Goal: Task Accomplishment & Management: Use online tool/utility

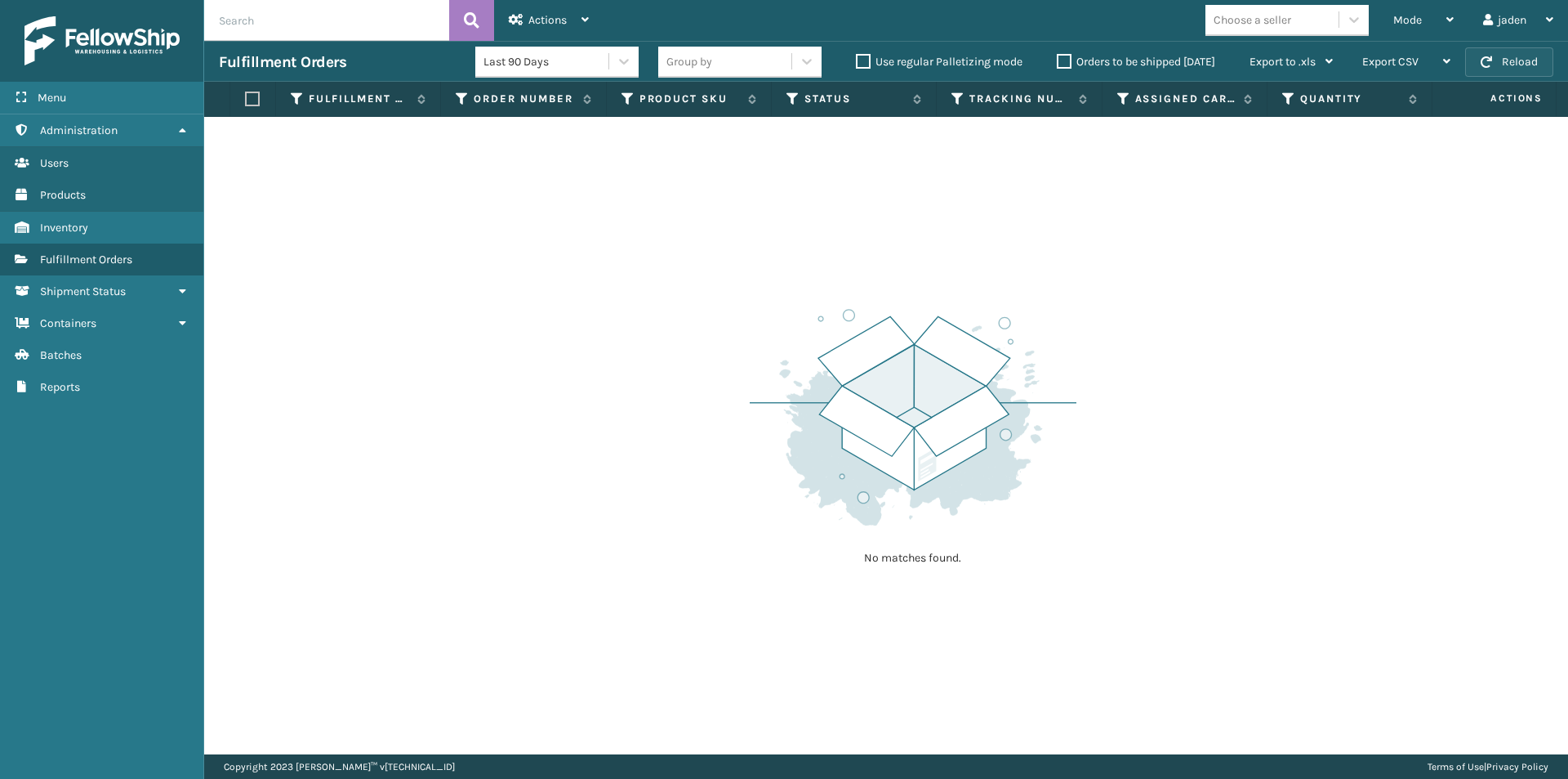
click at [1501, 60] on button "Reload" at bounding box center [1510, 62] width 88 height 29
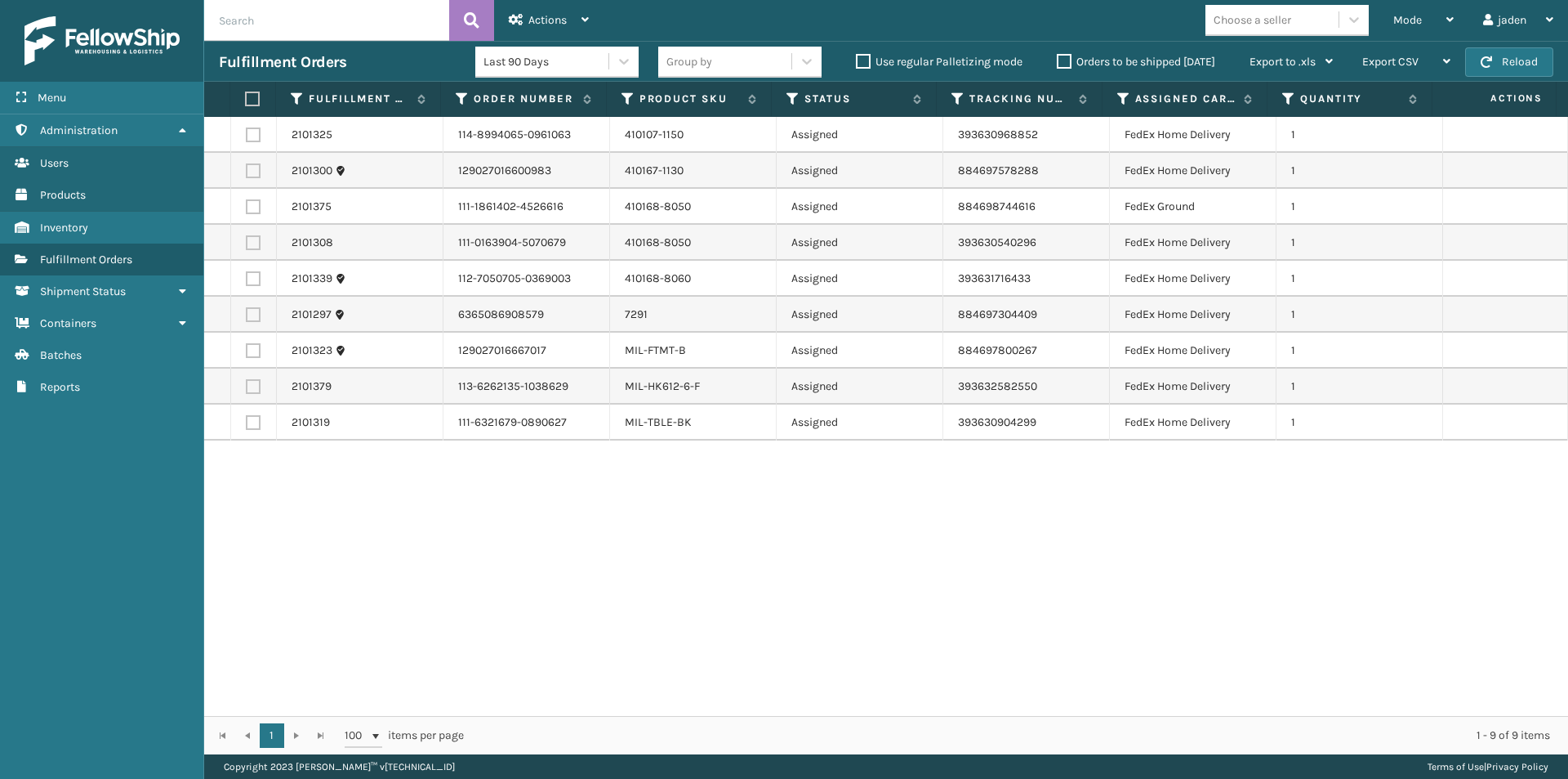
click at [249, 102] on label at bounding box center [249, 99] width 10 height 15
click at [246, 102] on input "checkbox" at bounding box center [245, 98] width 1 height 10
checkbox input "true"
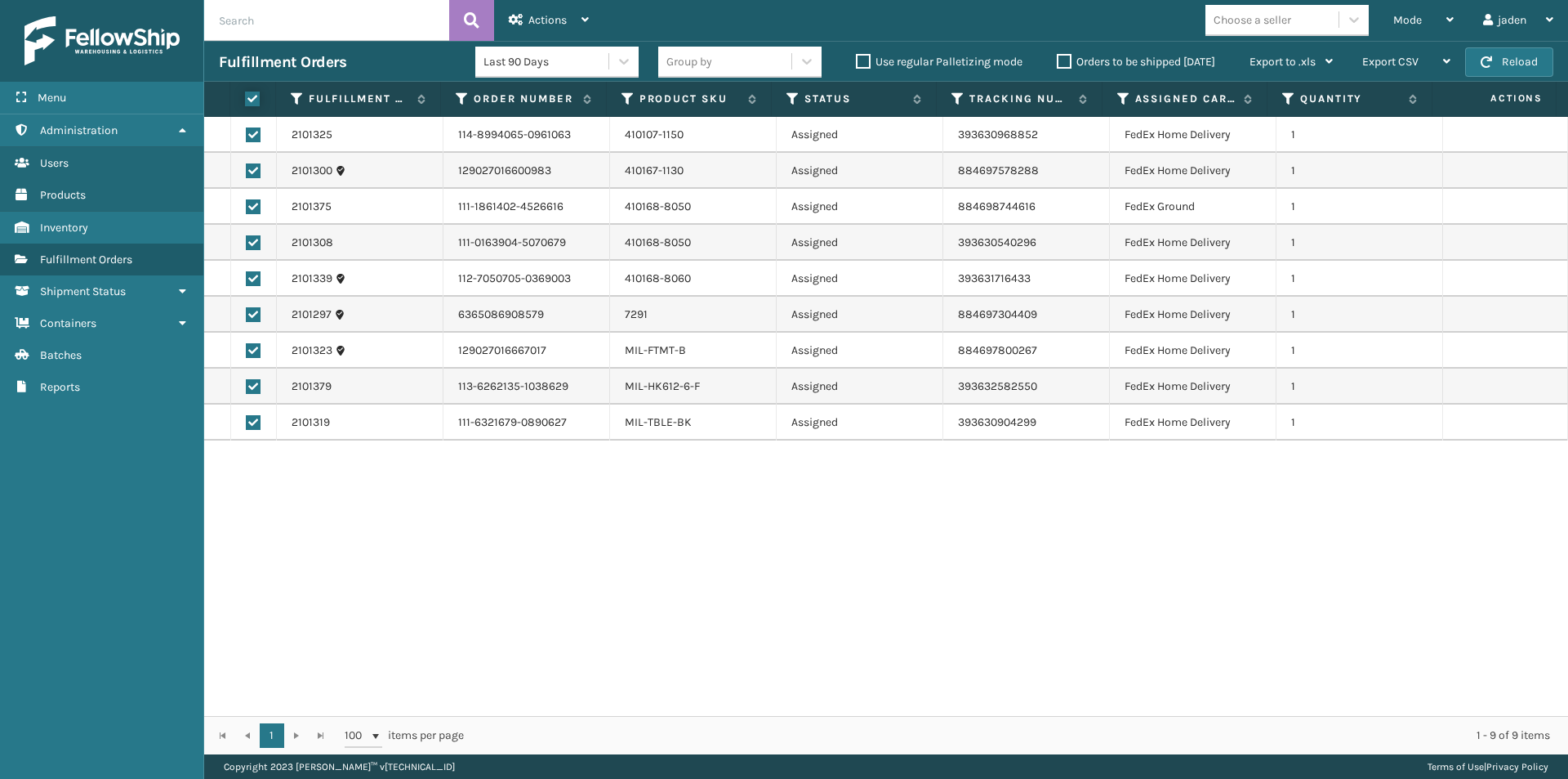
checkbox input "true"
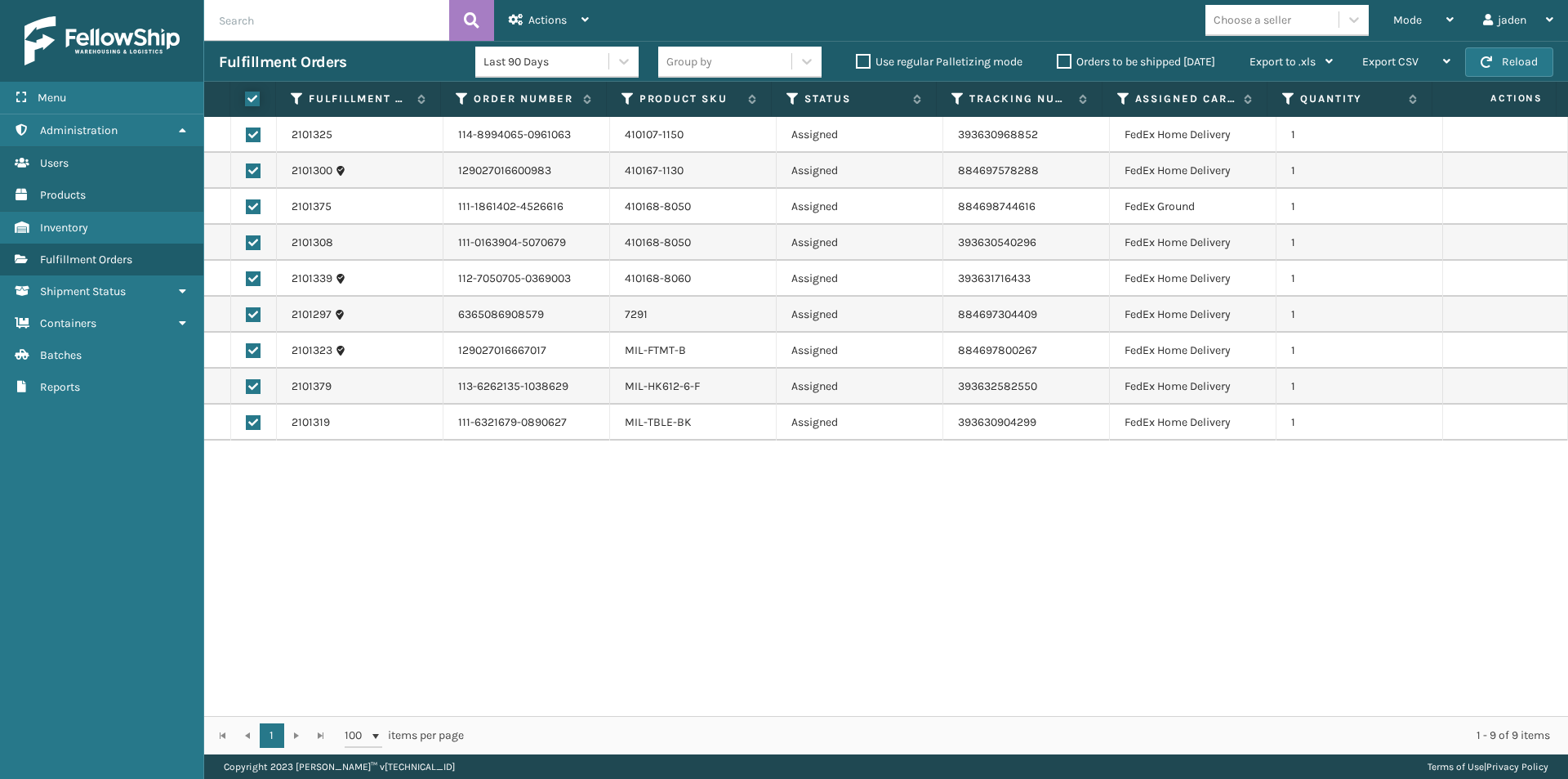
checkbox input "true"
click at [576, 5] on div "Actions" at bounding box center [548, 21] width 80 height 41
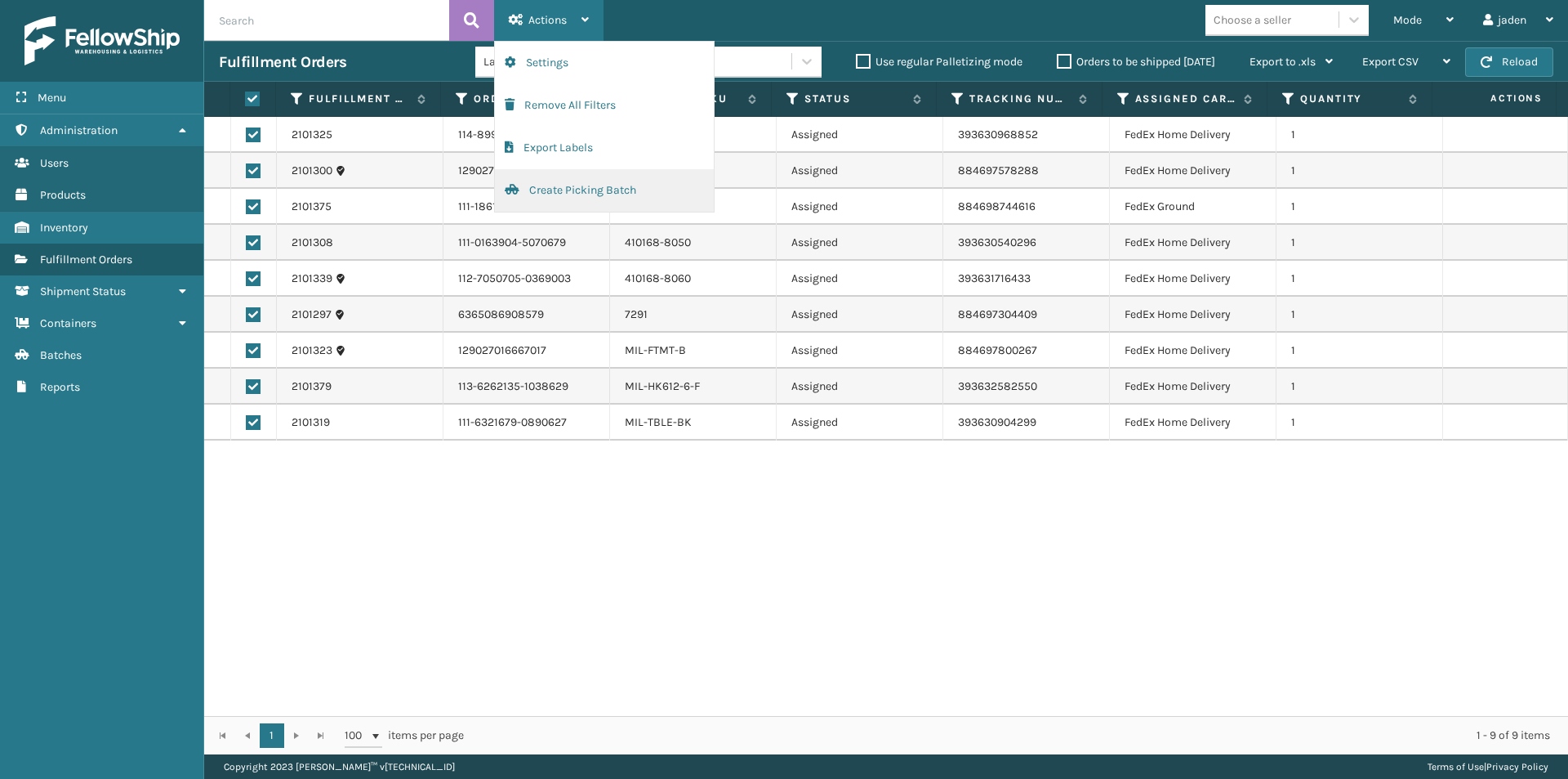
click at [575, 202] on button "Create Picking Batch" at bounding box center [605, 189] width 219 height 42
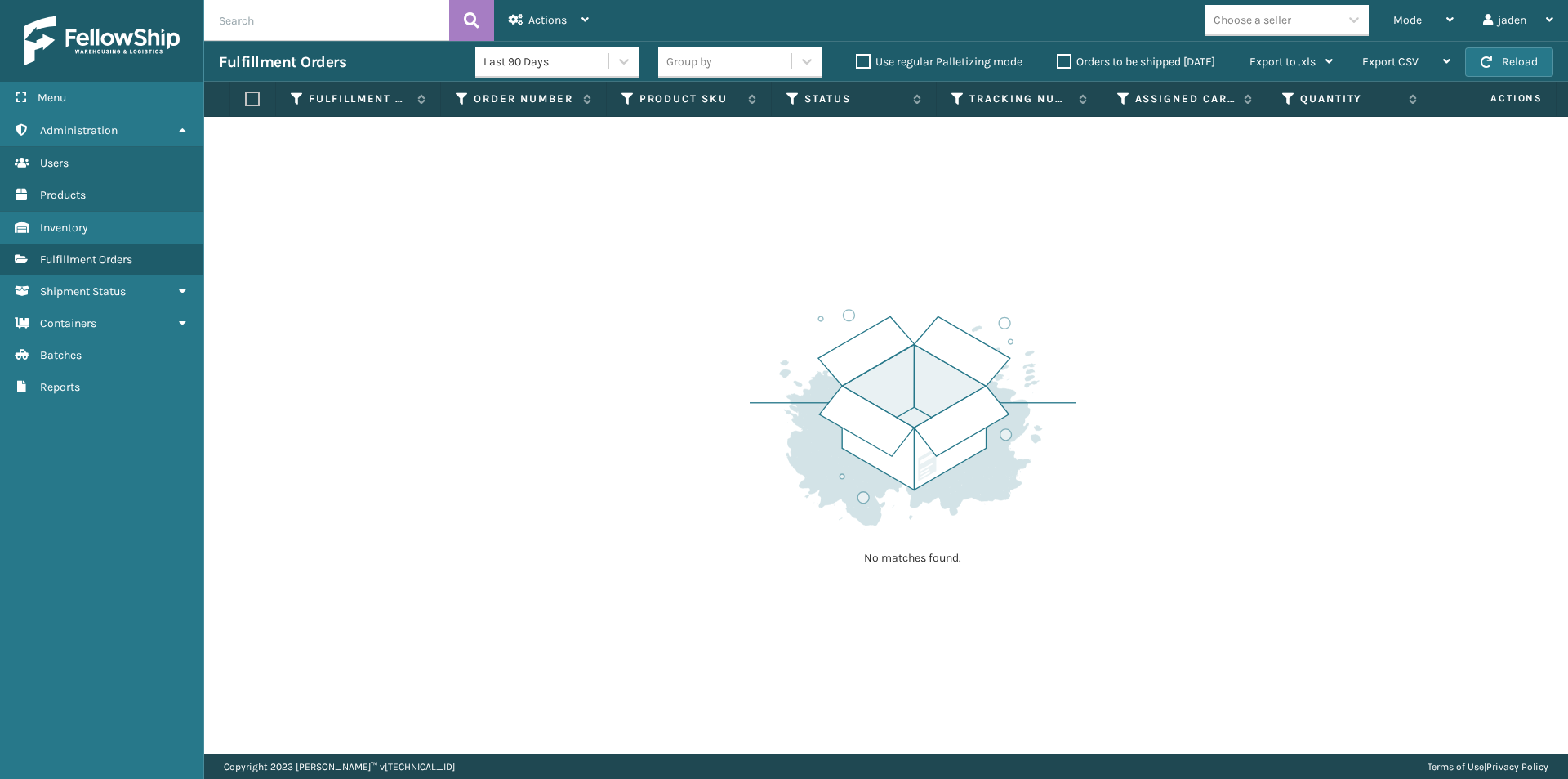
click at [495, 41] on button "Create Picking Batch" at bounding box center [605, 41] width 219 height 0
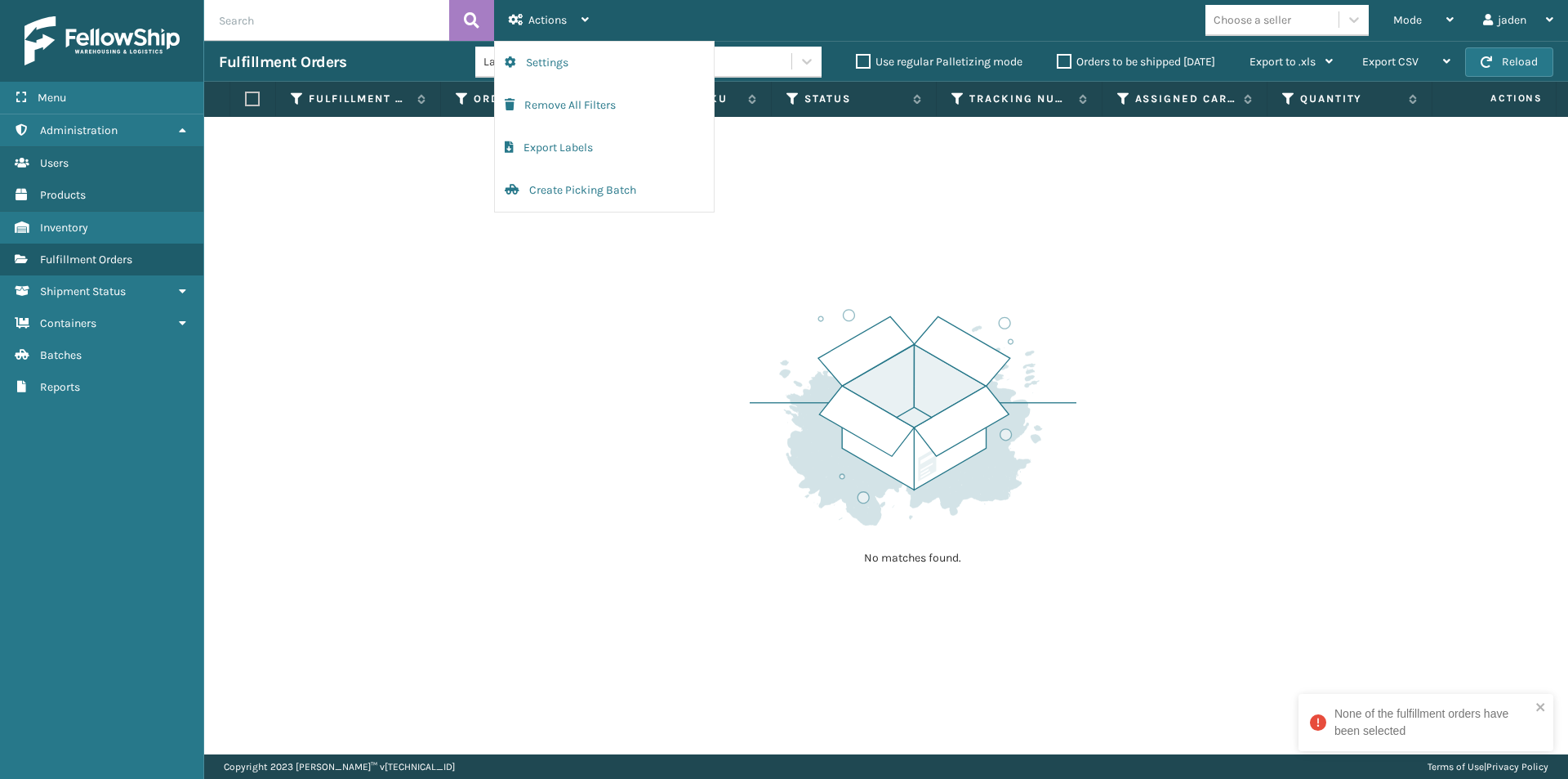
click at [495, 169] on button "Create Picking Batch" at bounding box center [605, 189] width 219 height 42
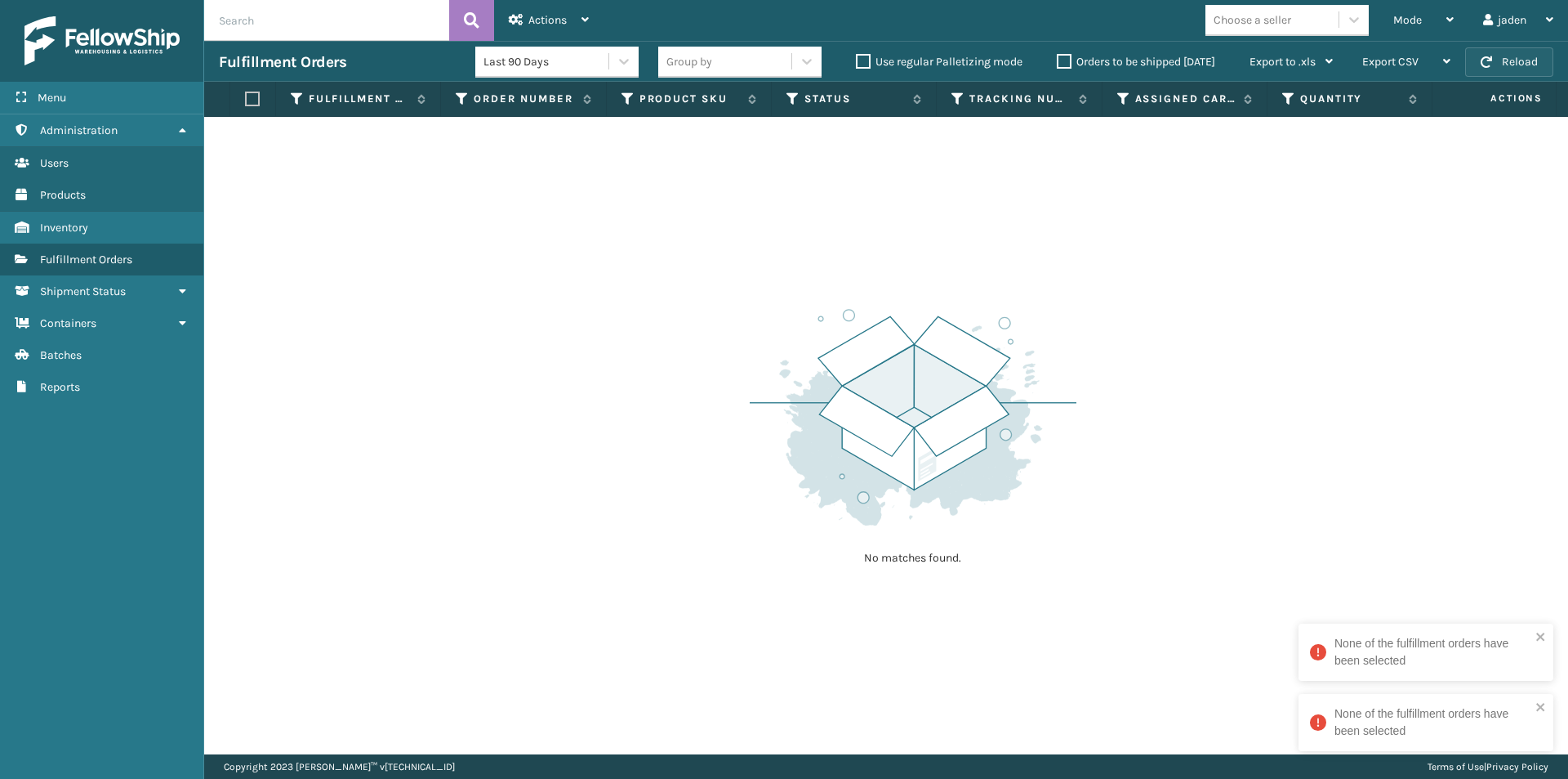
click at [1491, 63] on span "button" at bounding box center [1486, 62] width 11 height 11
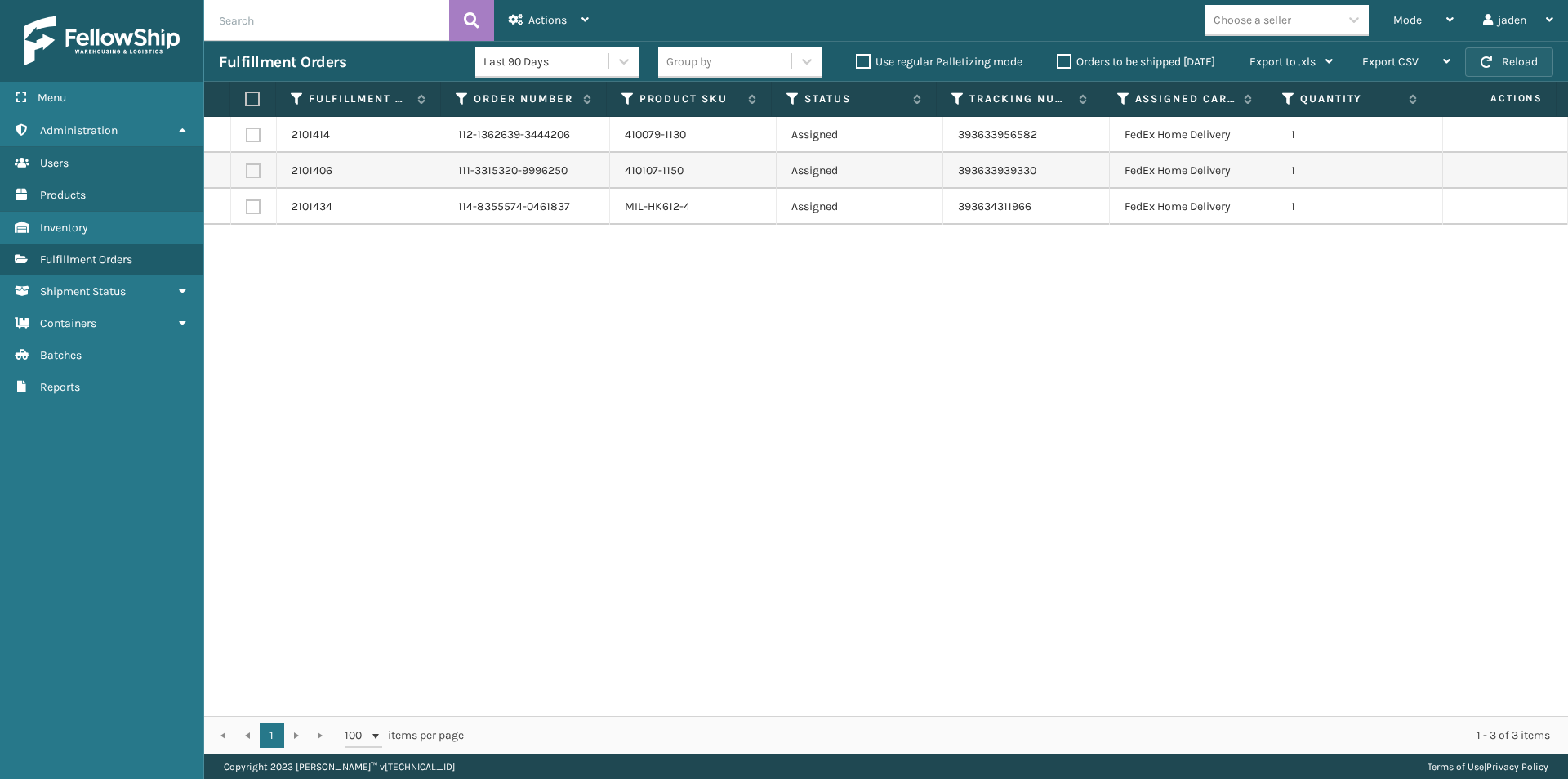
click at [1491, 63] on span "button" at bounding box center [1486, 62] width 11 height 11
drag, startPoint x: 1008, startPoint y: 401, endPoint x: 340, endPoint y: 217, distance: 692.9
click at [441, 412] on div "2101414 112-1362639-3444206 410079-1130 Assigned 393633956582 FedEx Home Delive…" at bounding box center [887, 416] width 1365 height 599
click at [1486, 67] on button "Reload" at bounding box center [1510, 62] width 88 height 29
click at [1433, 32] on div "Mode" at bounding box center [1424, 21] width 60 height 41
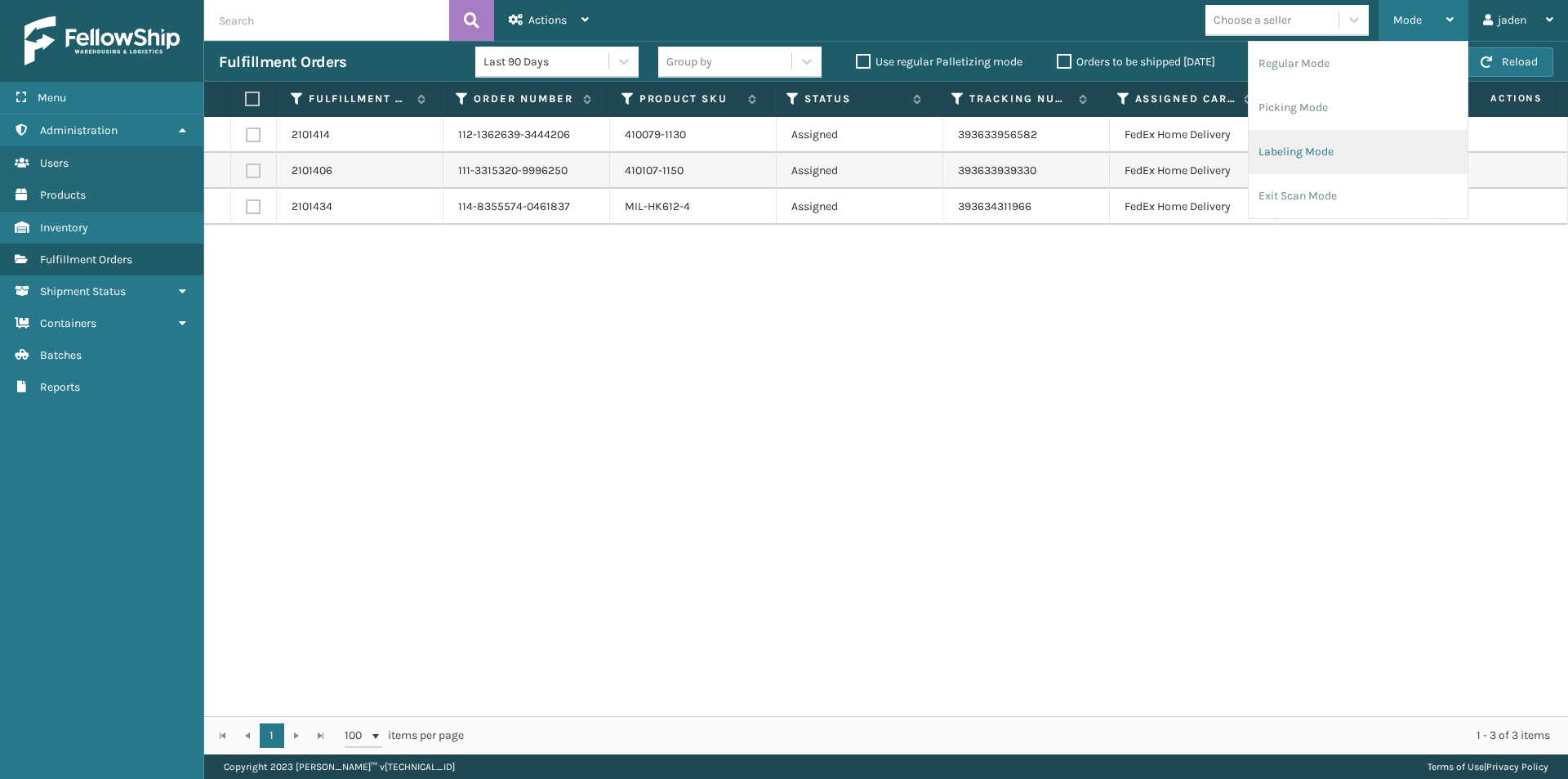
click at [1350, 151] on li "Labeling Mode" at bounding box center [1359, 152] width 219 height 44
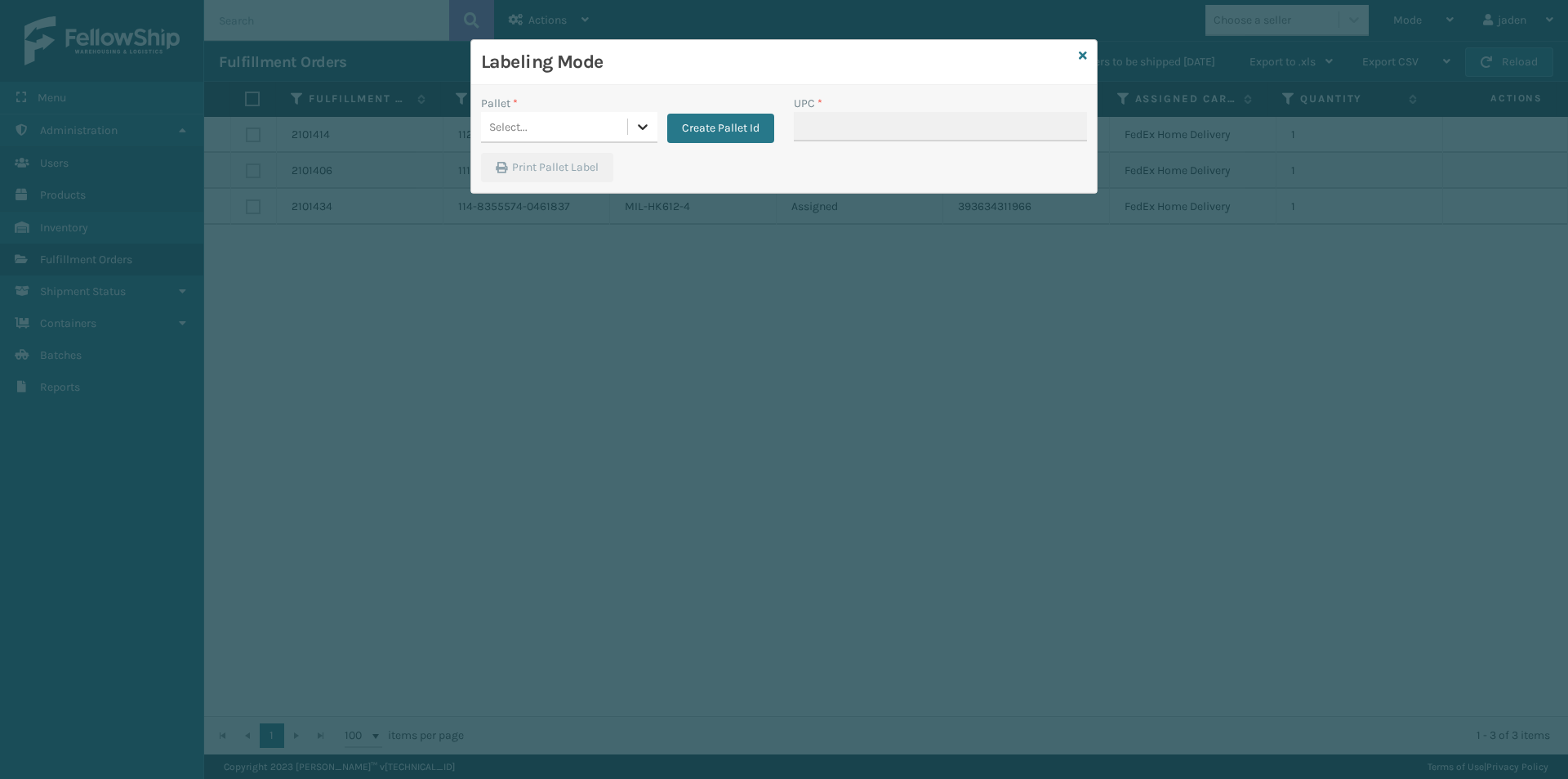
click at [635, 124] on icon at bounding box center [642, 126] width 16 height 16
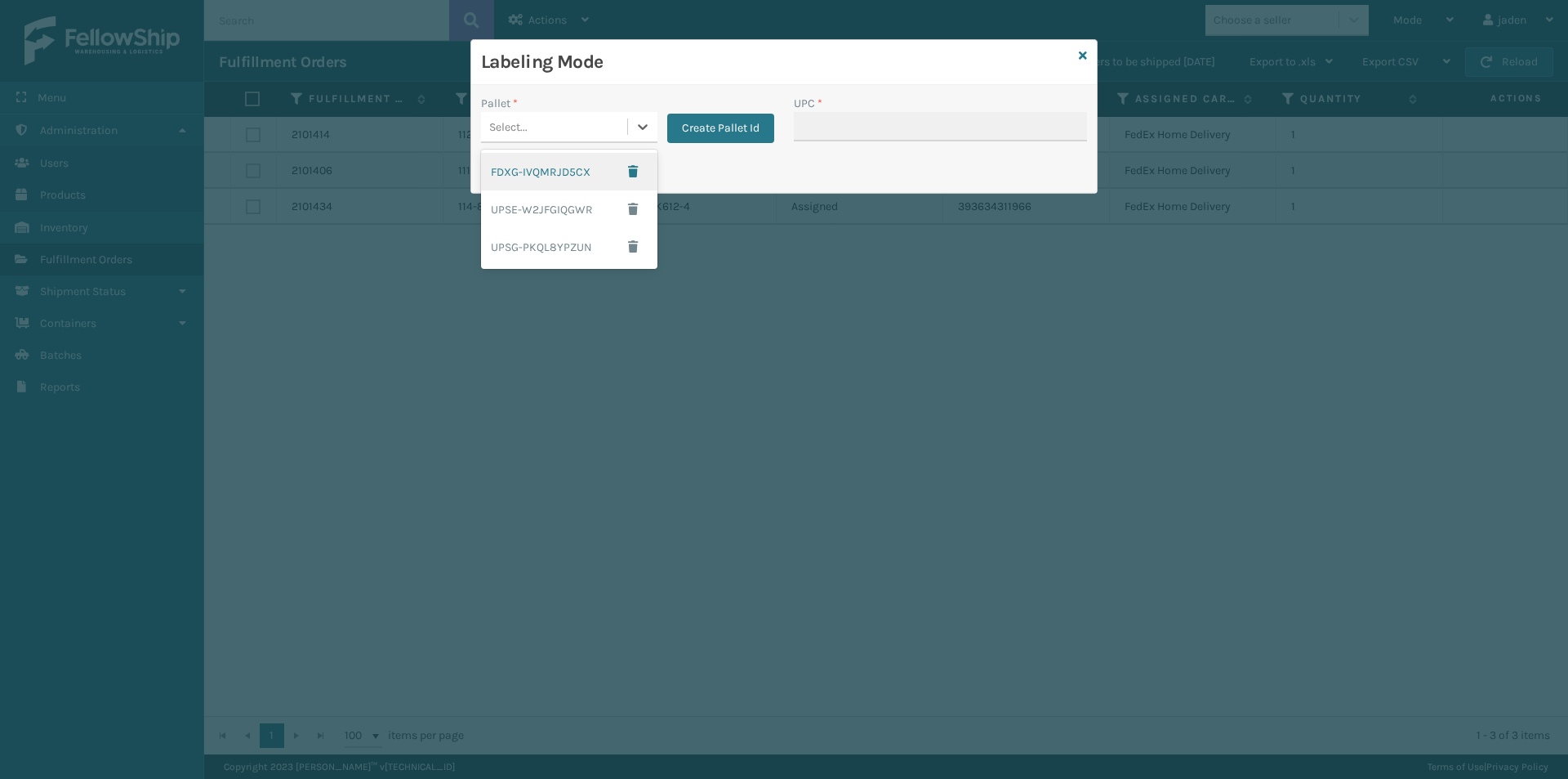
click at [537, 167] on div "FDXG-IVQMRJD5CX" at bounding box center [569, 172] width 176 height 37
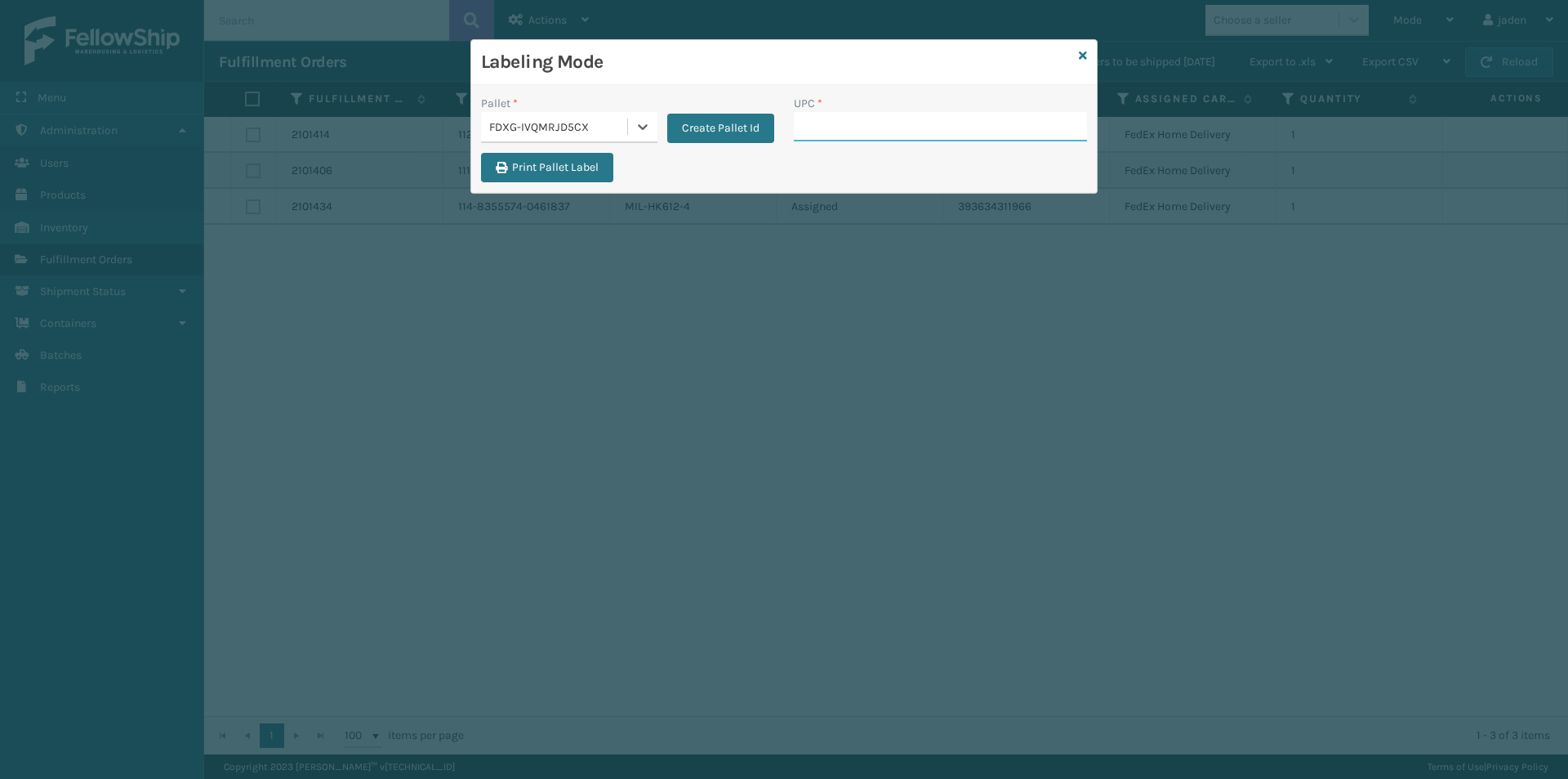
click at [837, 126] on input "UPC *" at bounding box center [940, 126] width 293 height 29
type input "410069-1110"
type input "410069-1150"
type input "410079-1130"
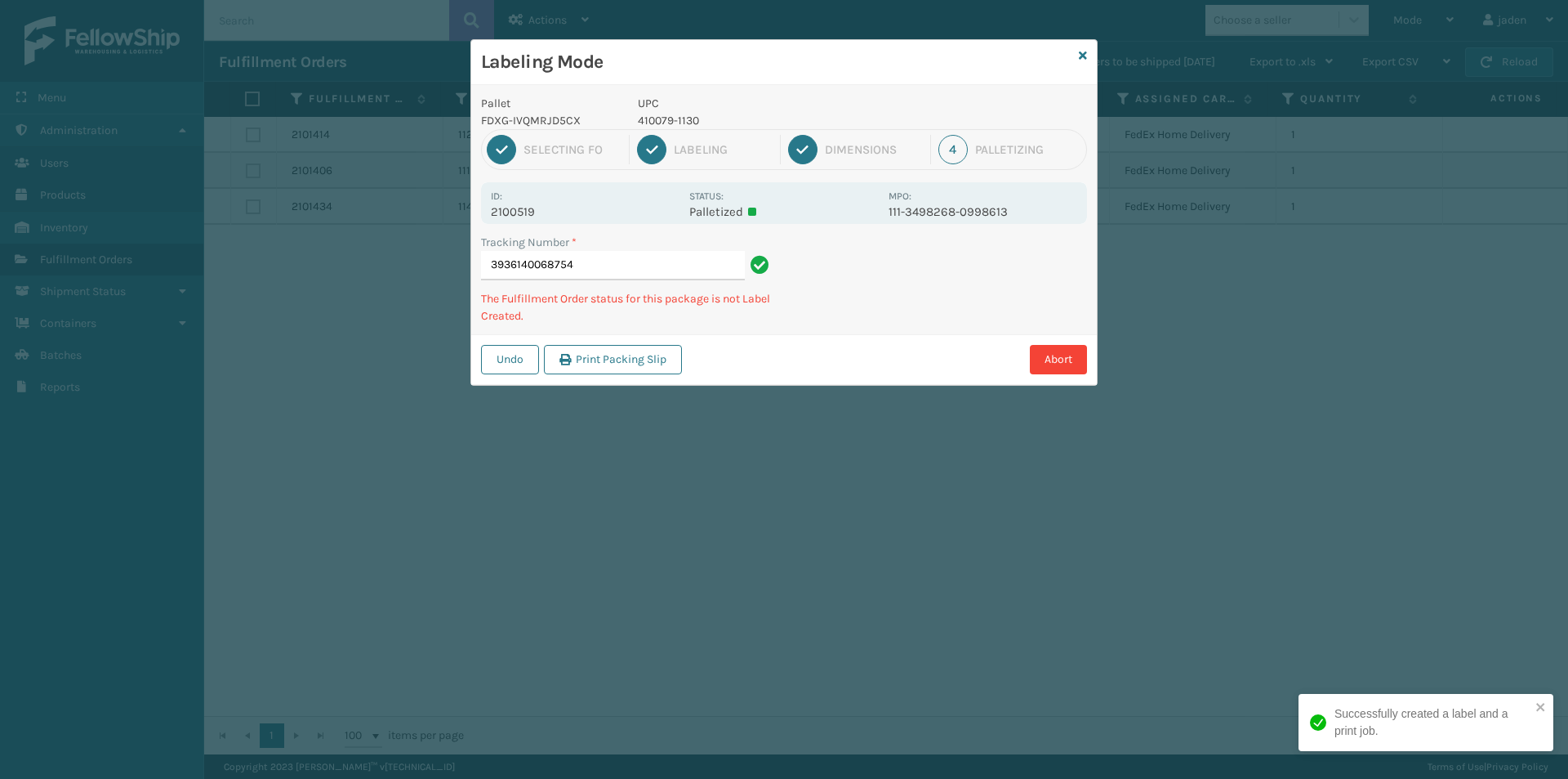
type input "39361400687544"
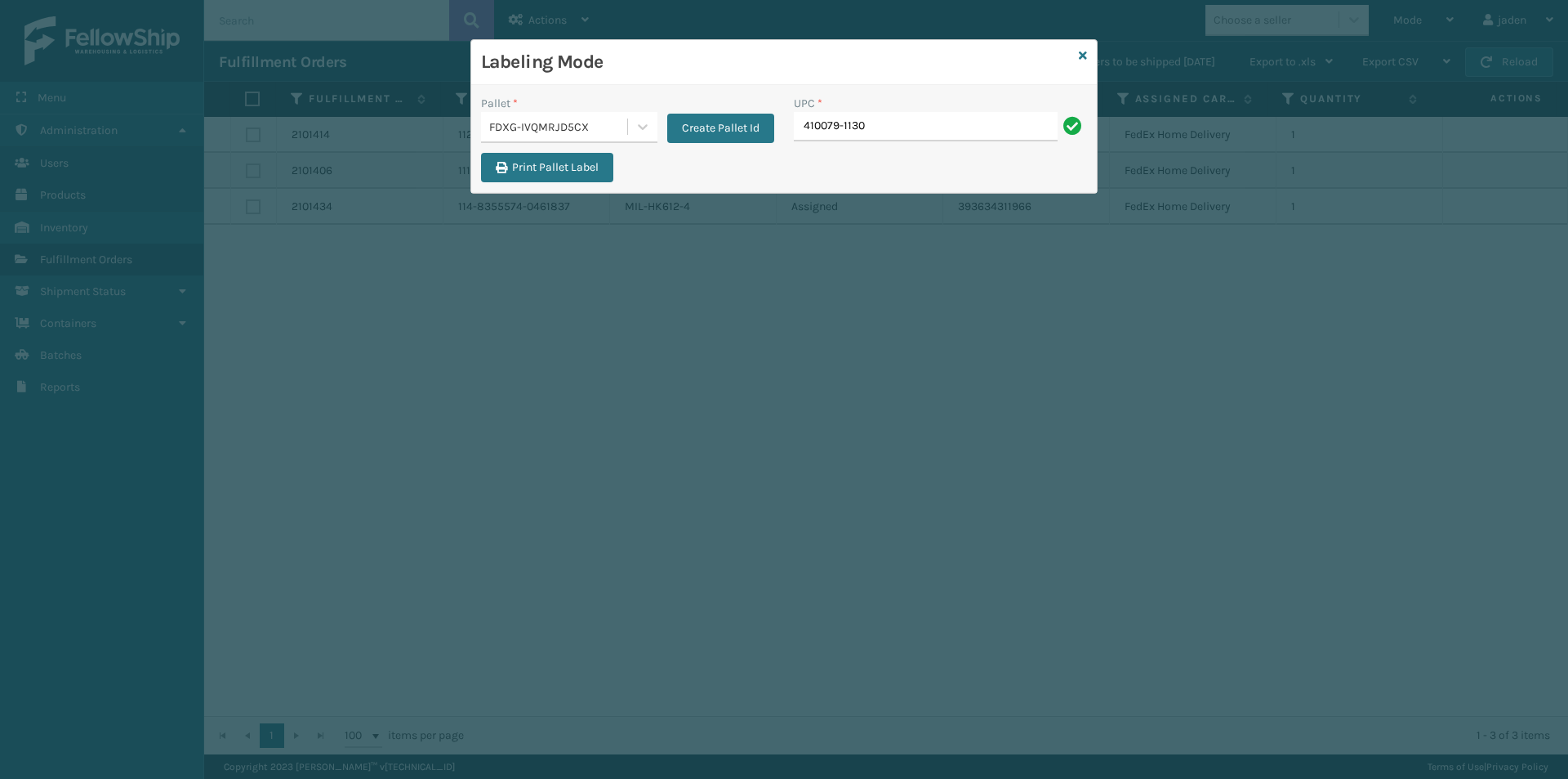
type input "410079-1130"
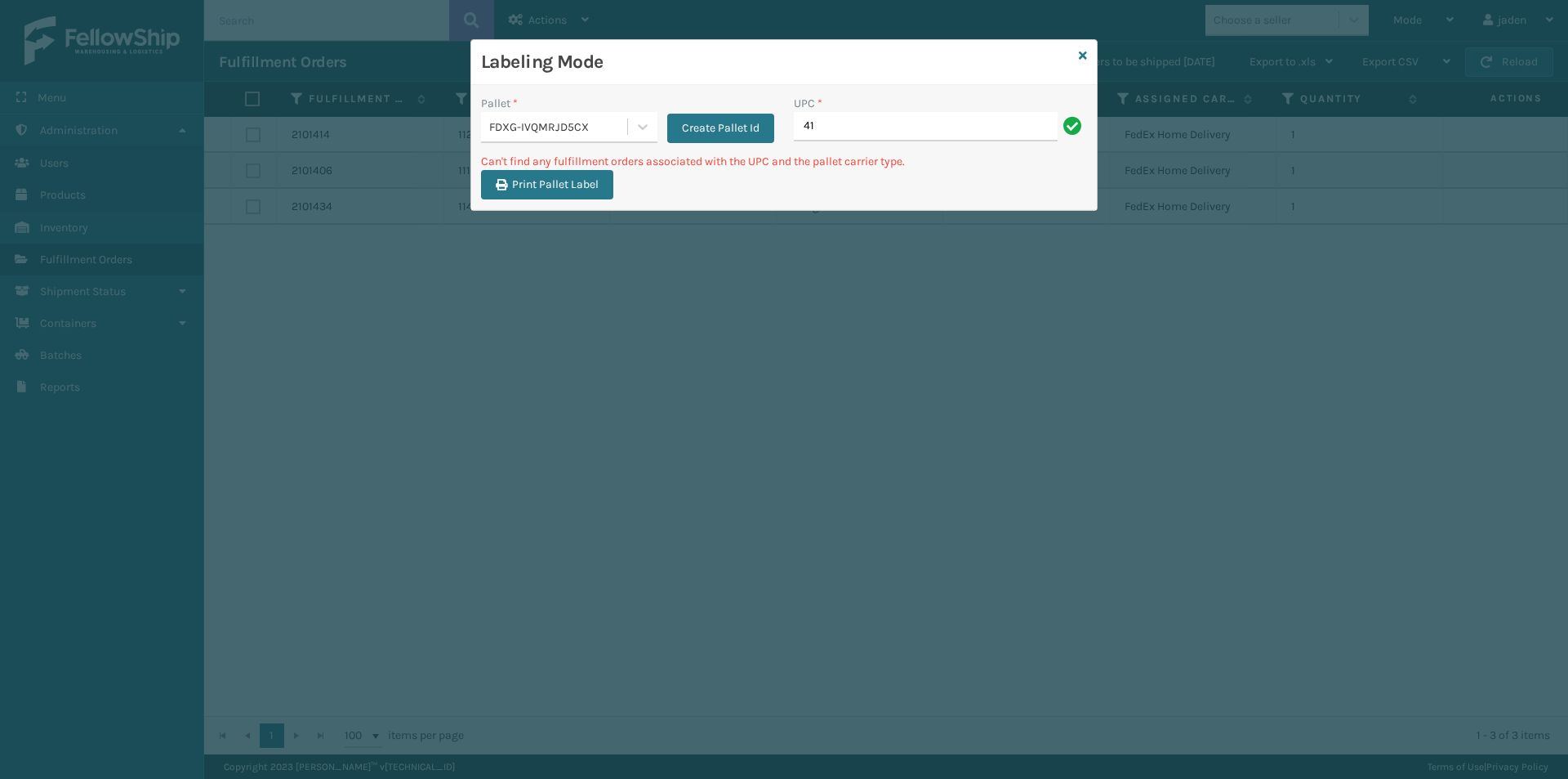
type input "4"
type input "410106-1130"
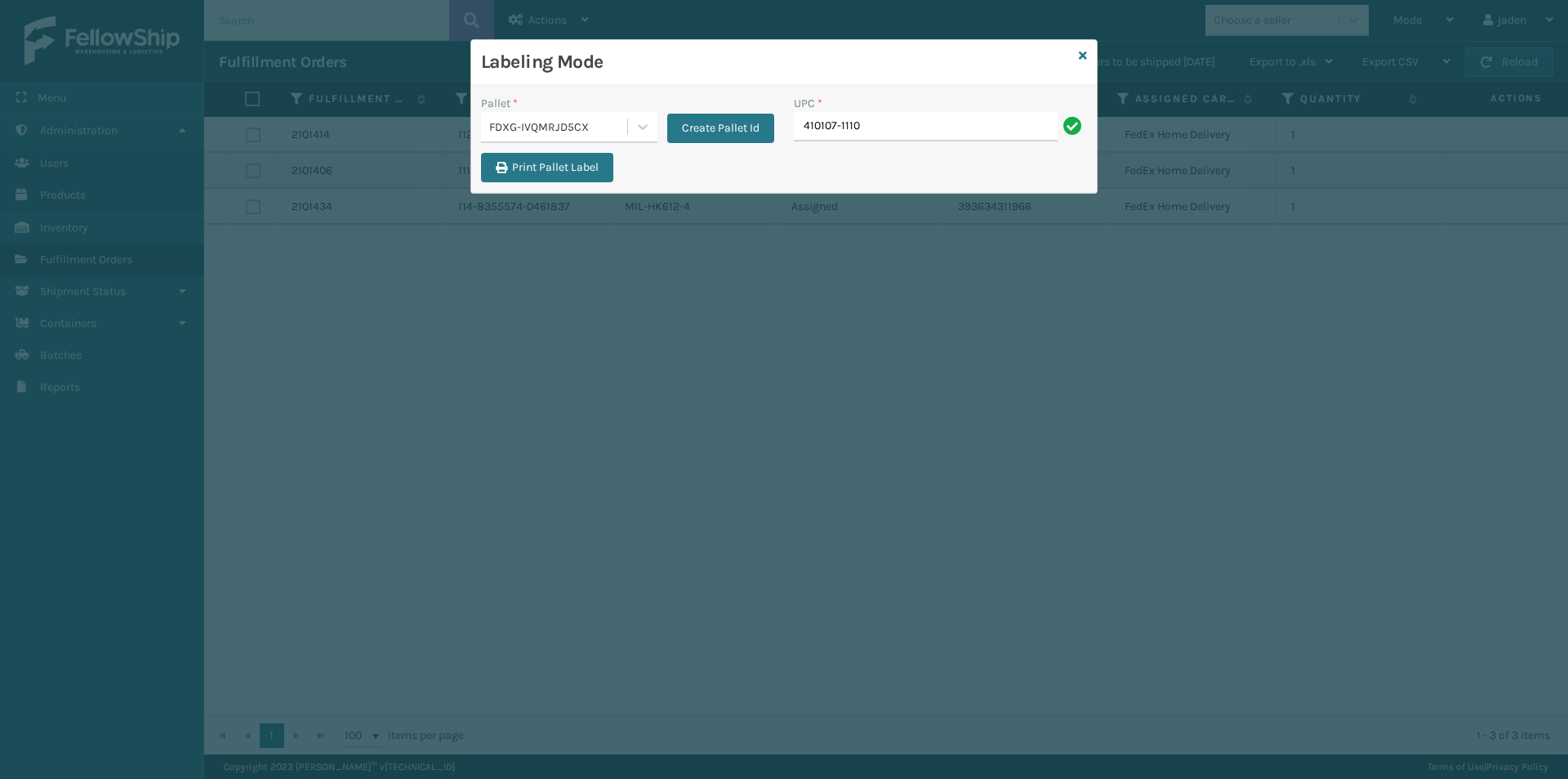
type input "410107-1110"
type input "410107-1111"
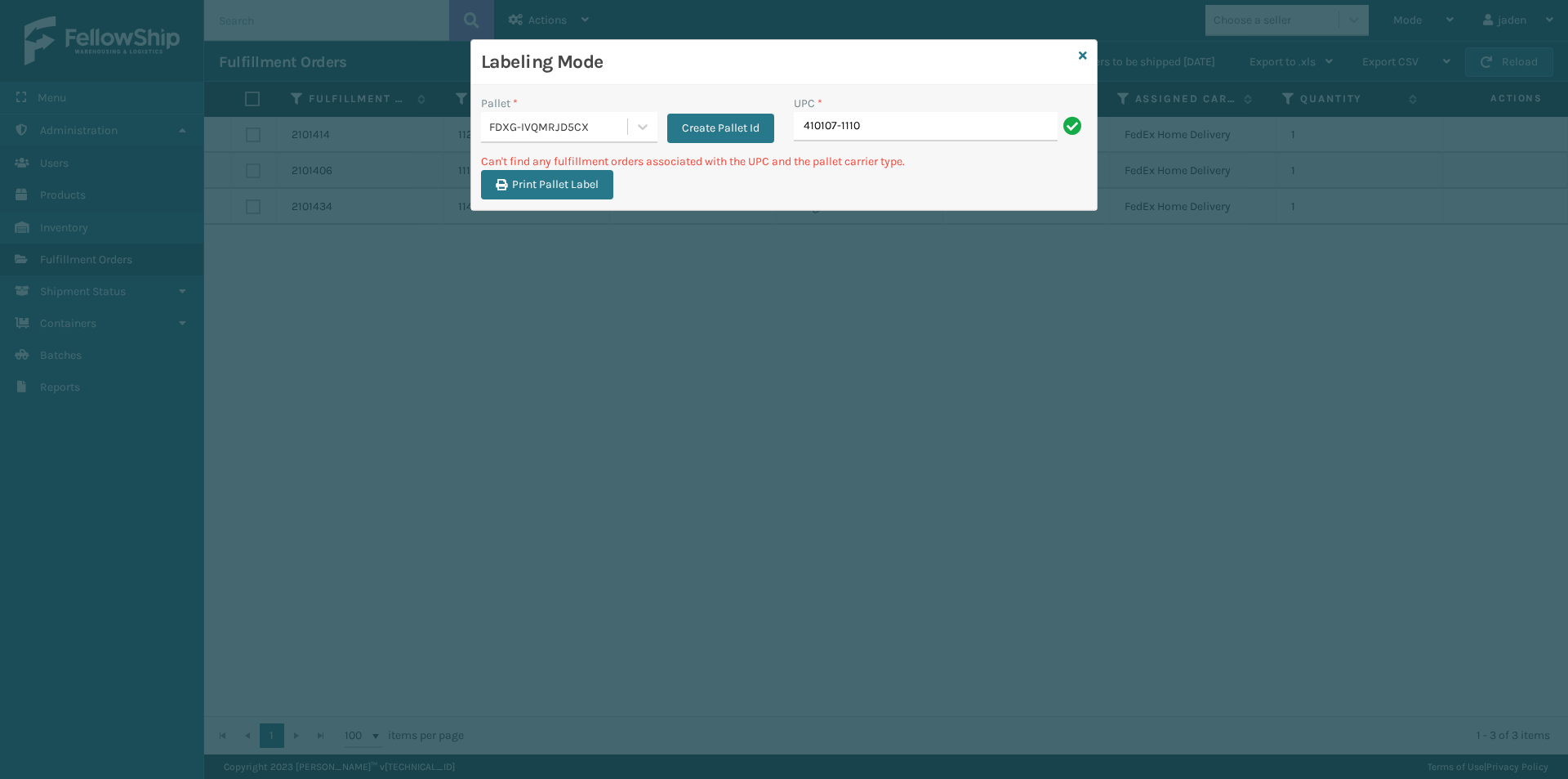
type input "410107-1110"
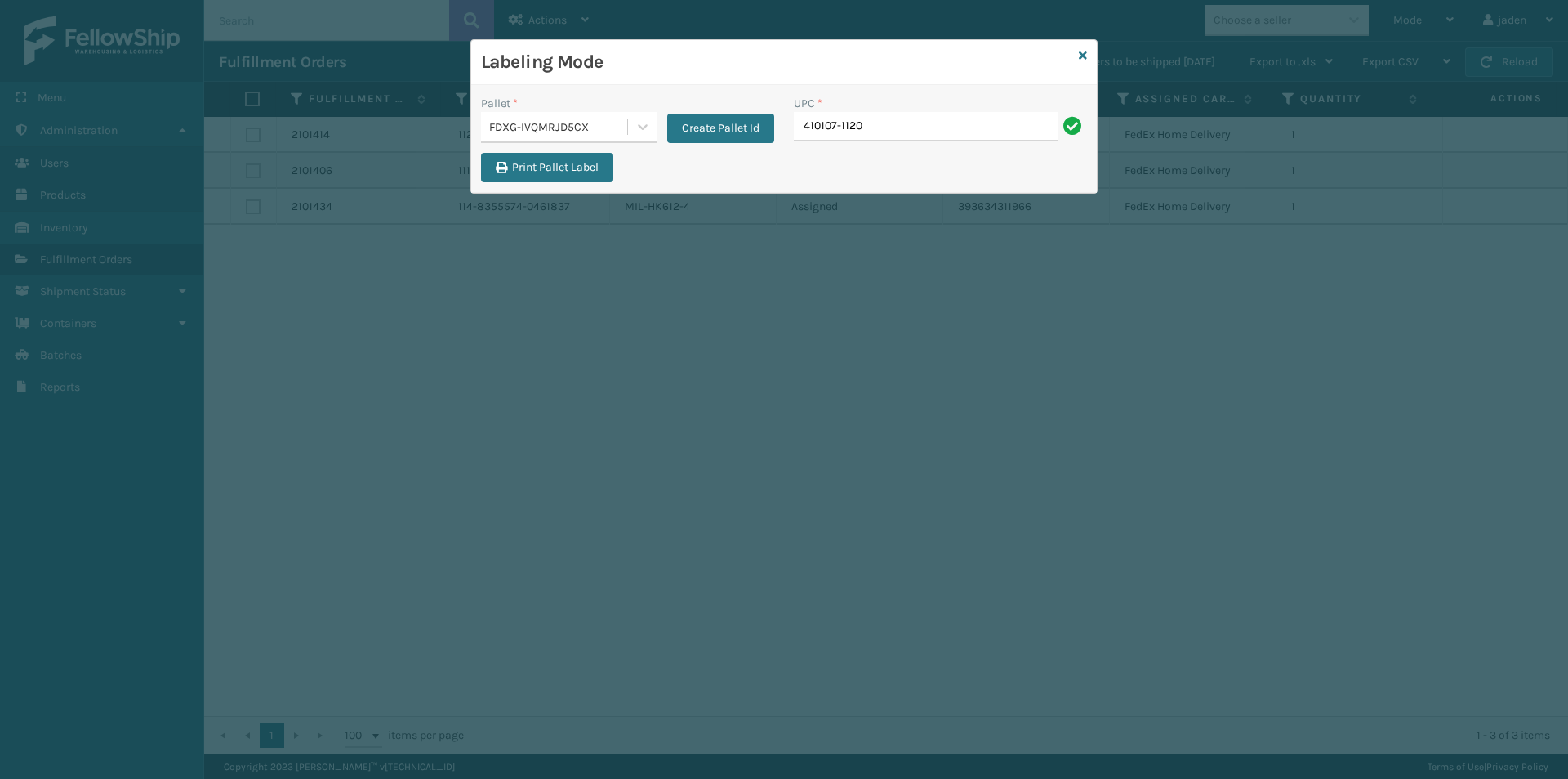
type input "410107-1120"
type input "410107-1130"
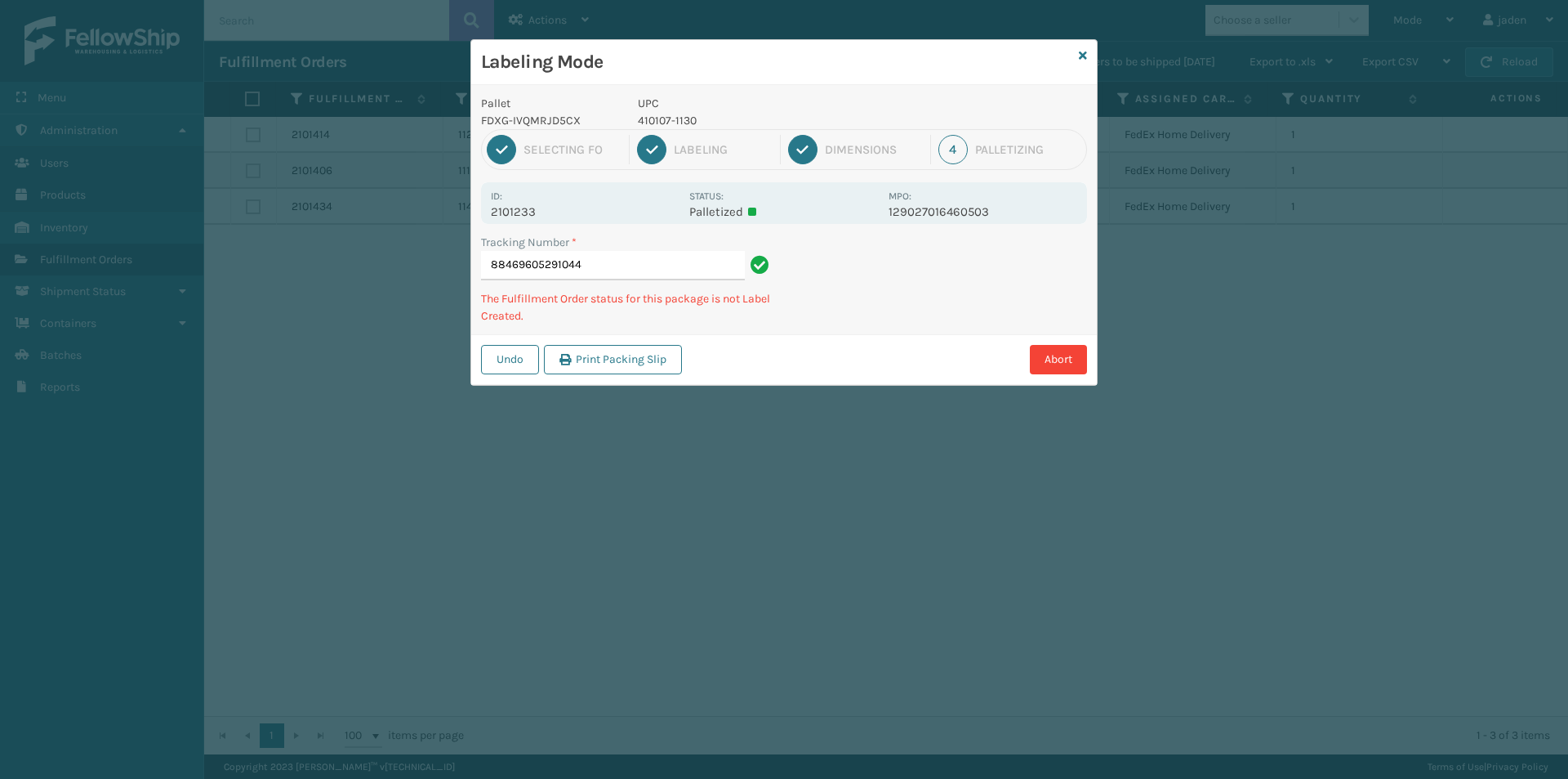
type input "884696052910444"
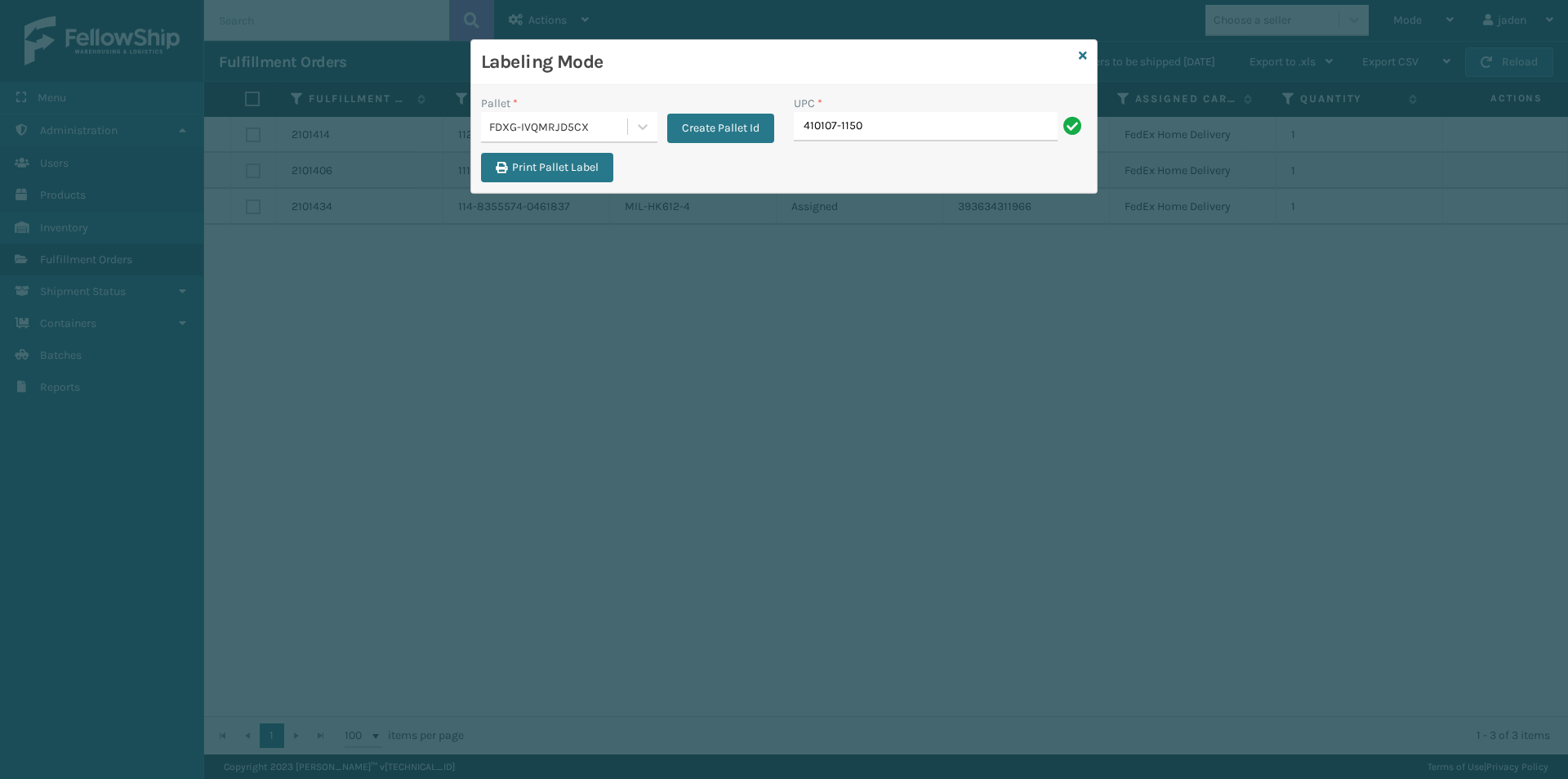
type input "410107-1150"
type input "410107-150"
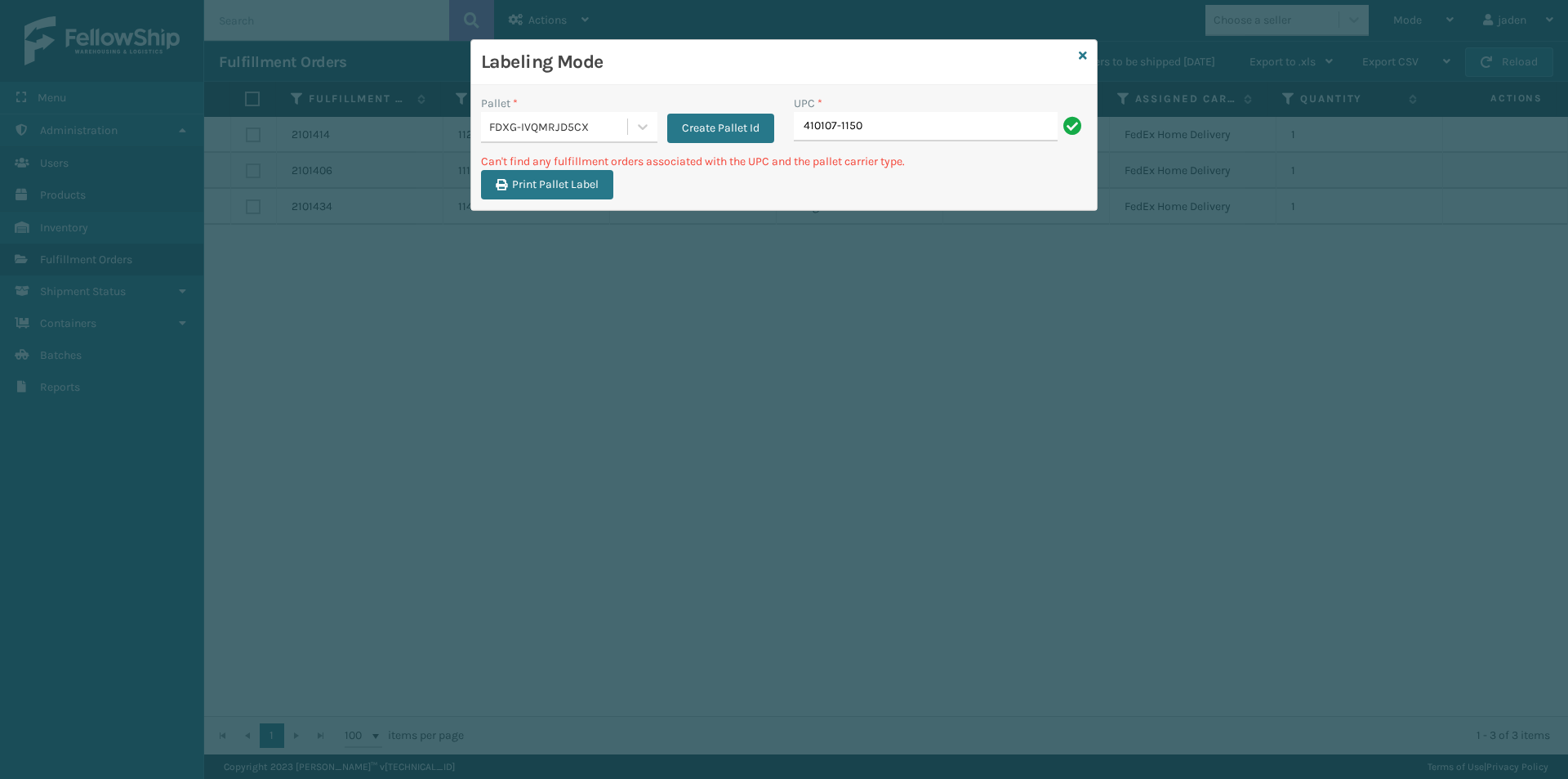
type input "410107-1150"
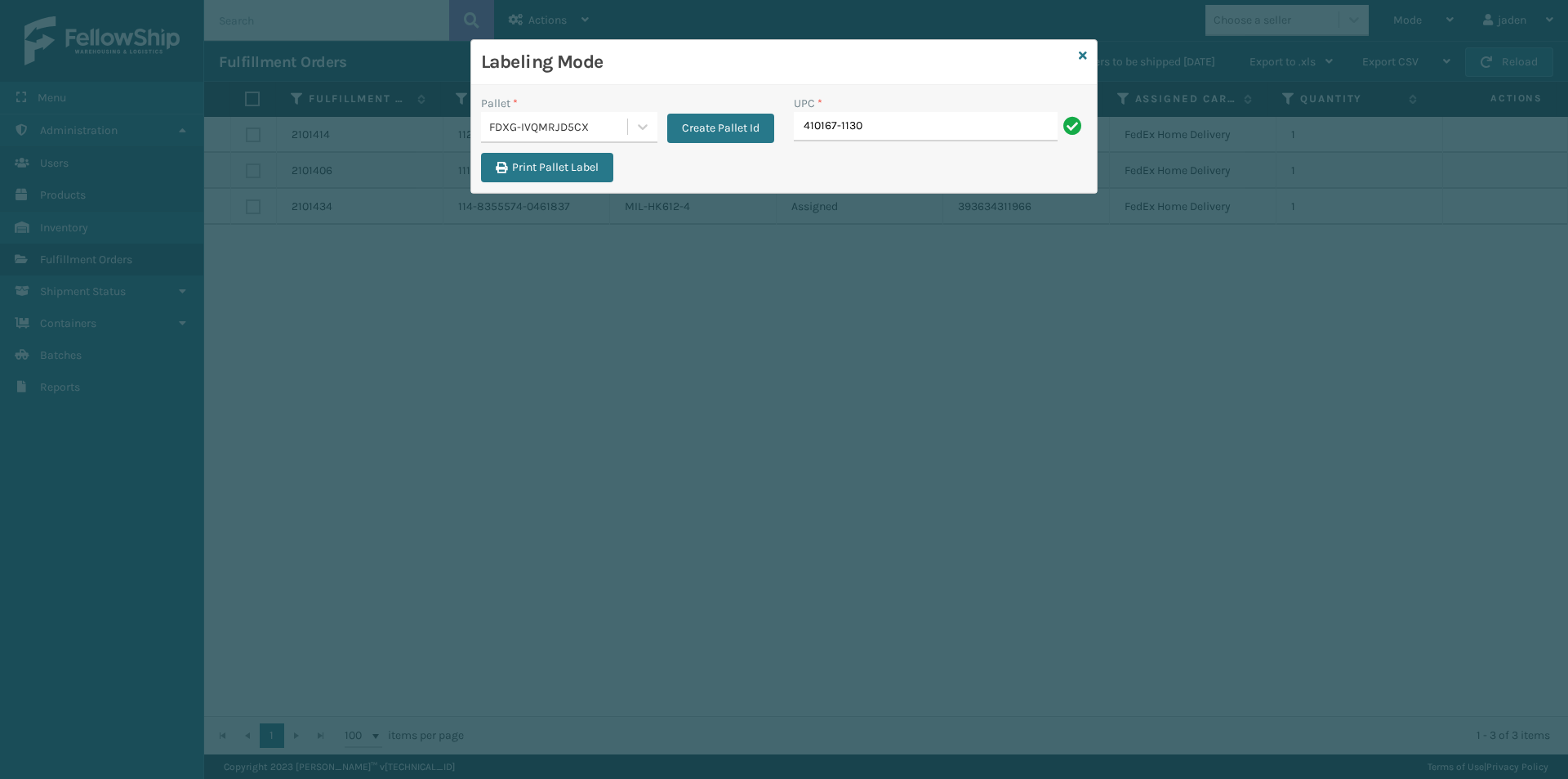
type input "410167-1130"
type input "410168-8050"
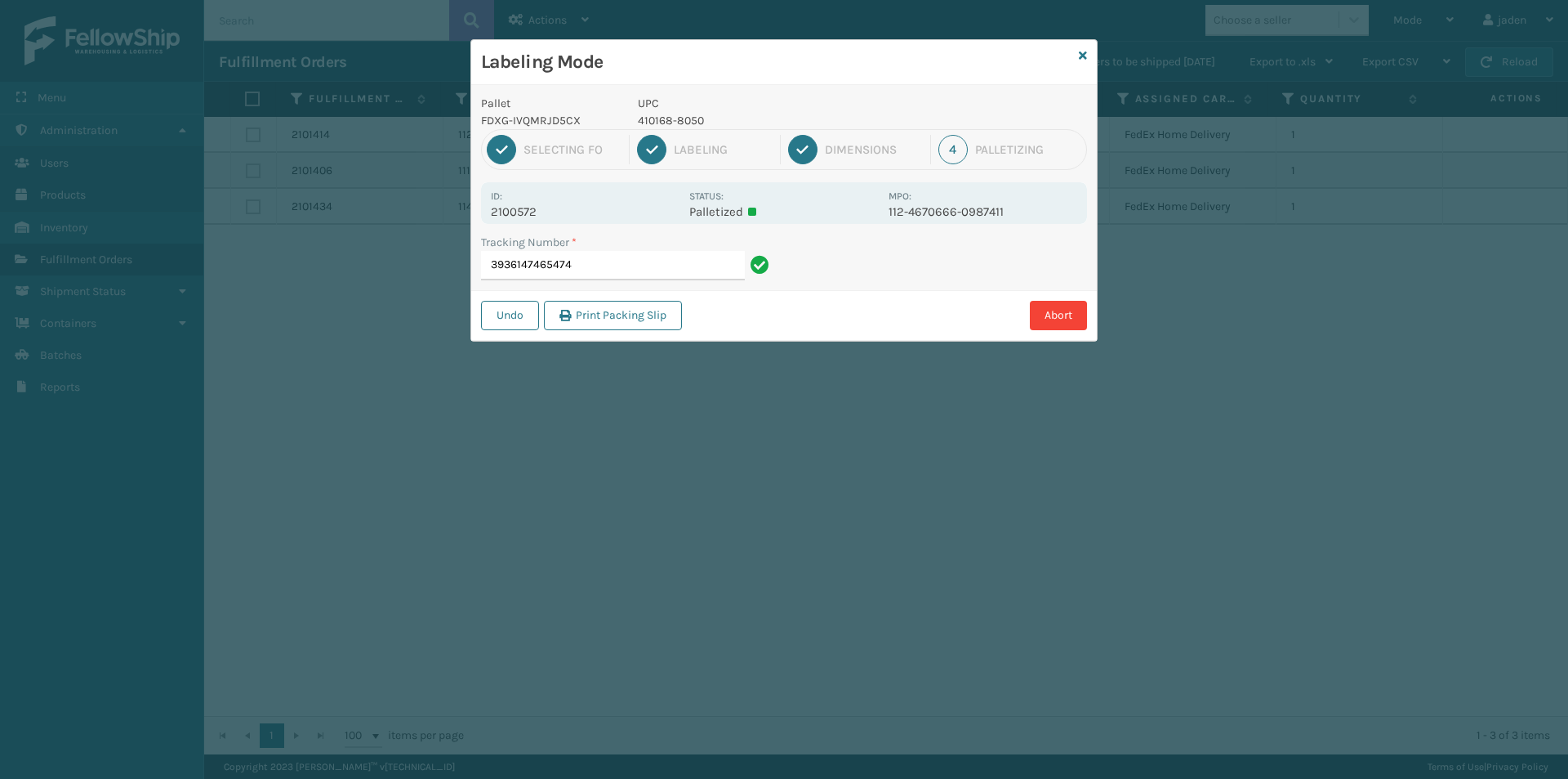
type input "39361474654744"
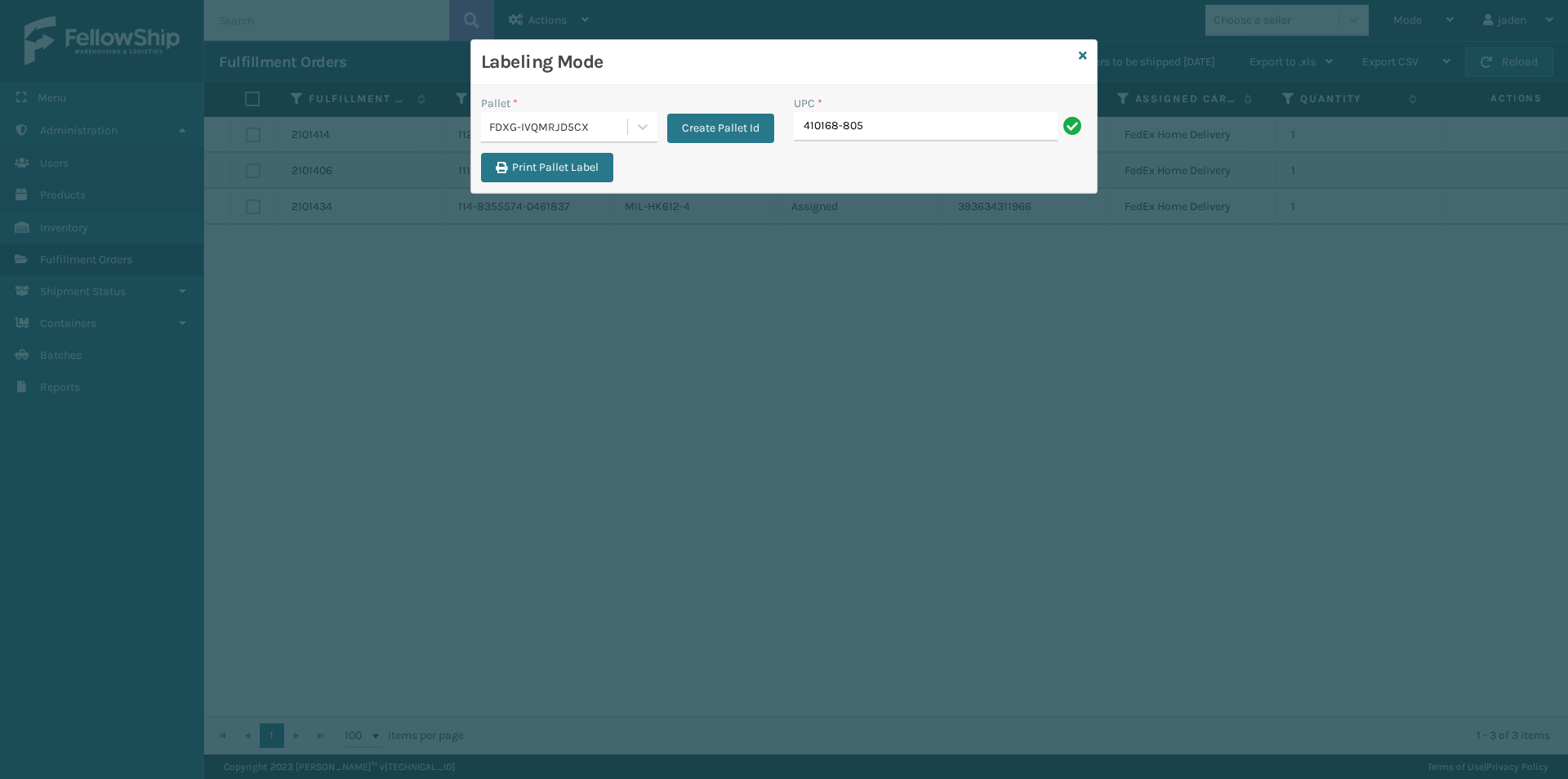
type input "410168-805"
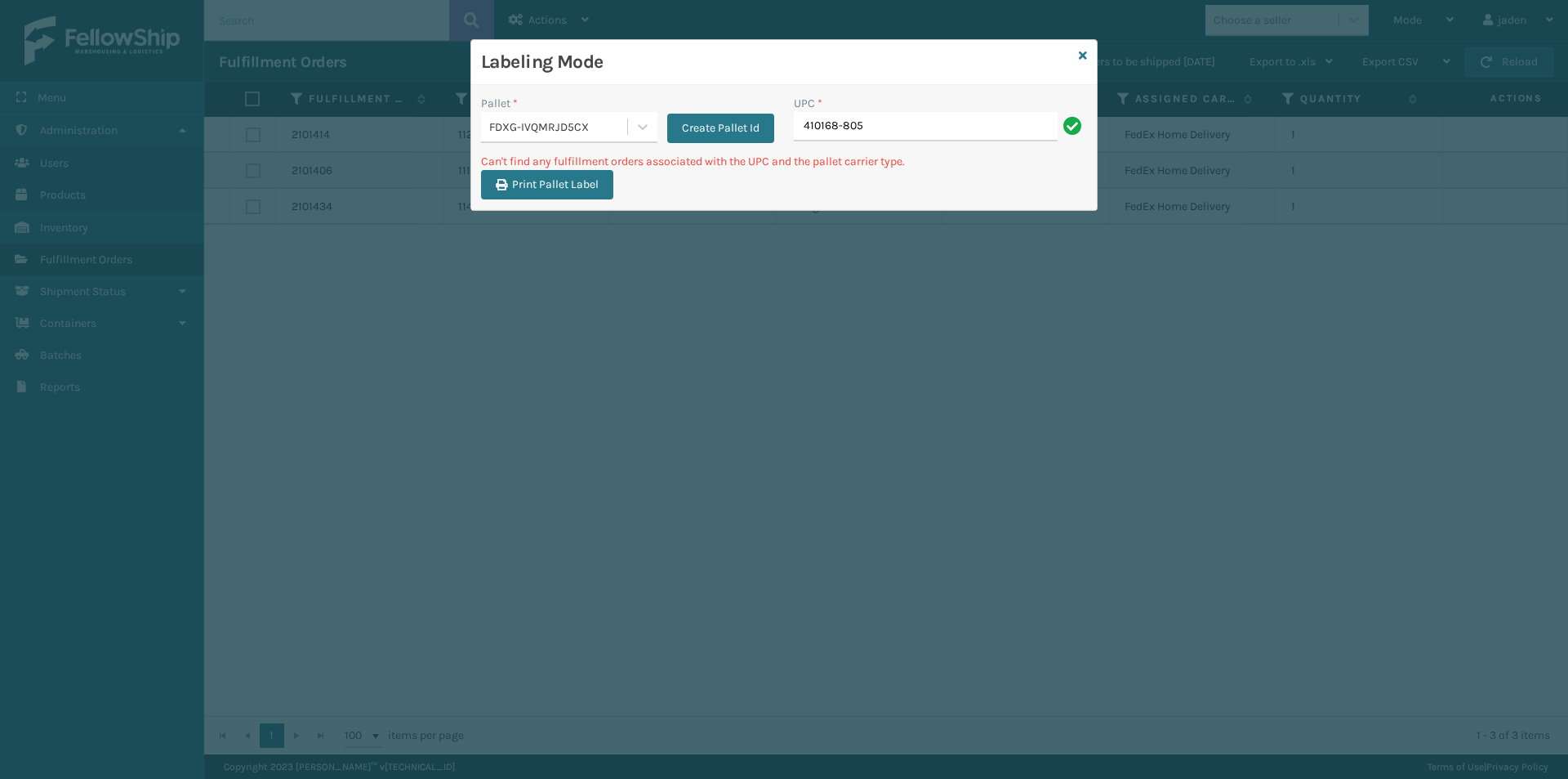
type input "410168-8050"
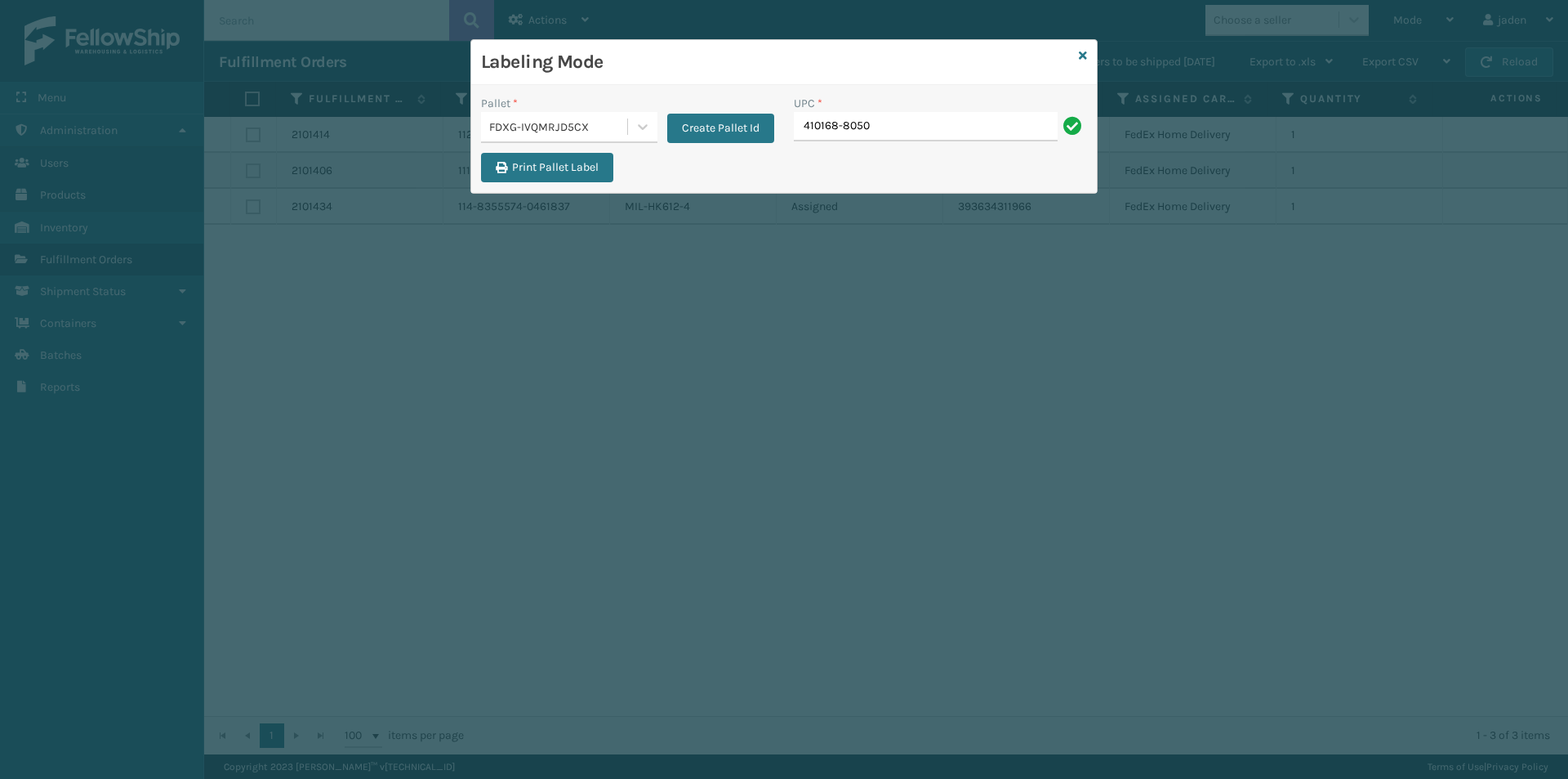
type input "410168-8050"
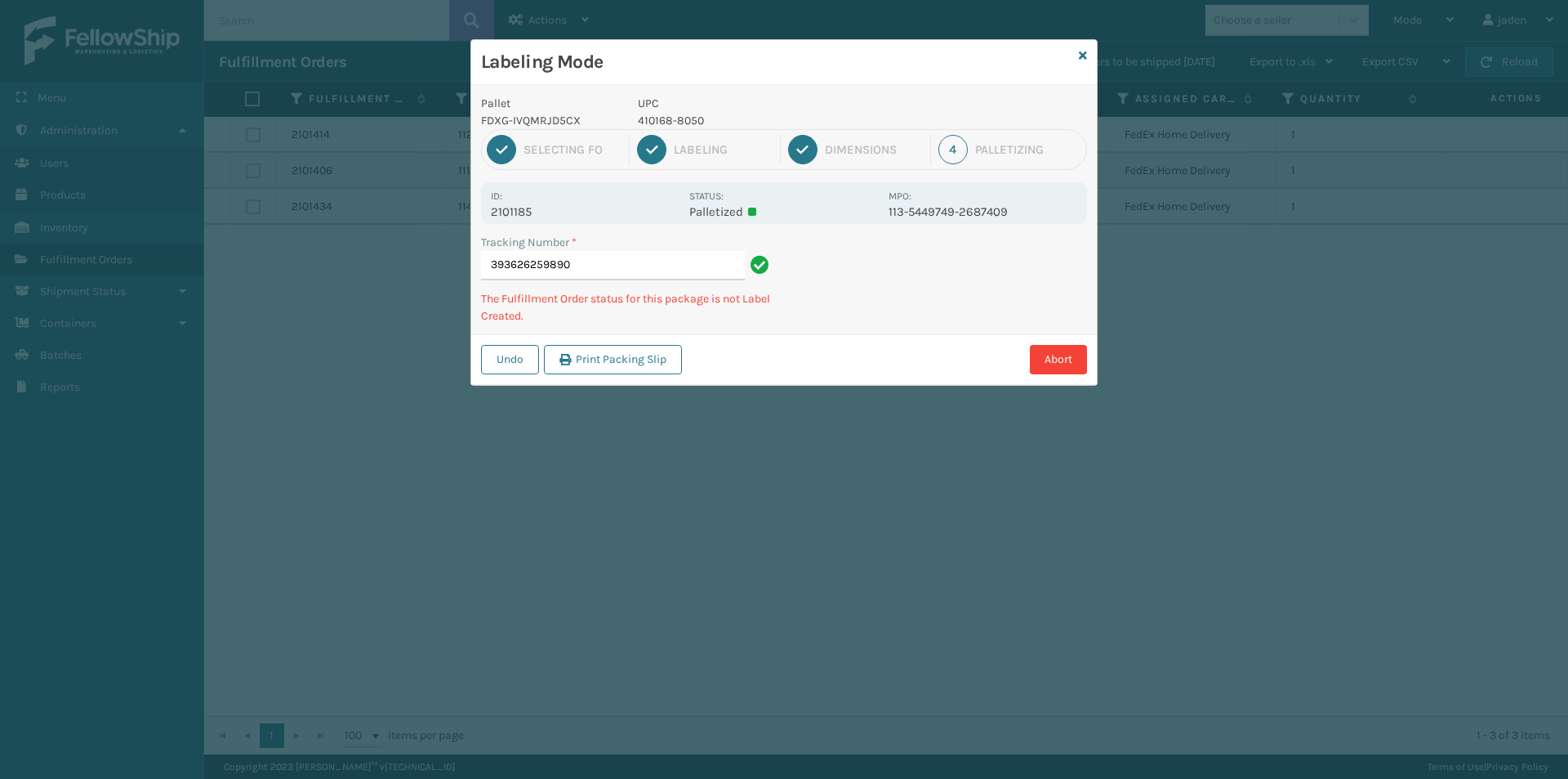
type input "3936262598904"
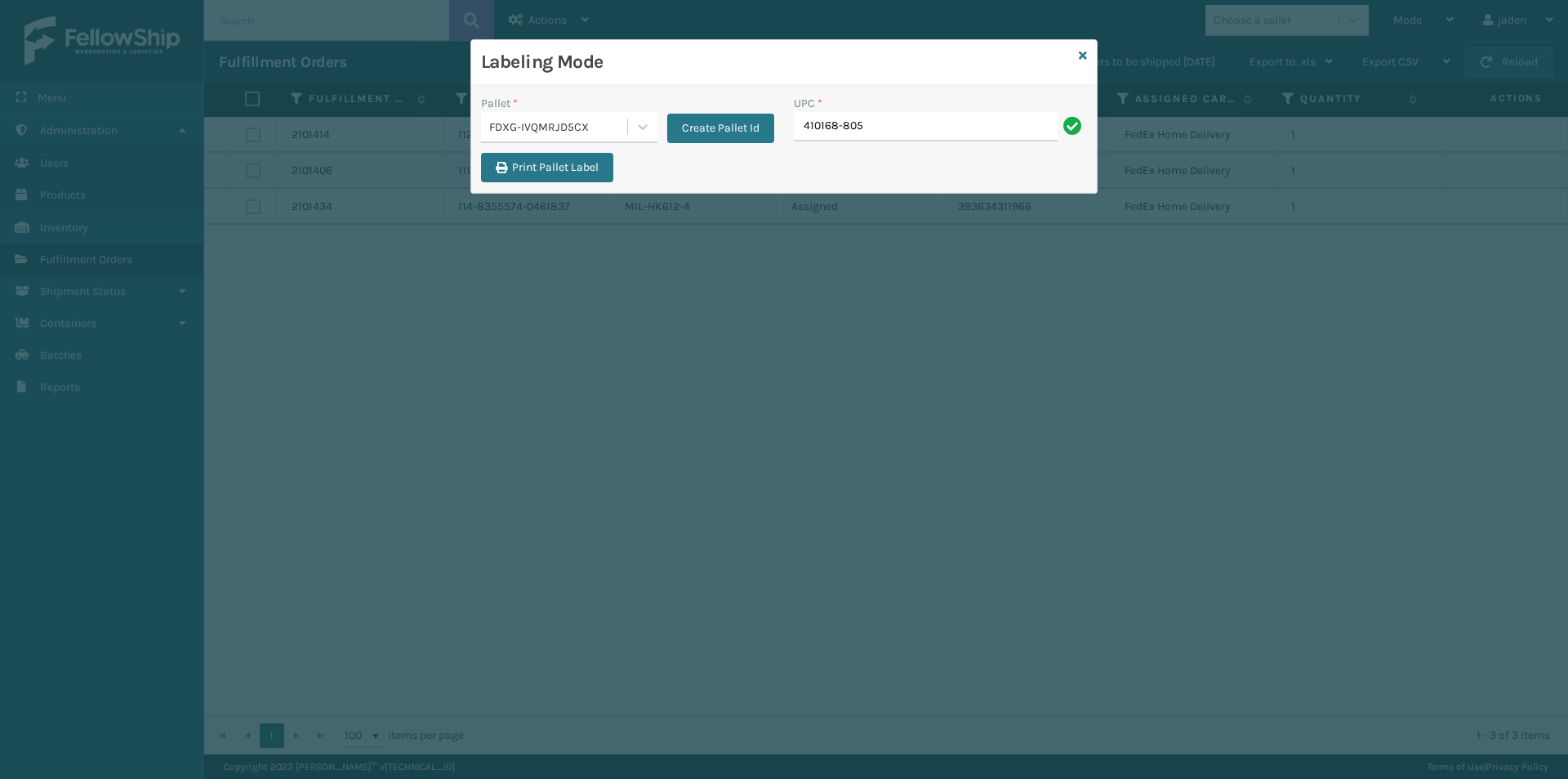
type input "410168-805"
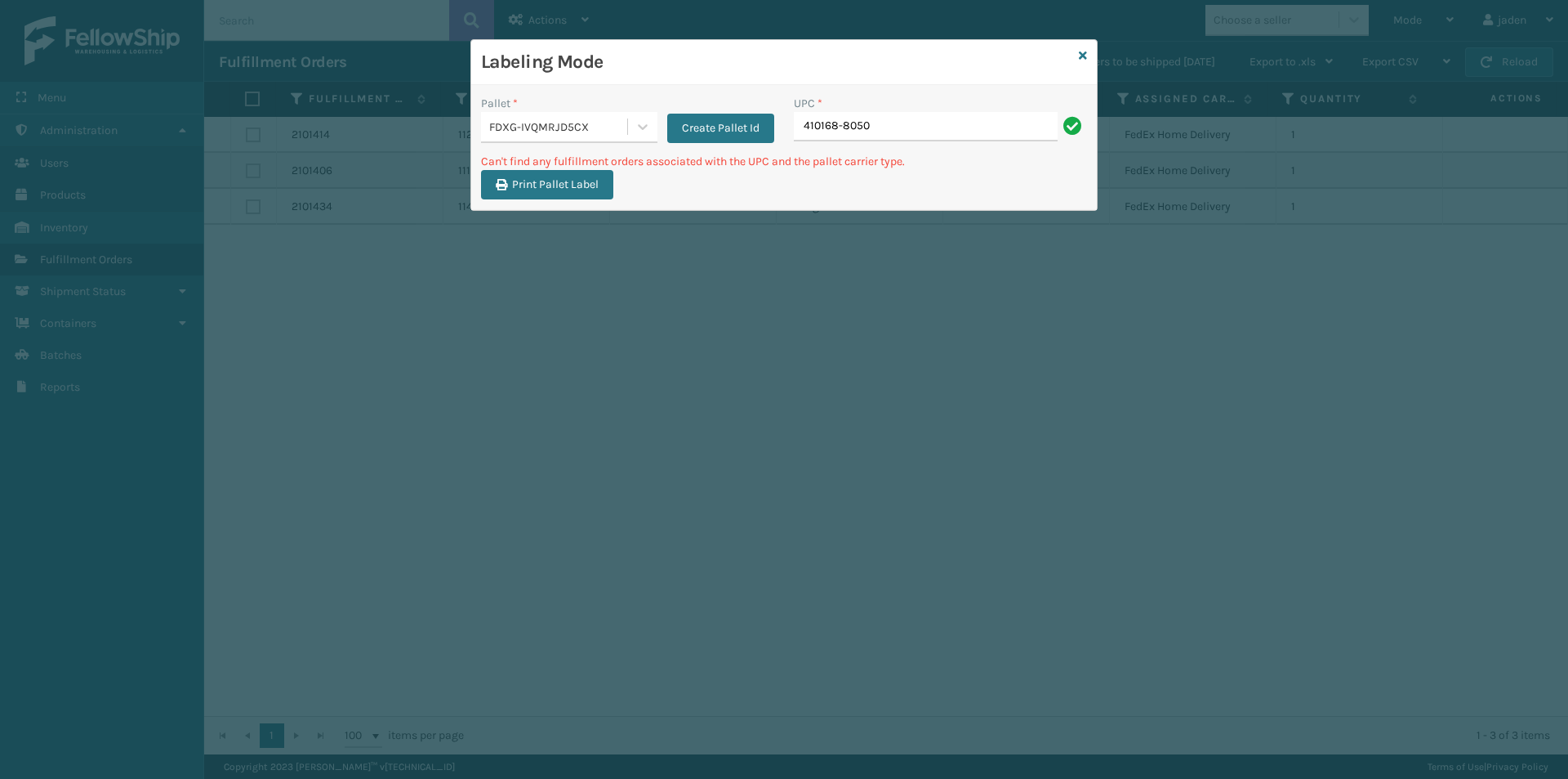
type input "410168-8050"
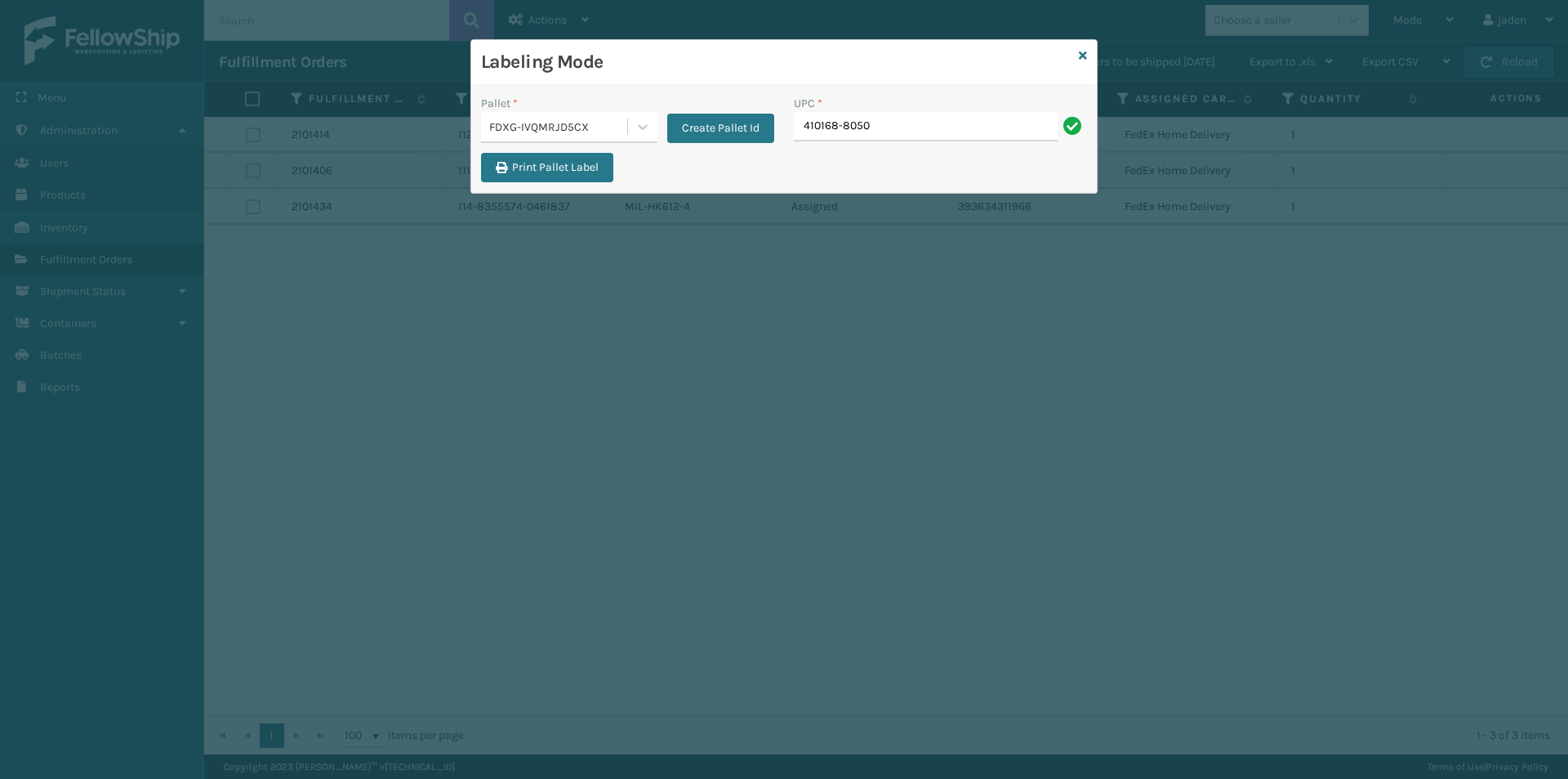
type input "410168-8050"
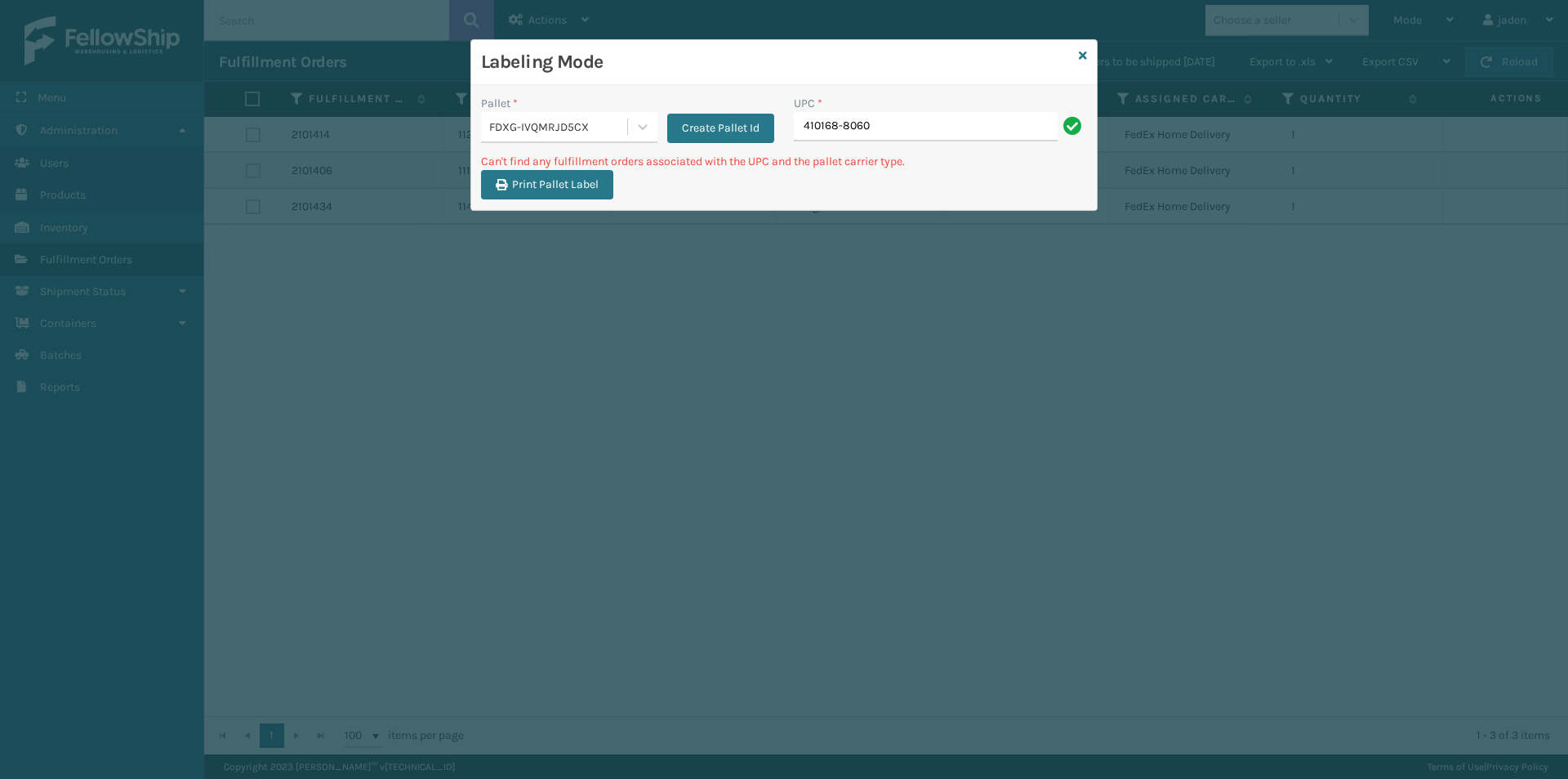
type input "410168-8060"
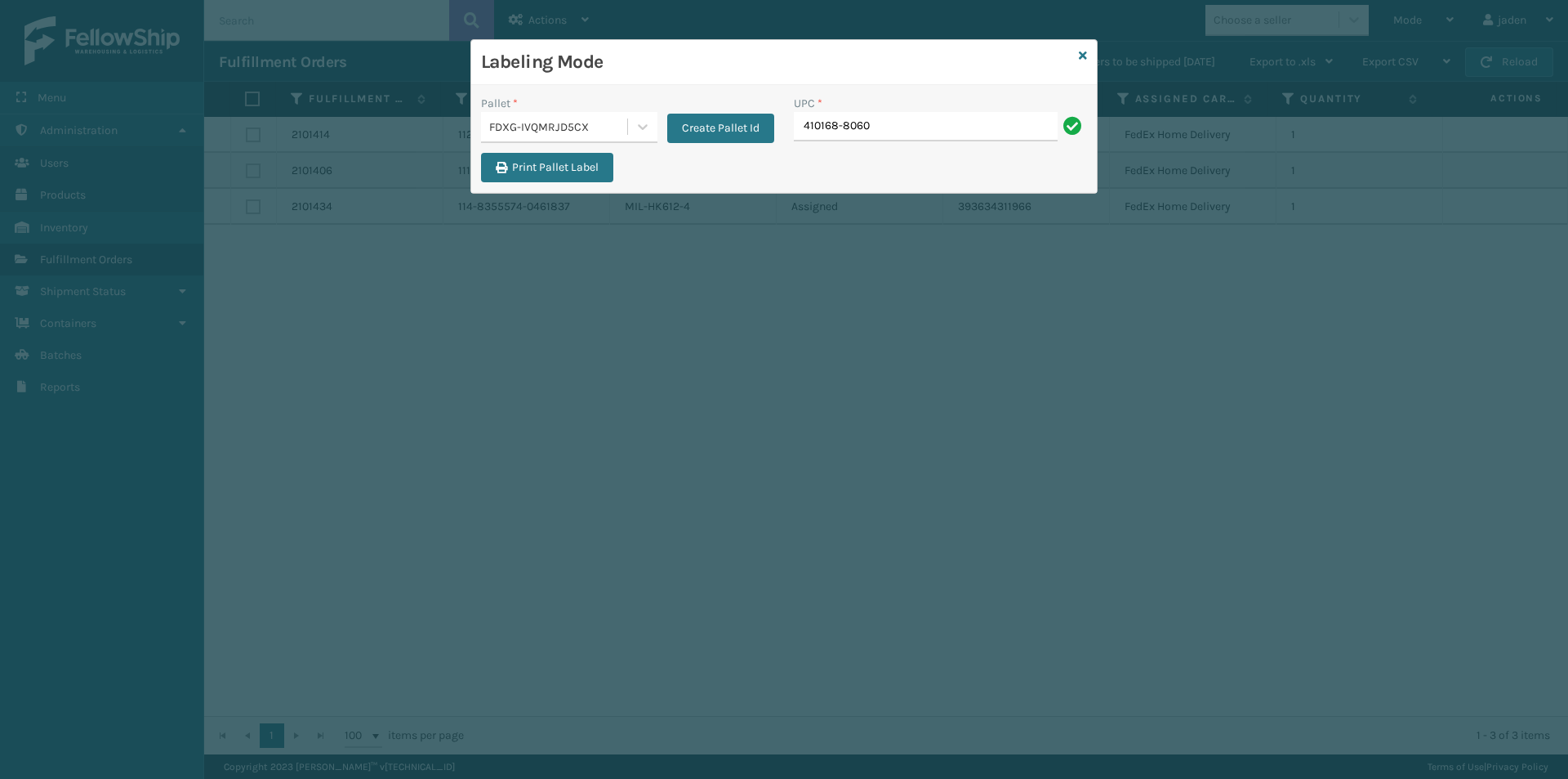
type input "410168-8060"
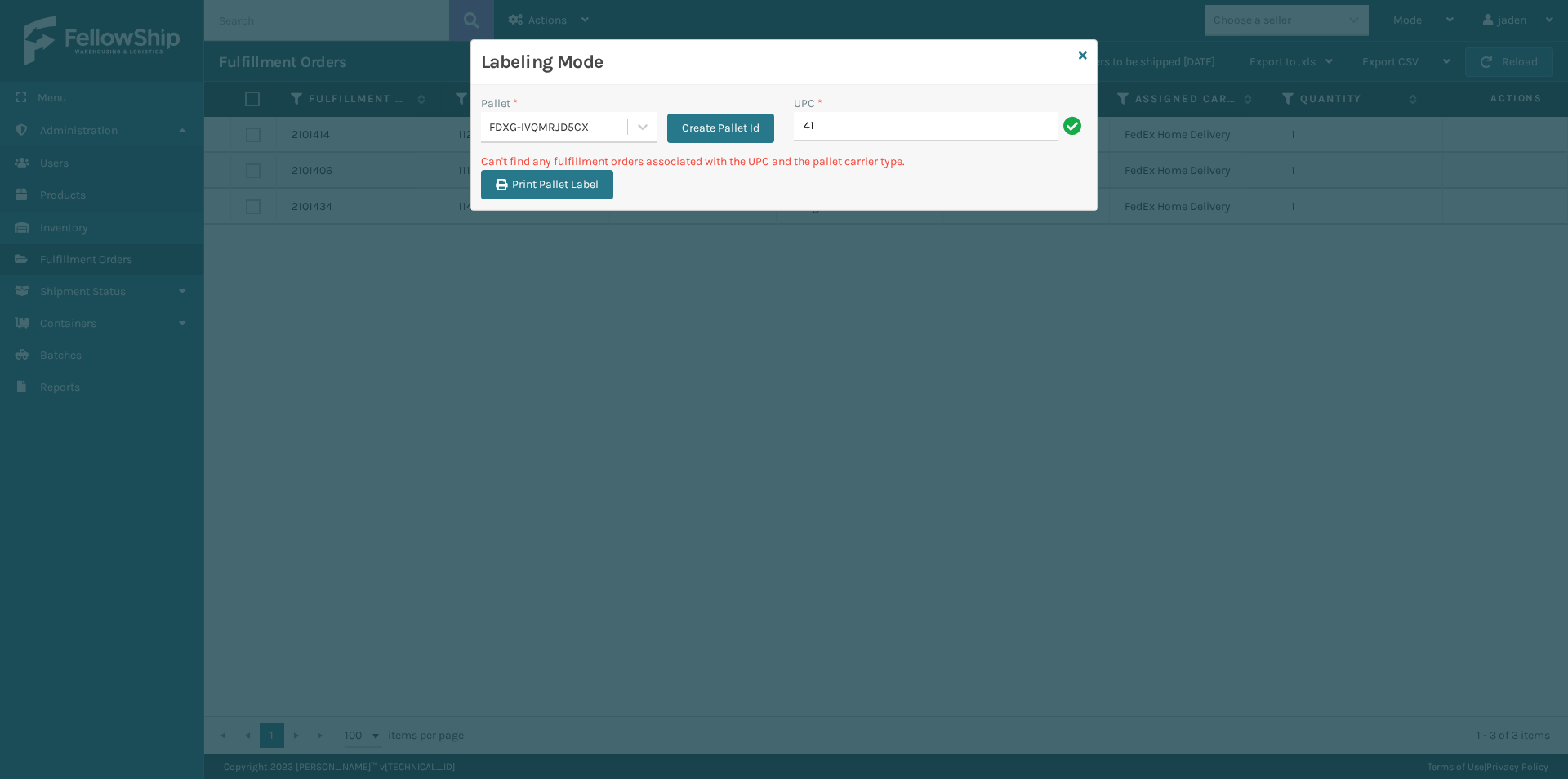
type input "4"
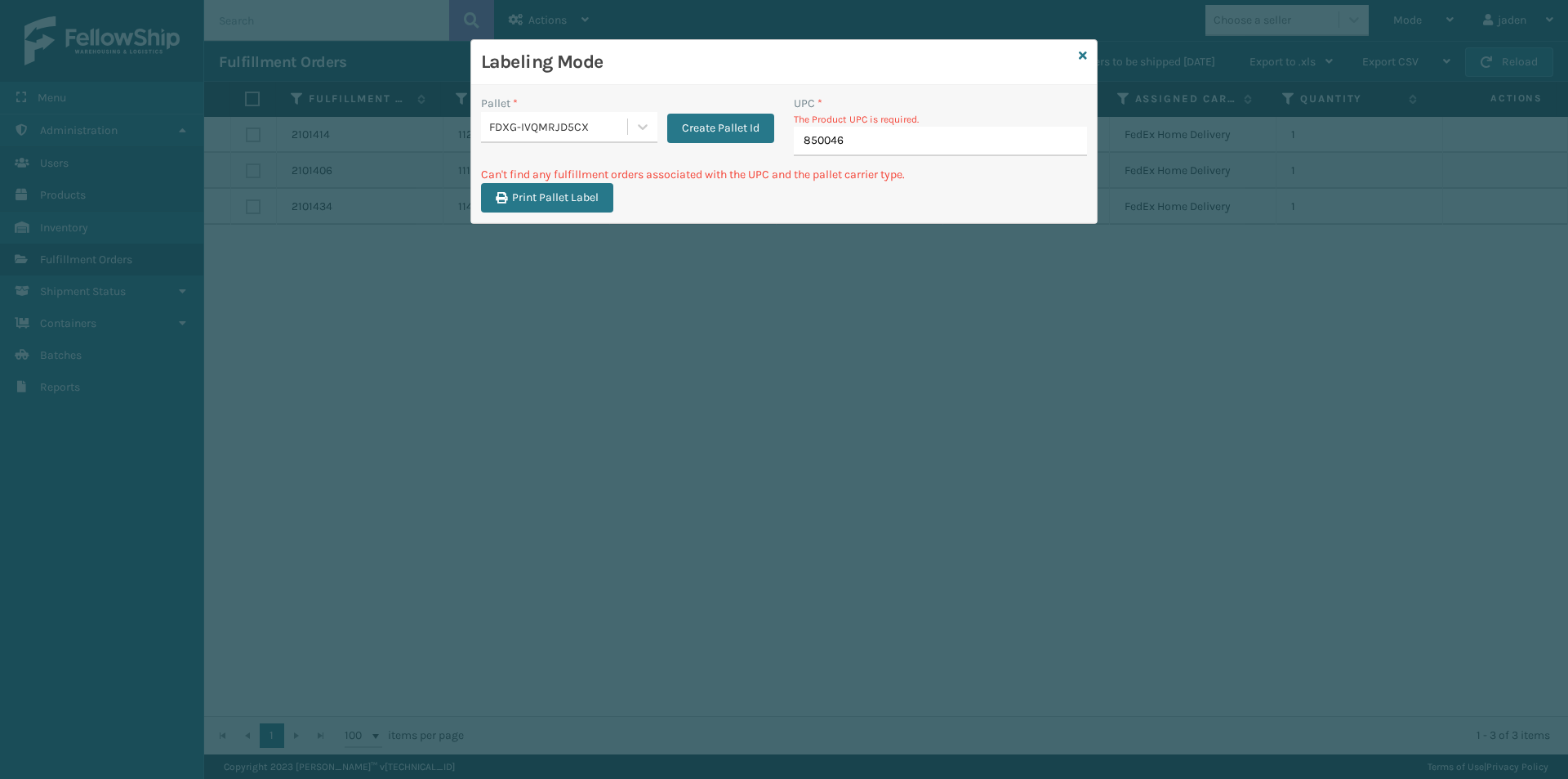
type input "8500460"
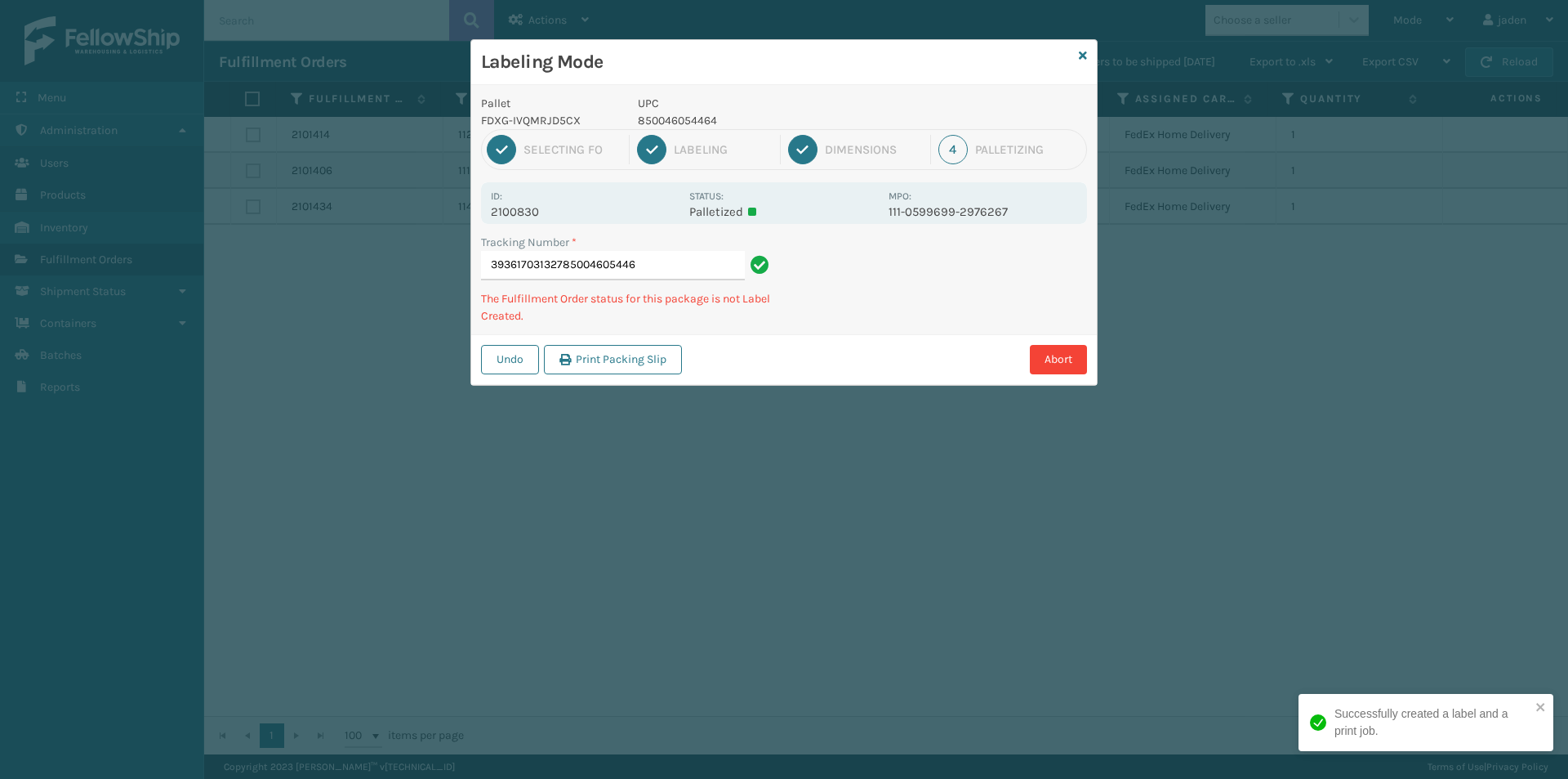
type input "393617031327850046054464"
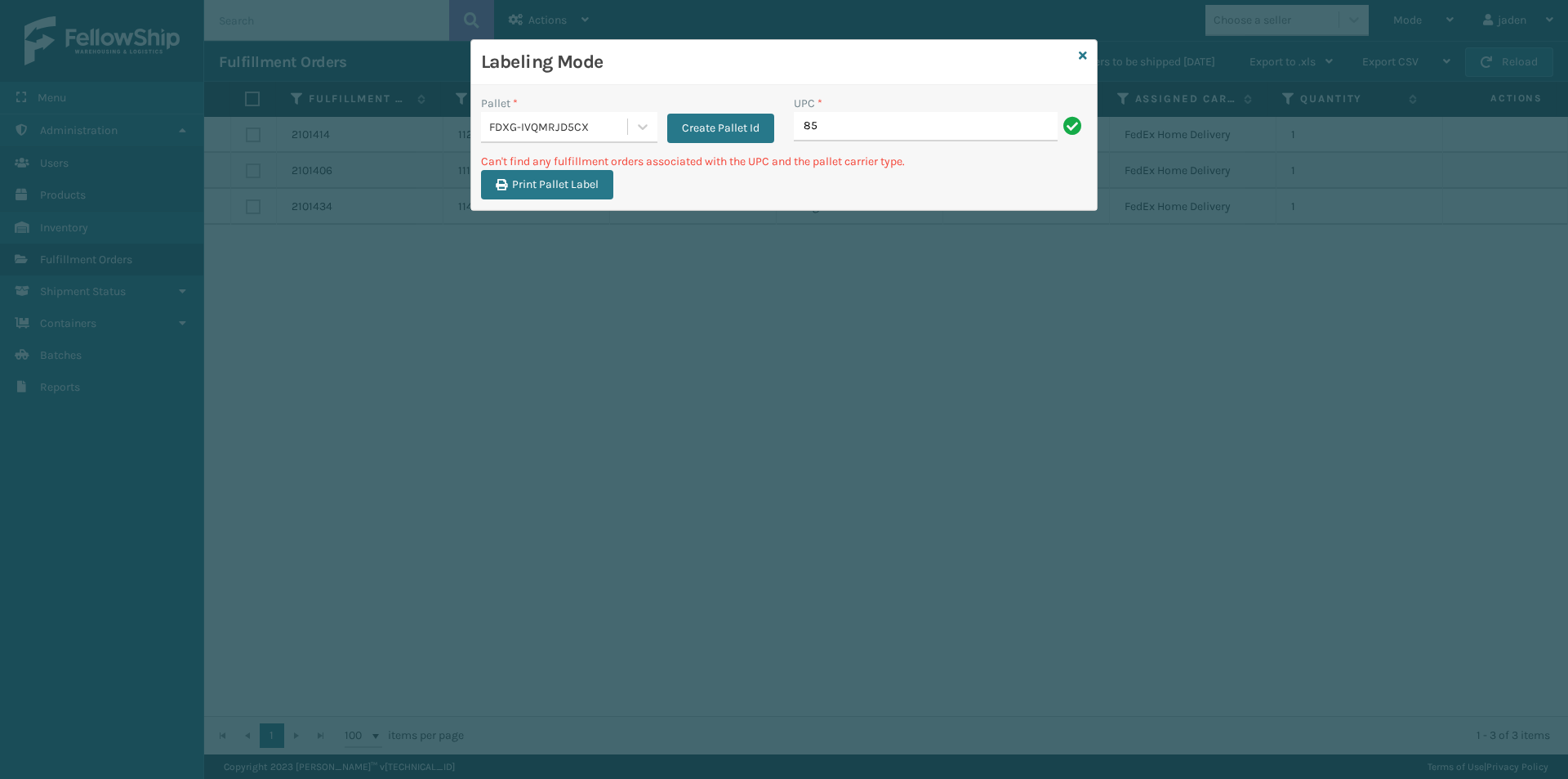
type input "8"
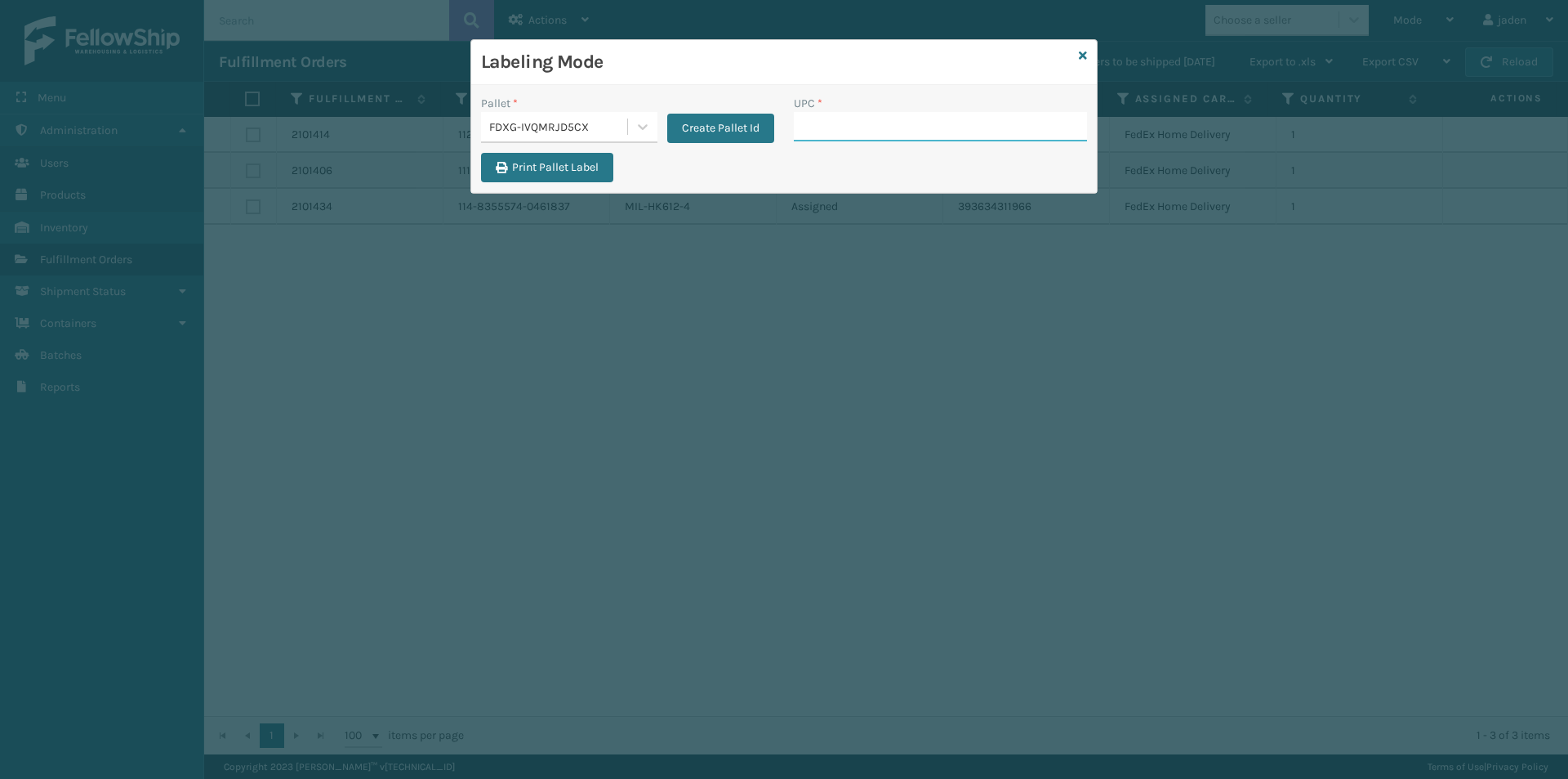
click at [896, 124] on input "UPC *" at bounding box center [940, 126] width 293 height 29
type input "10080313072915"
type input "8409851"
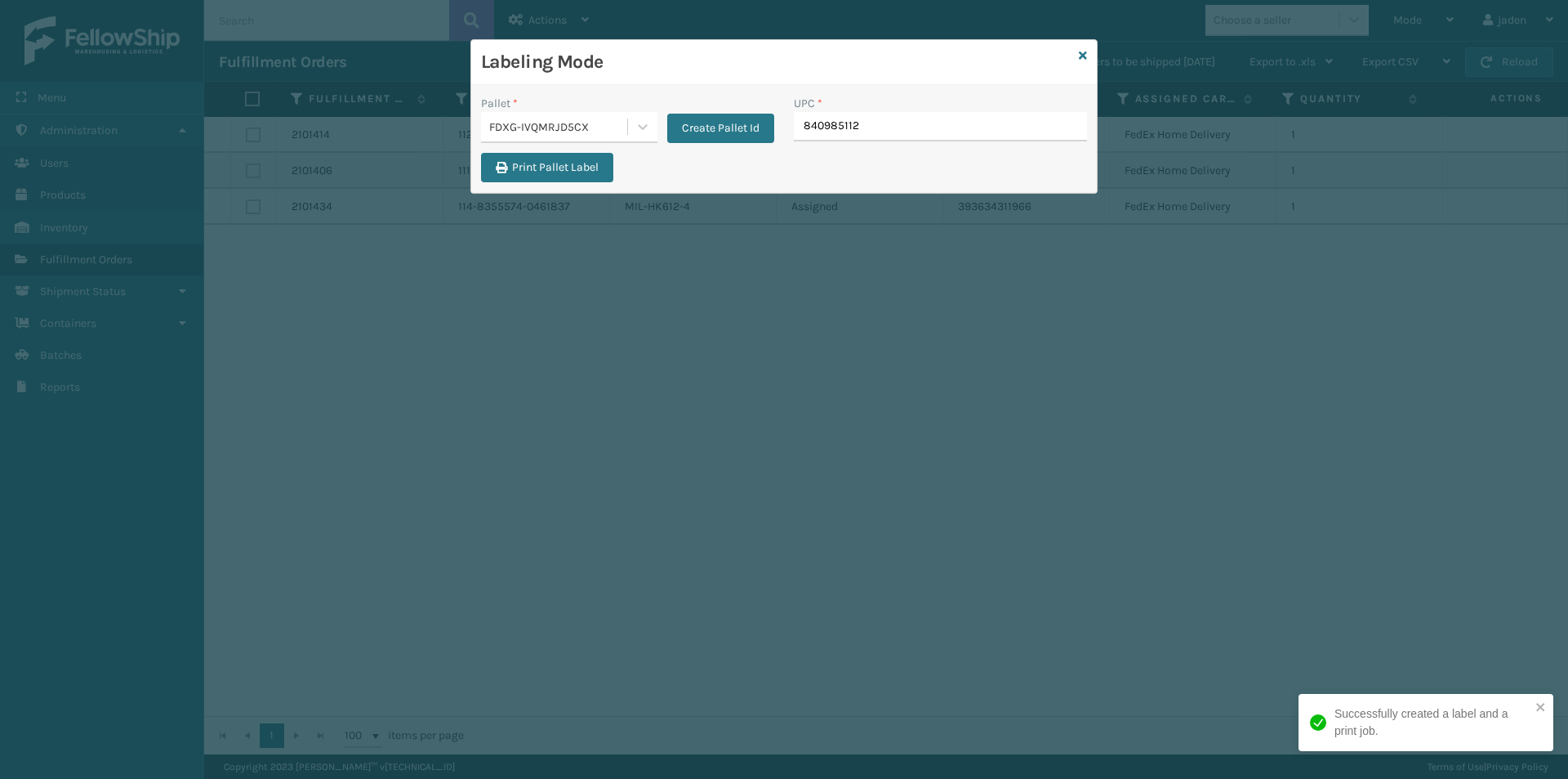
type input "8409851126"
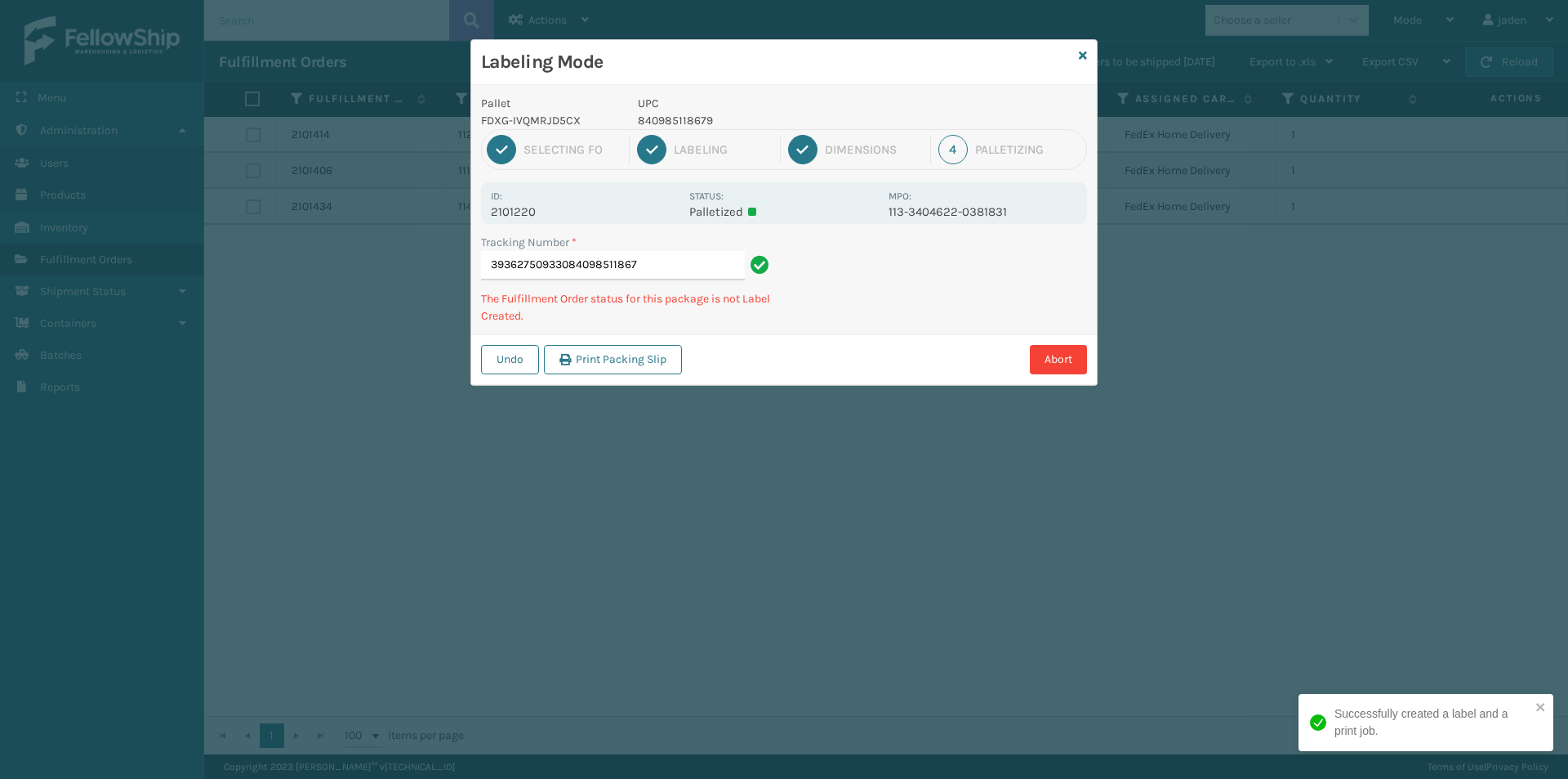
type input "393627509330840985118679"
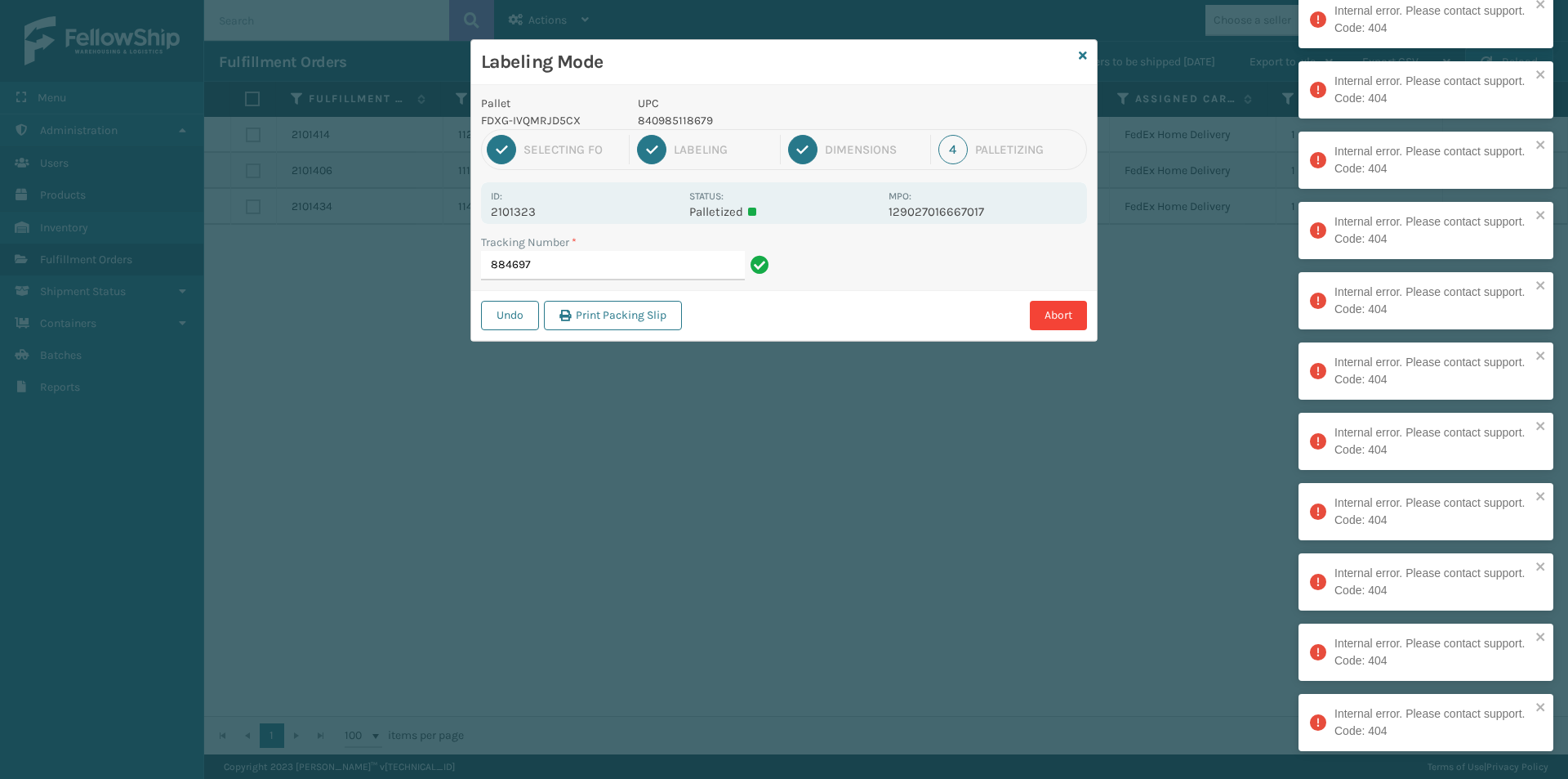
type input "88469"
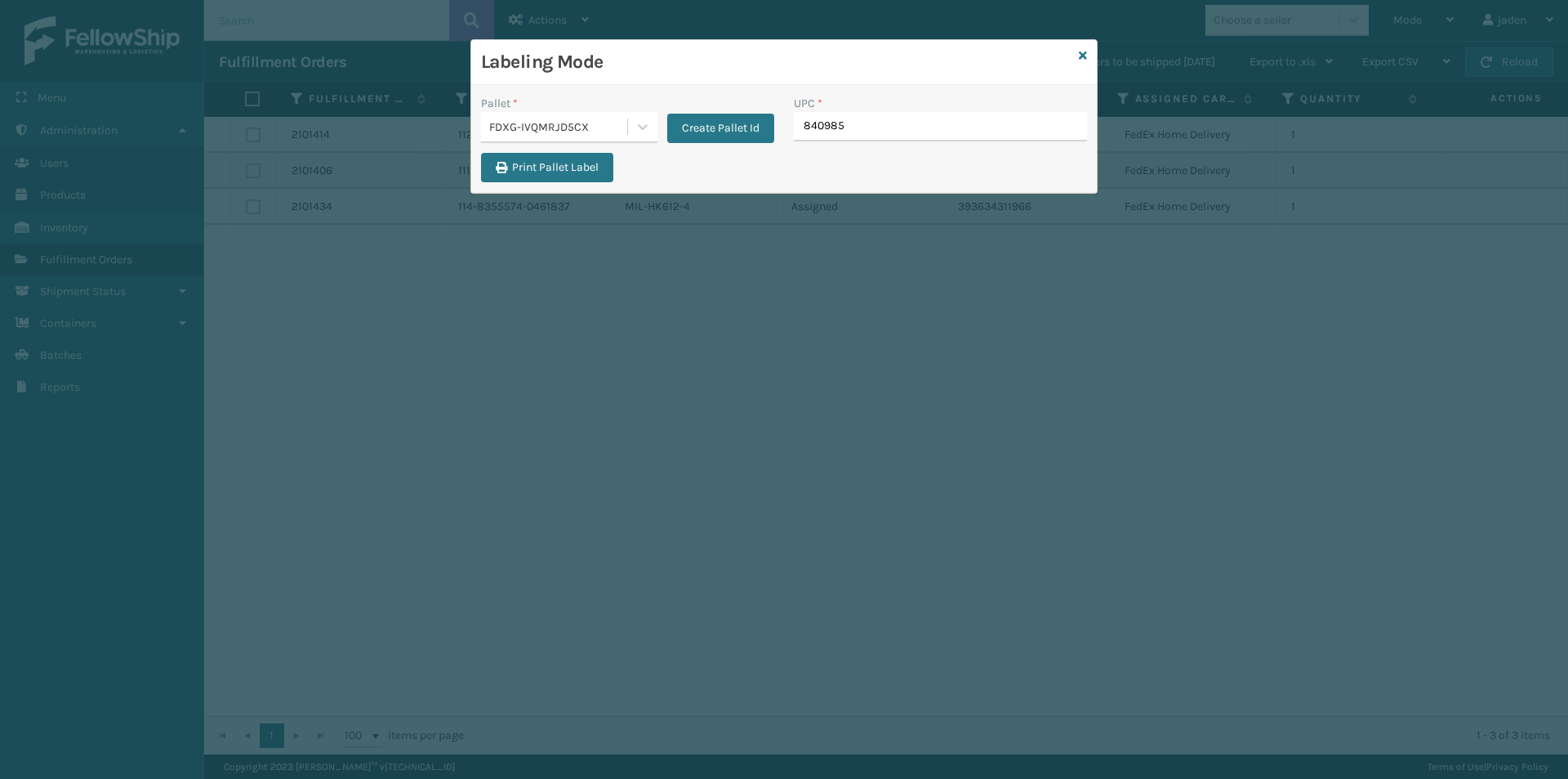
type input "8409851"
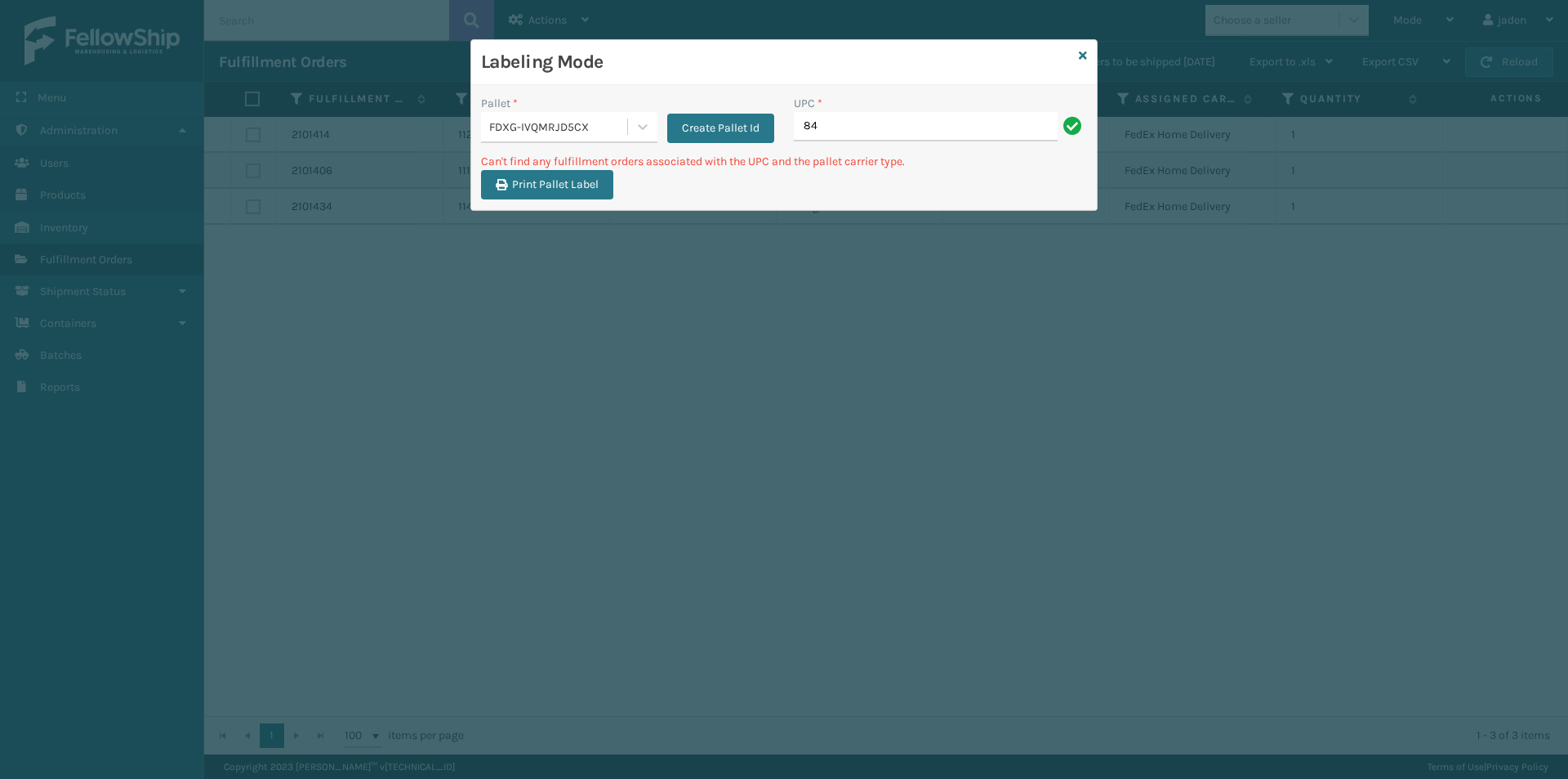
type input "8"
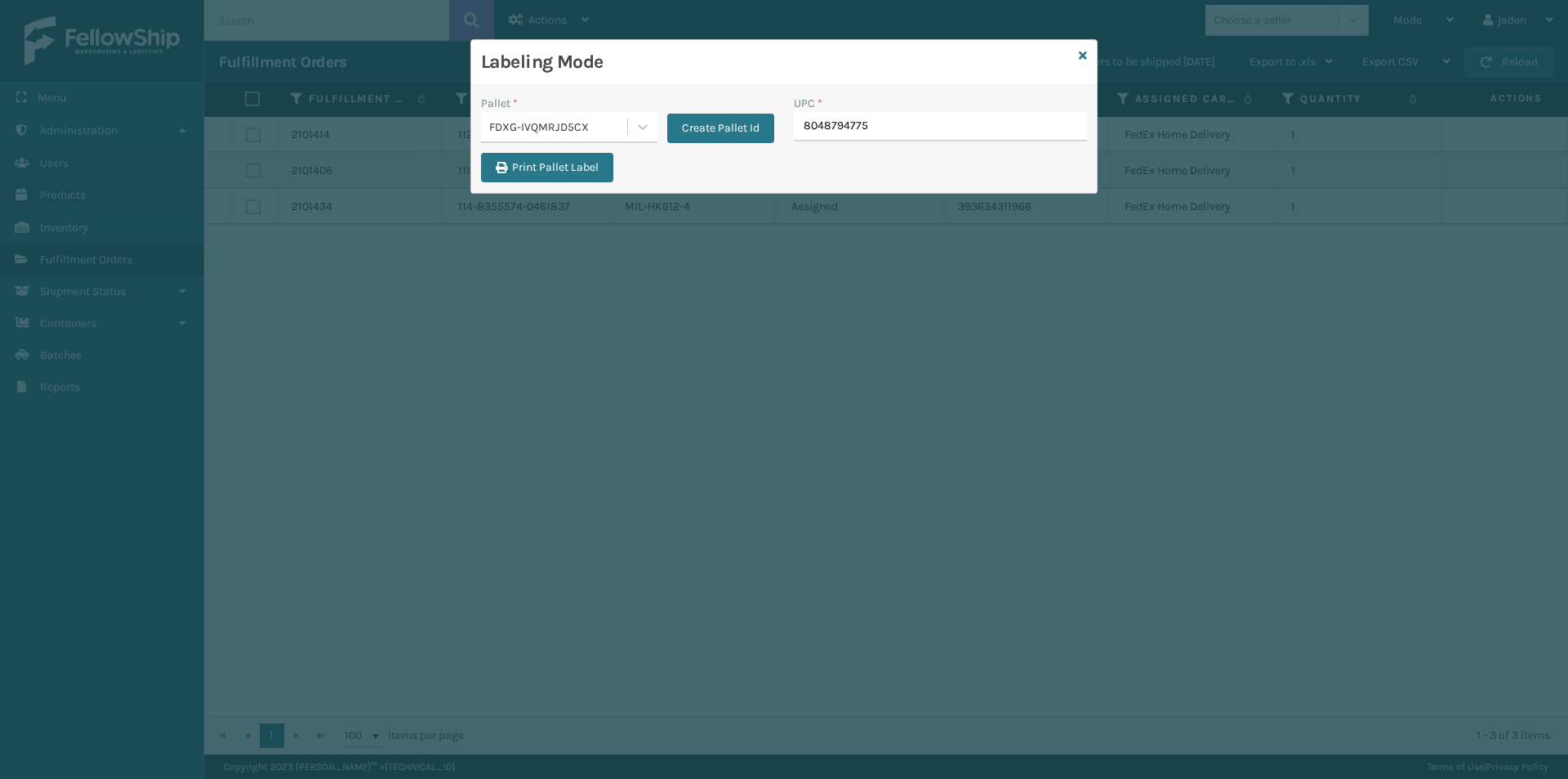
type input "80487947756"
type input "8048794775"
type input "8048794"
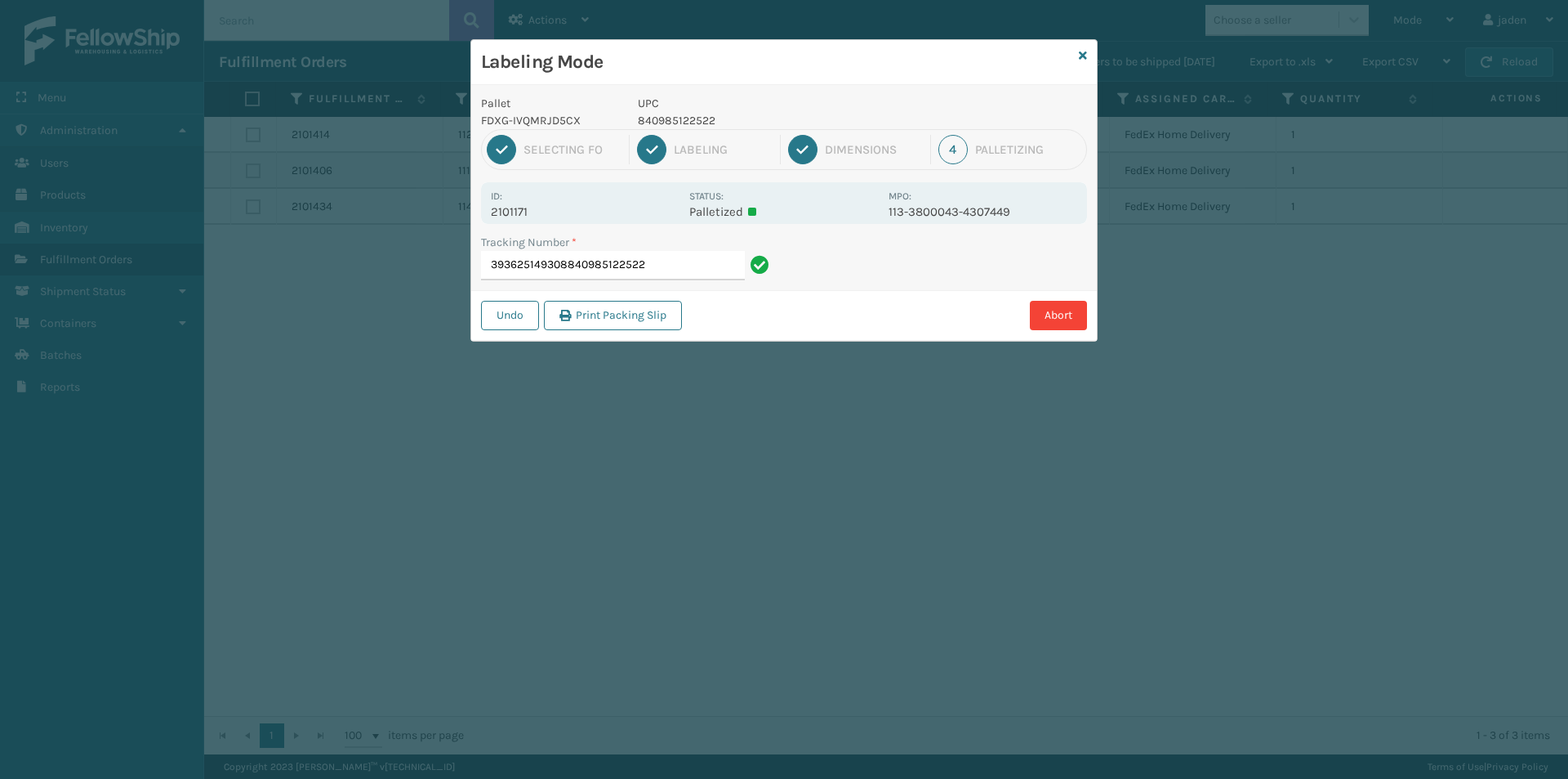
type input "393625149308840985122522"
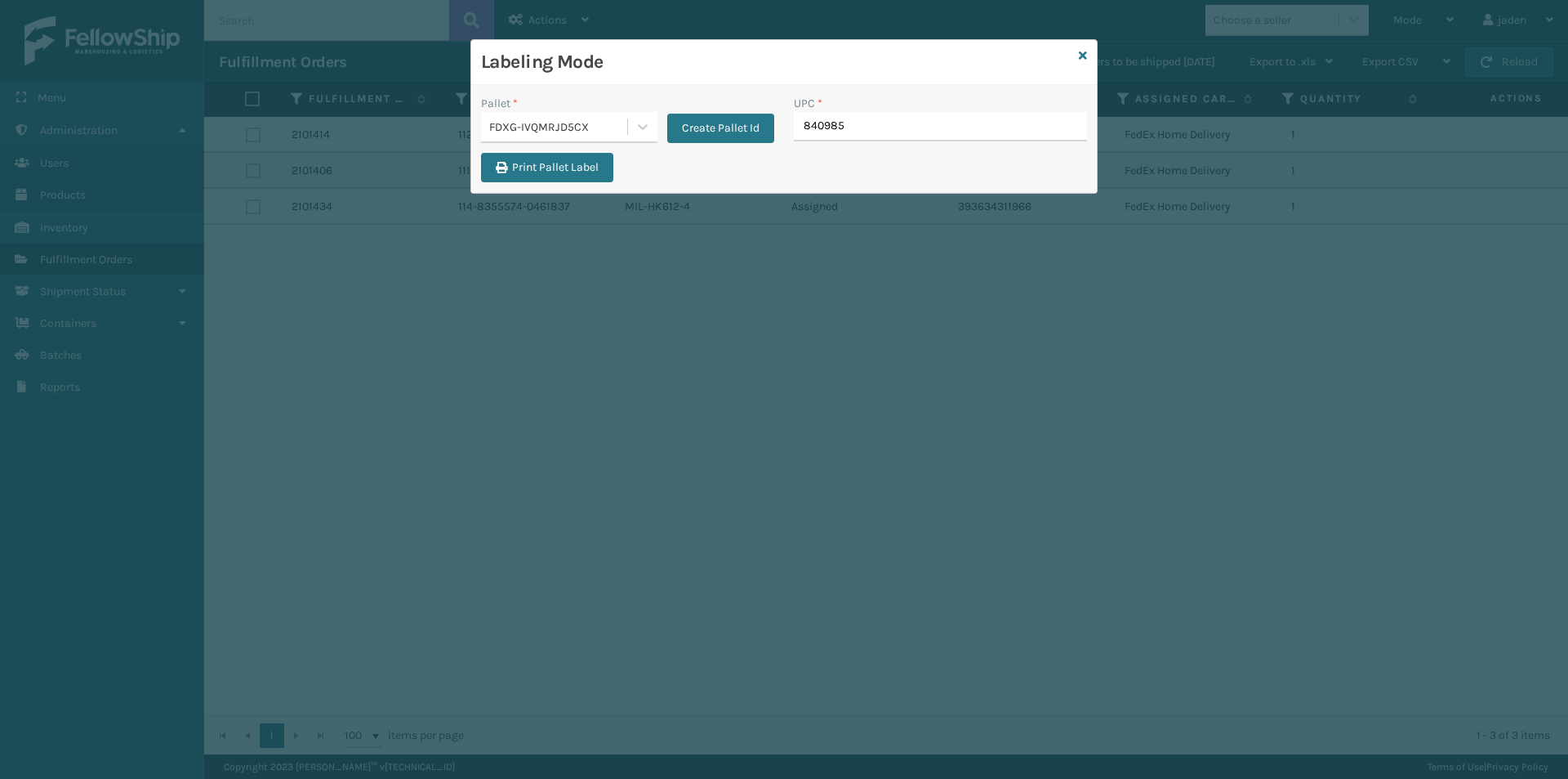
type input "8409851"
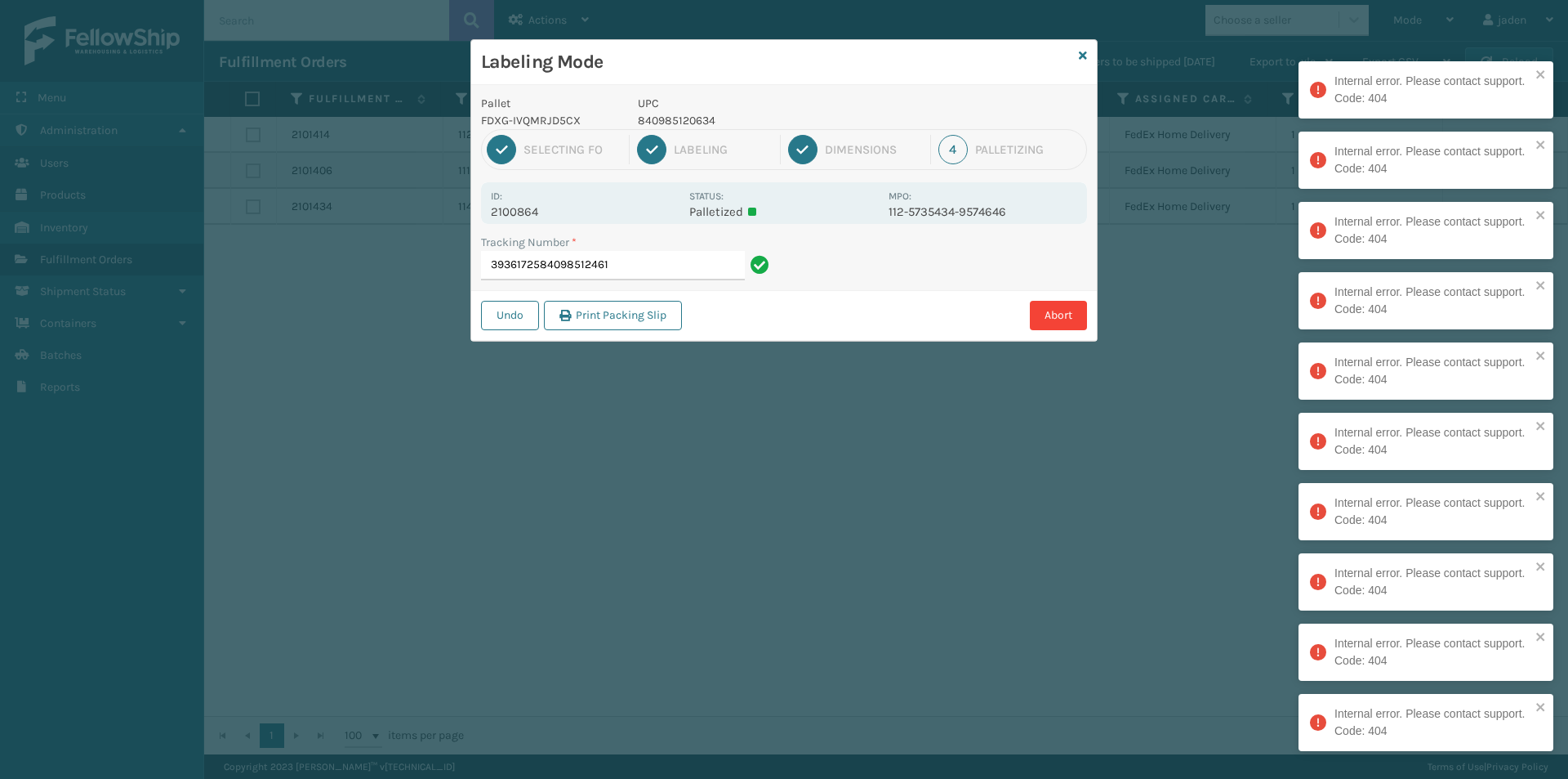
type input "39361725840985124618"
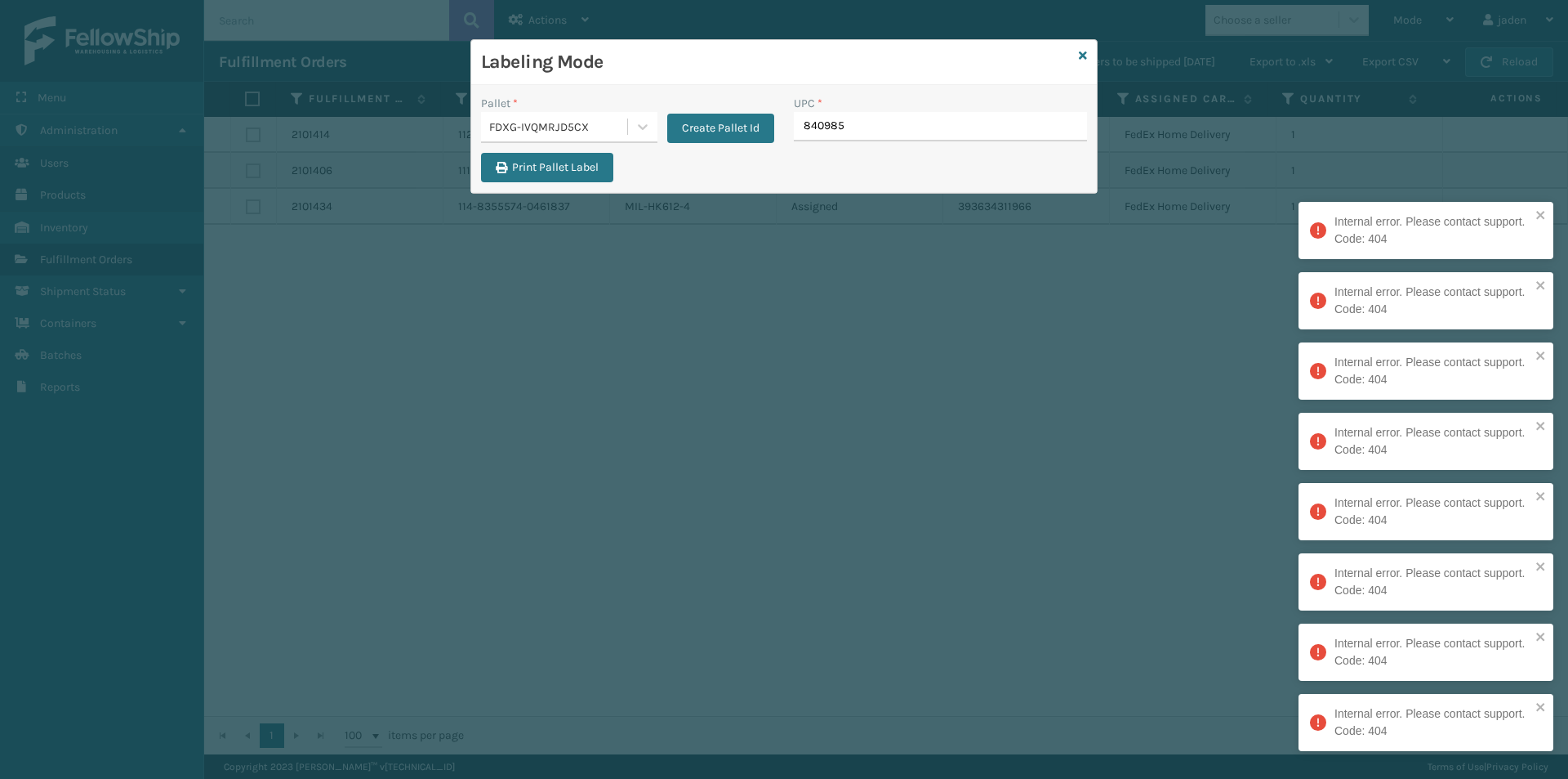
type input "8409851"
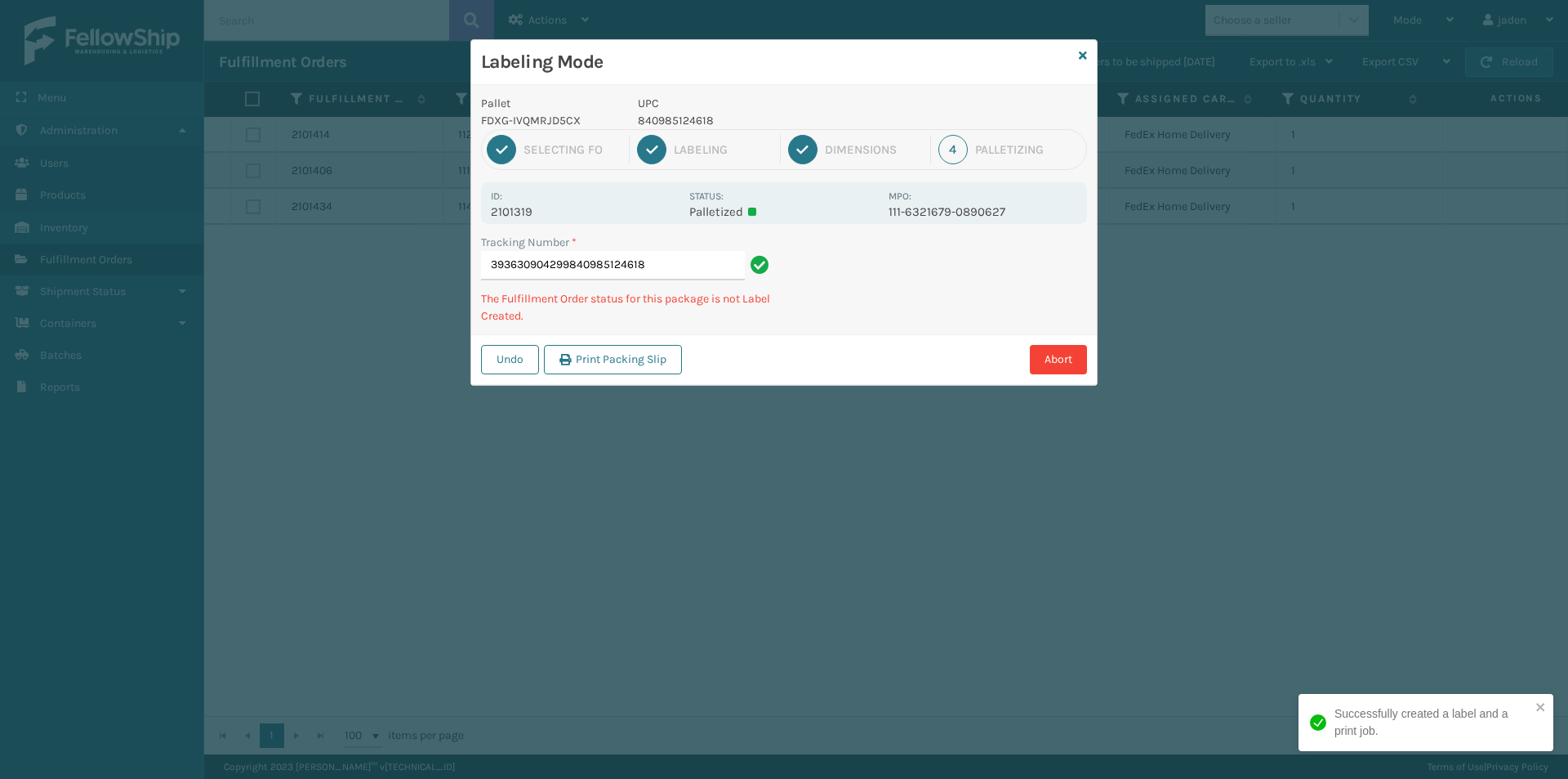
type input "393630904299840985124618"
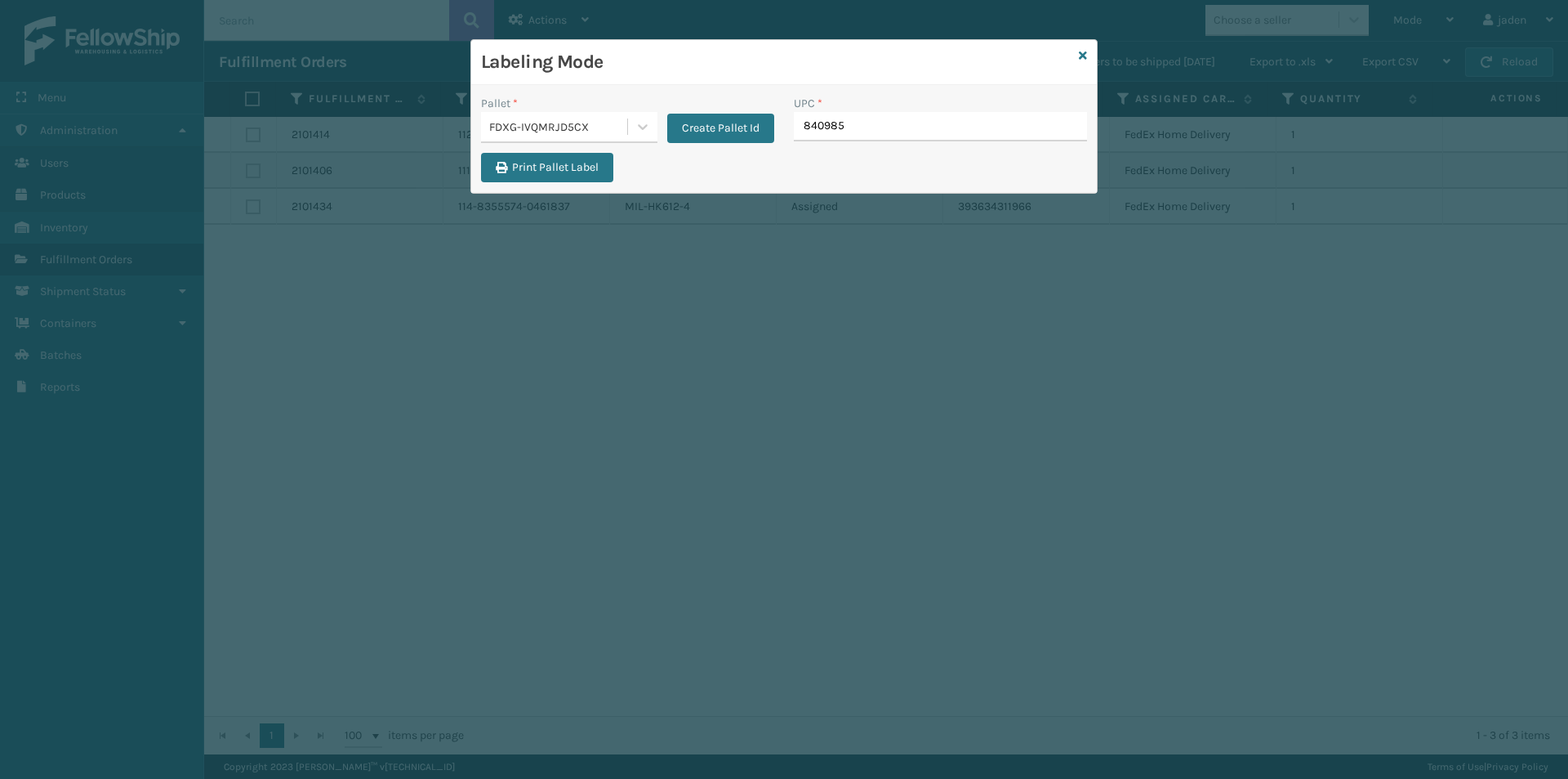
type input "8409851"
click at [1086, 54] on icon at bounding box center [1083, 55] width 8 height 11
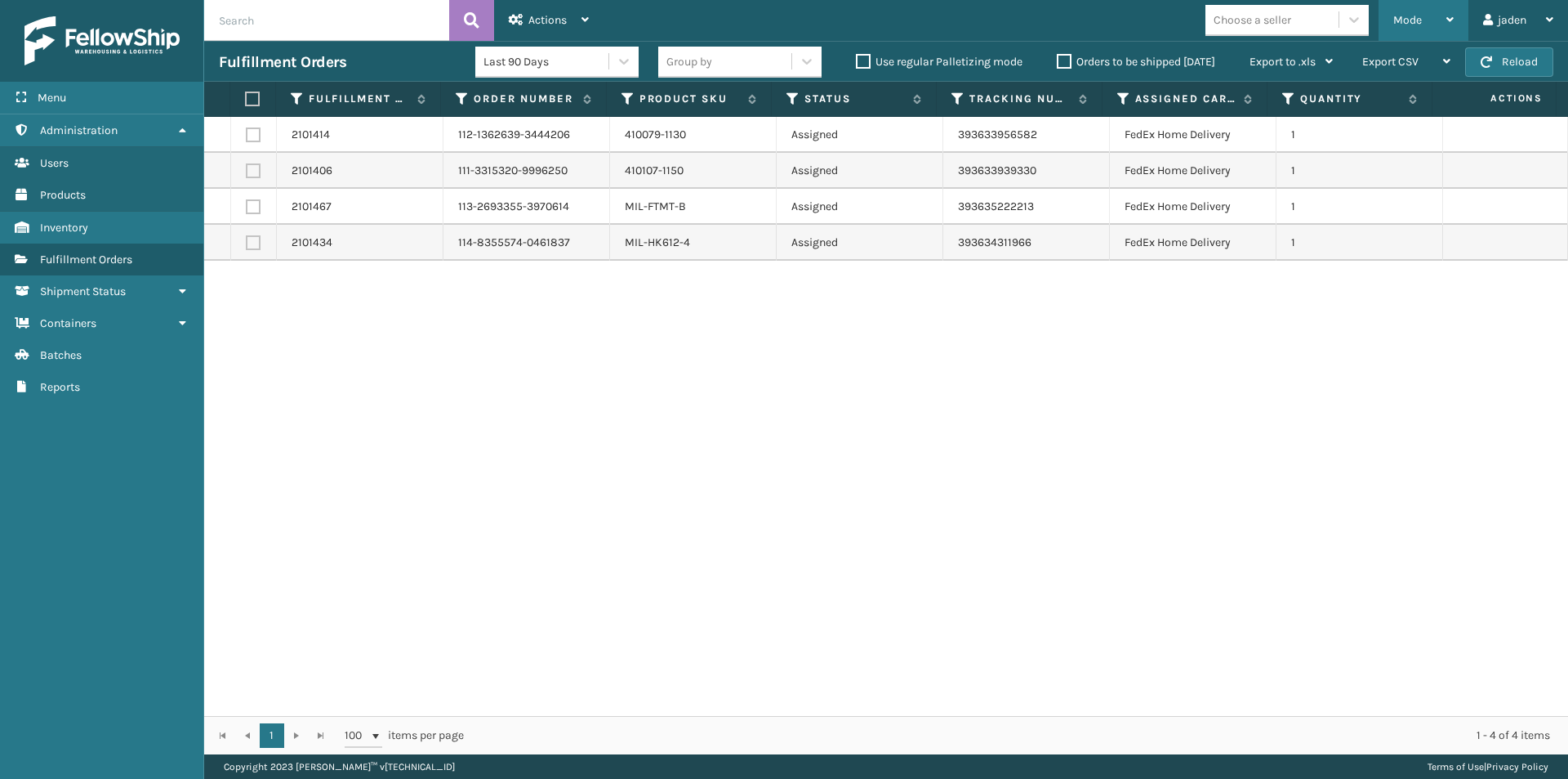
click at [1399, 15] on span "Mode" at bounding box center [1408, 20] width 29 height 14
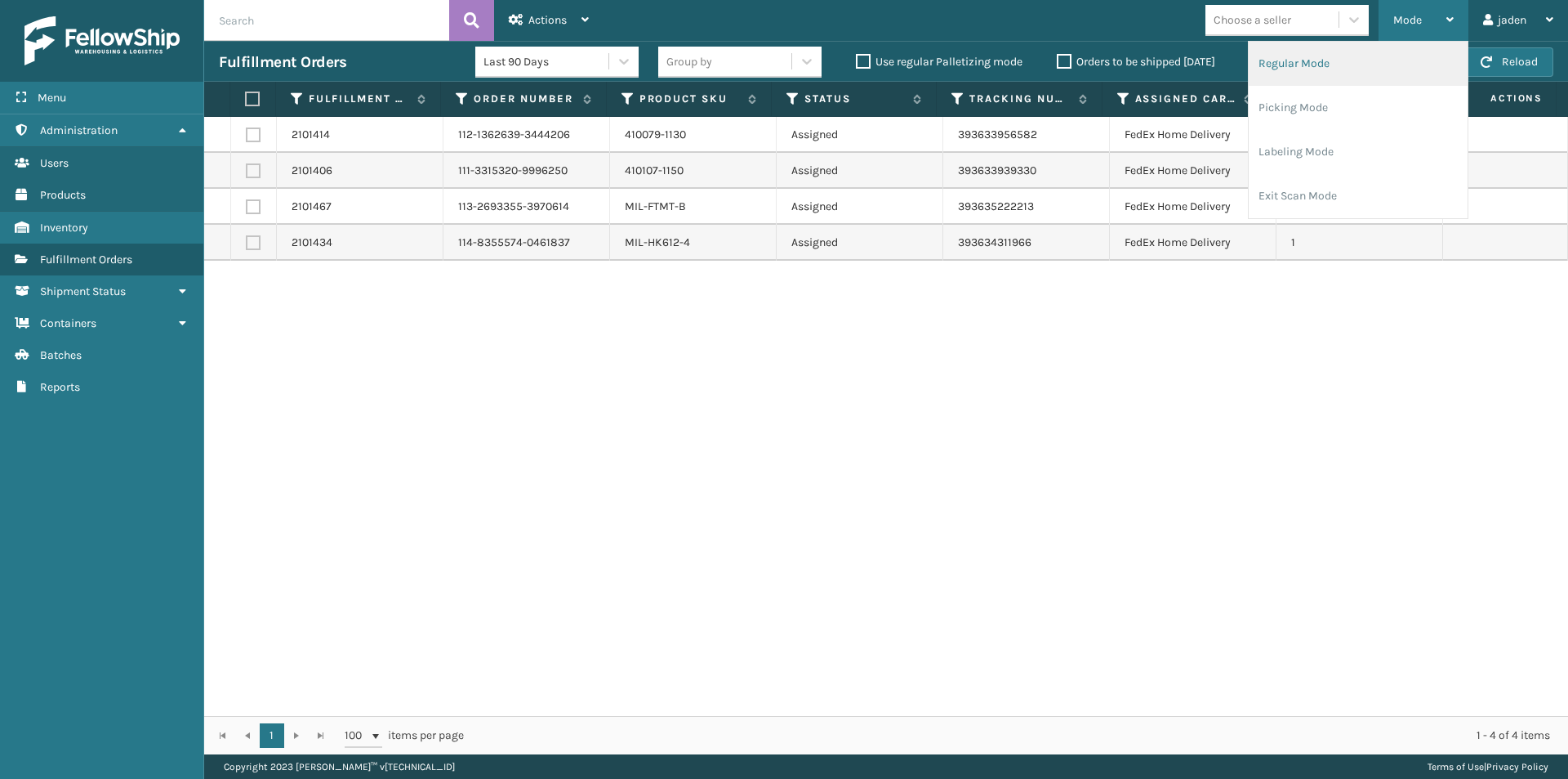
click at [1295, 63] on li "Regular Mode" at bounding box center [1359, 63] width 219 height 44
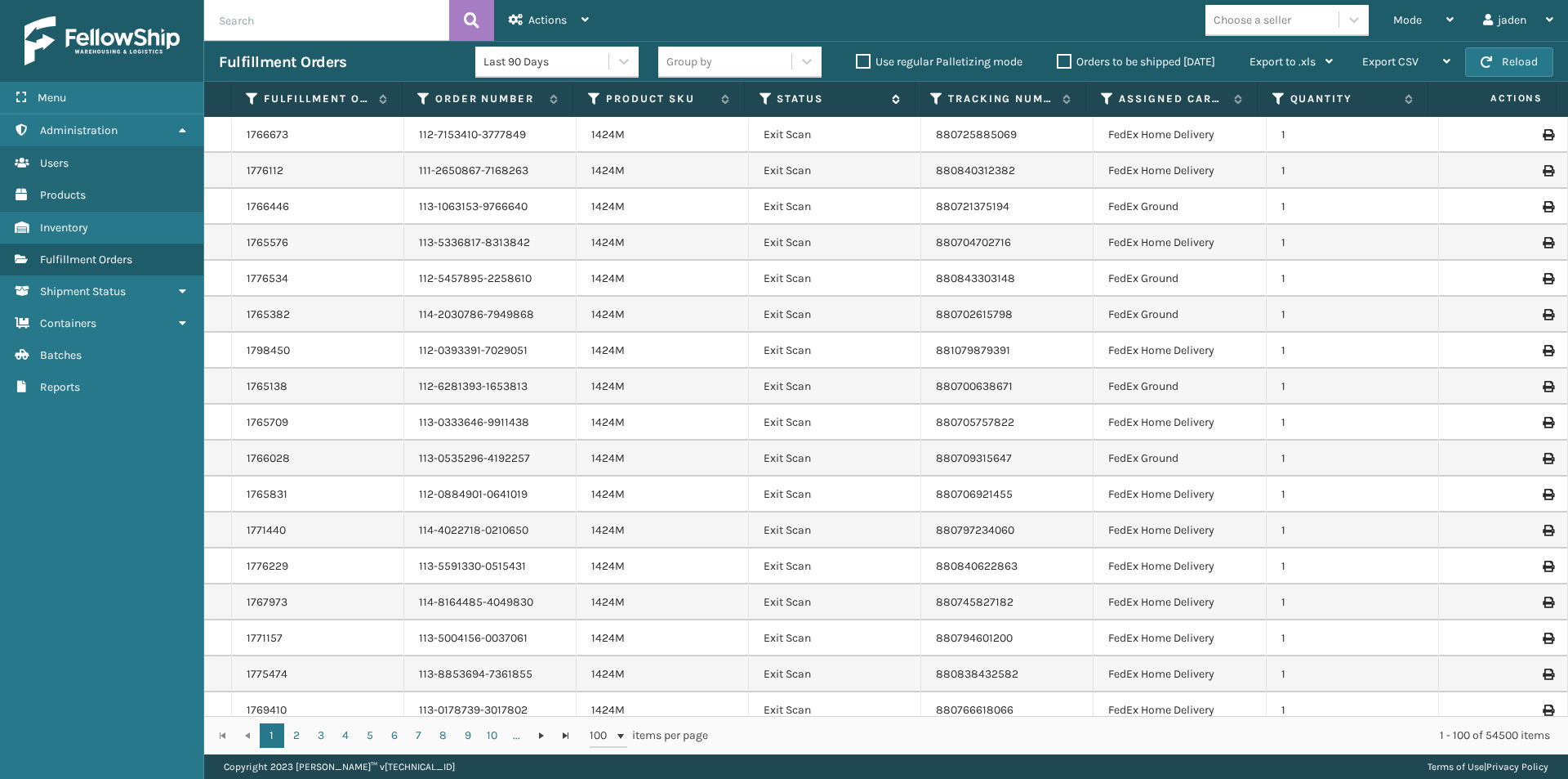
click at [784, 101] on label "Status" at bounding box center [829, 99] width 106 height 15
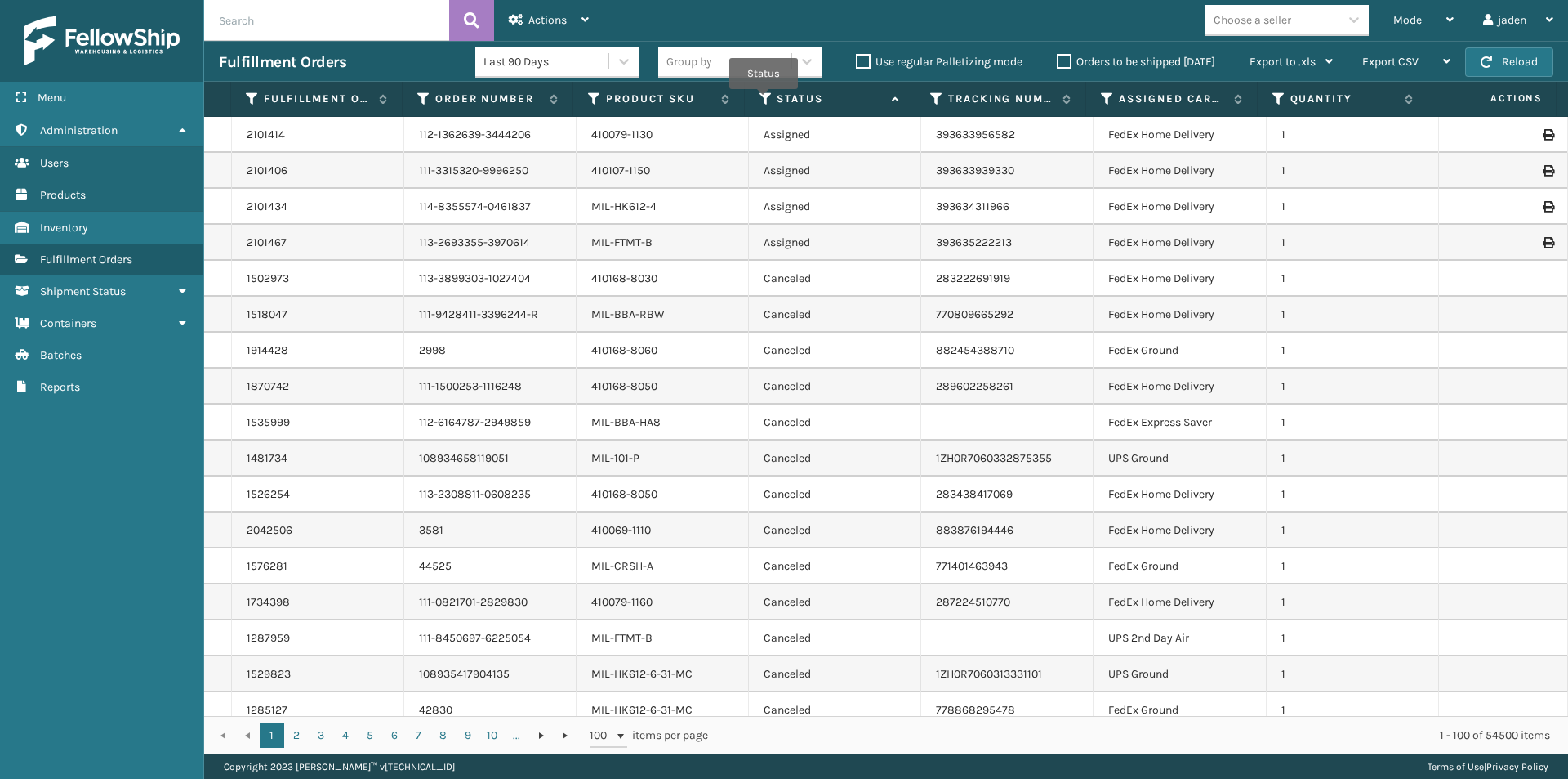
click at [764, 100] on icon at bounding box center [767, 99] width 13 height 15
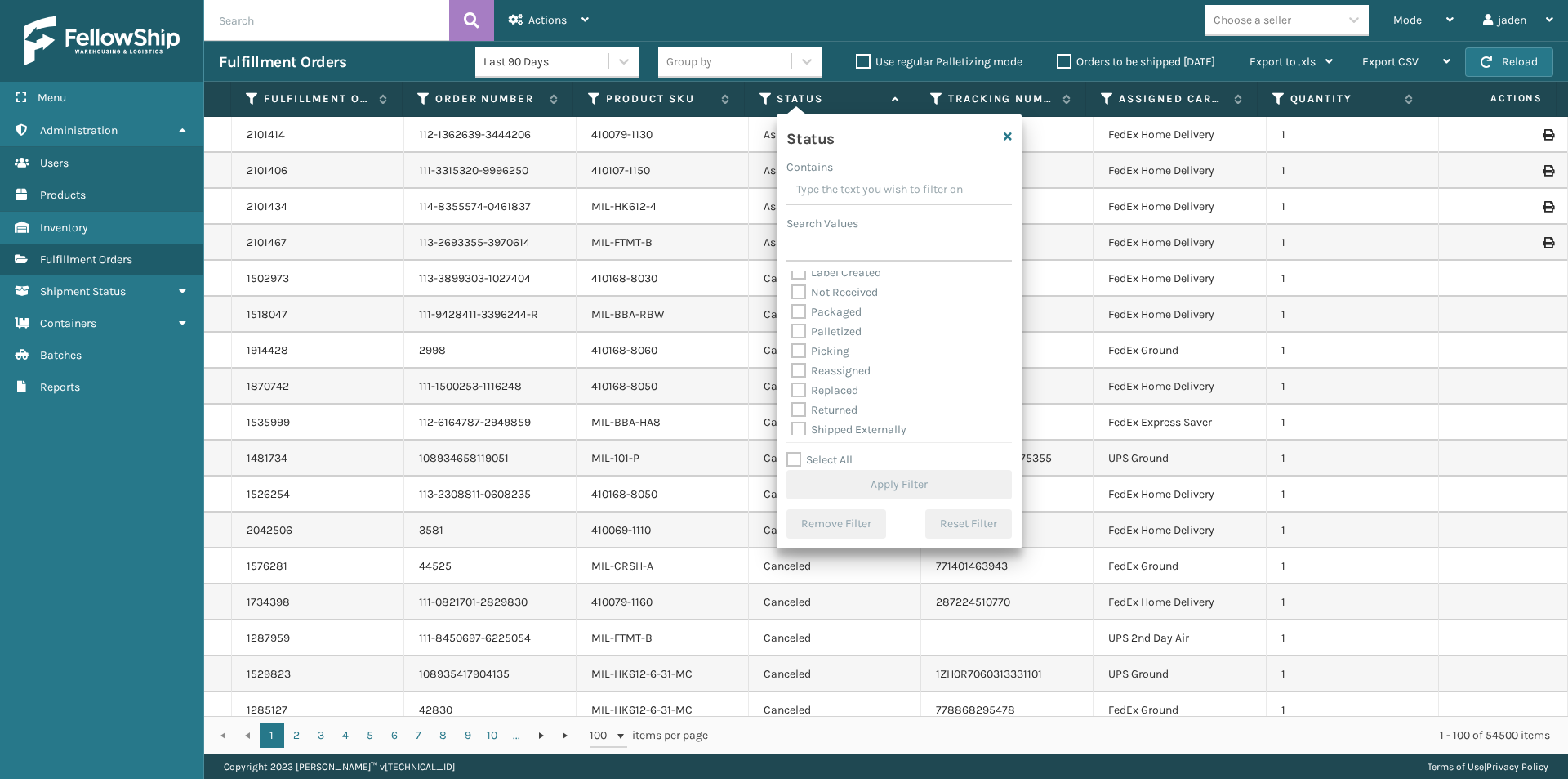
scroll to position [92, 0]
click at [801, 352] on label "Picking" at bounding box center [821, 346] width 58 height 14
click at [792, 347] on input "Picking" at bounding box center [792, 341] width 1 height 10
checkbox input "true"
click at [882, 484] on button "Apply Filter" at bounding box center [899, 484] width 226 height 29
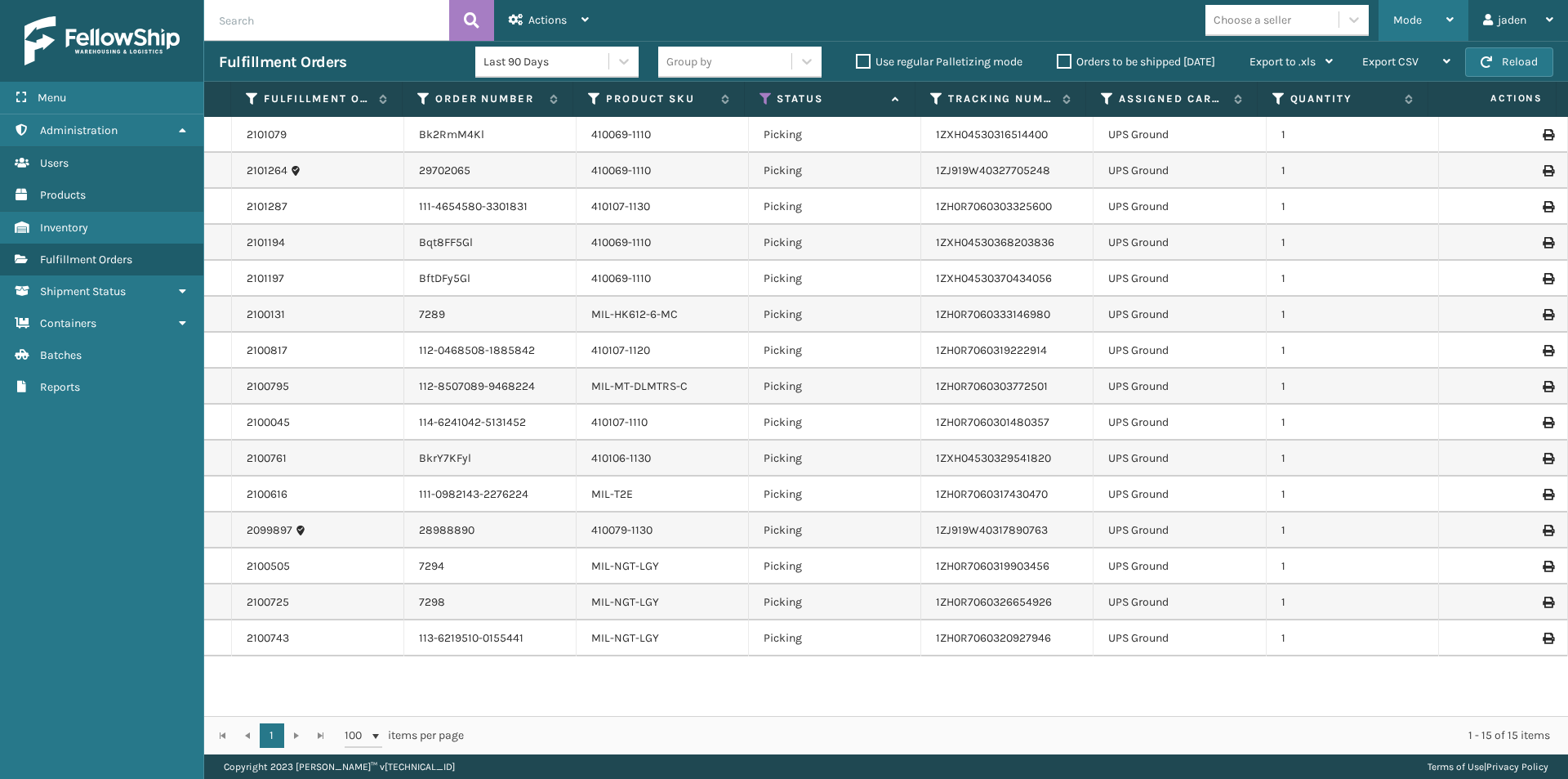
click at [1428, 3] on div "Mode" at bounding box center [1424, 21] width 60 height 41
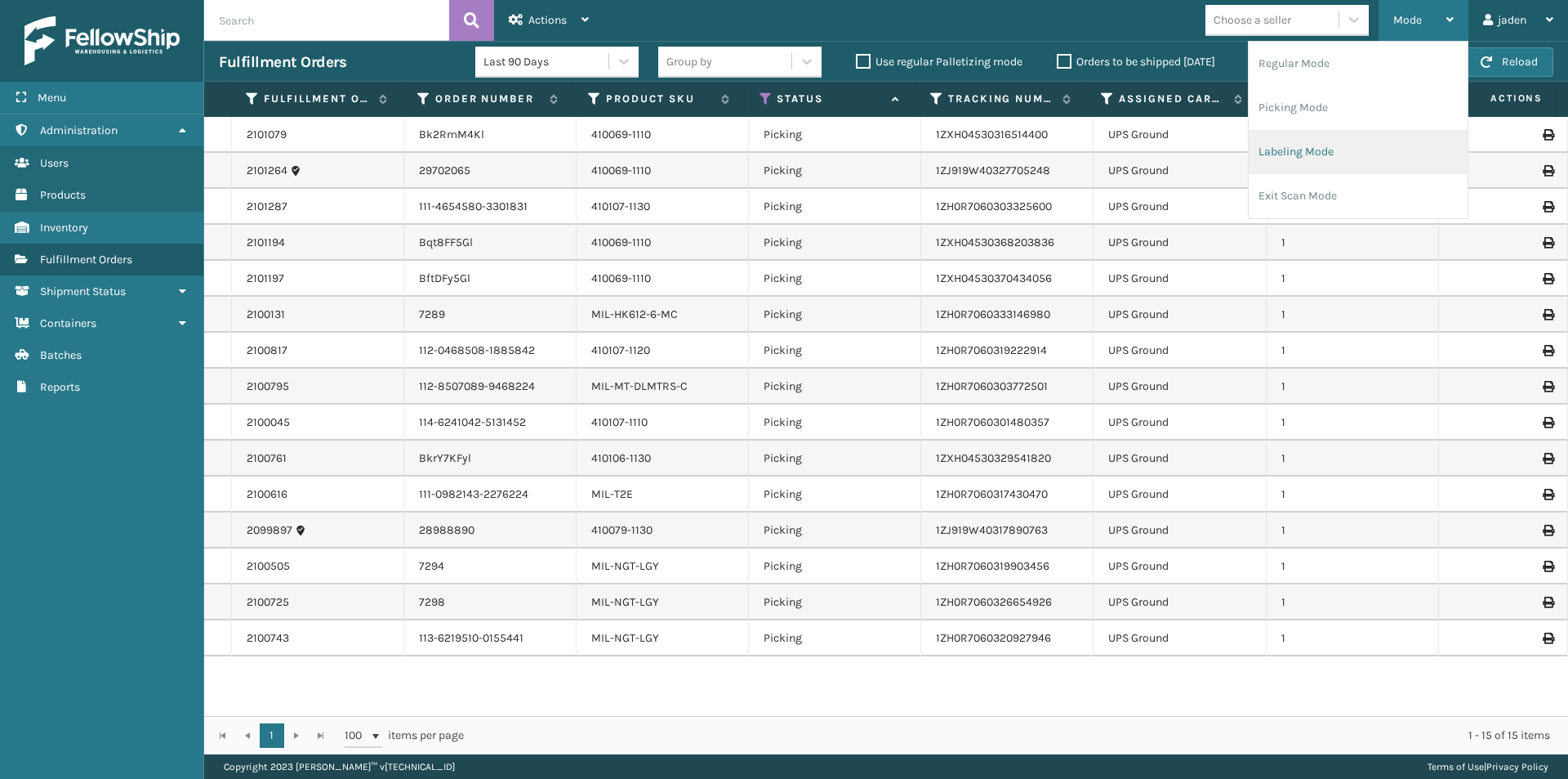
click at [1351, 144] on li "Labeling Mode" at bounding box center [1359, 152] width 219 height 44
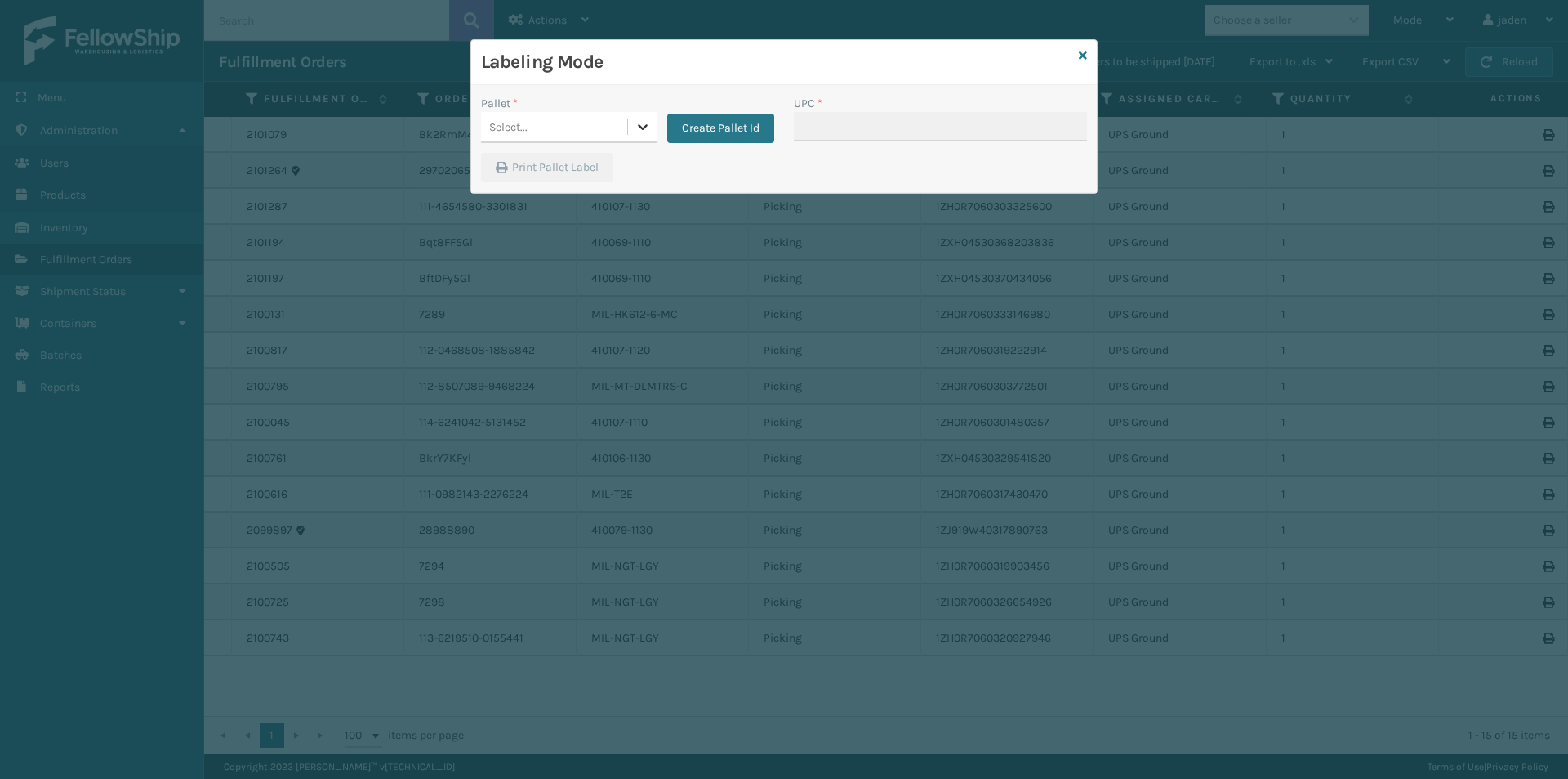
click at [641, 126] on icon at bounding box center [642, 126] width 16 height 16
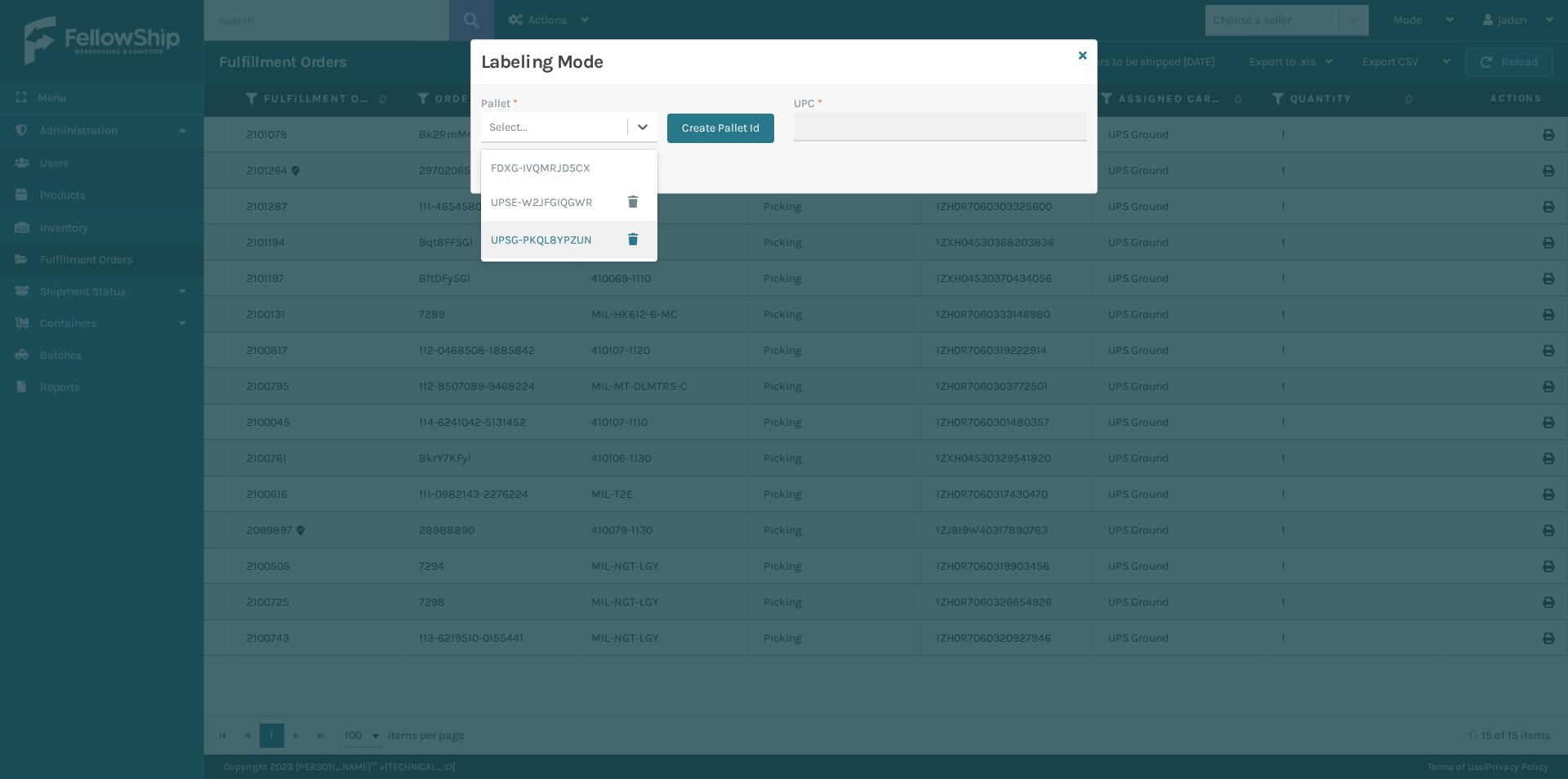
click at [522, 235] on div "UPSG-PKQL8YPZUN" at bounding box center [569, 239] width 176 height 37
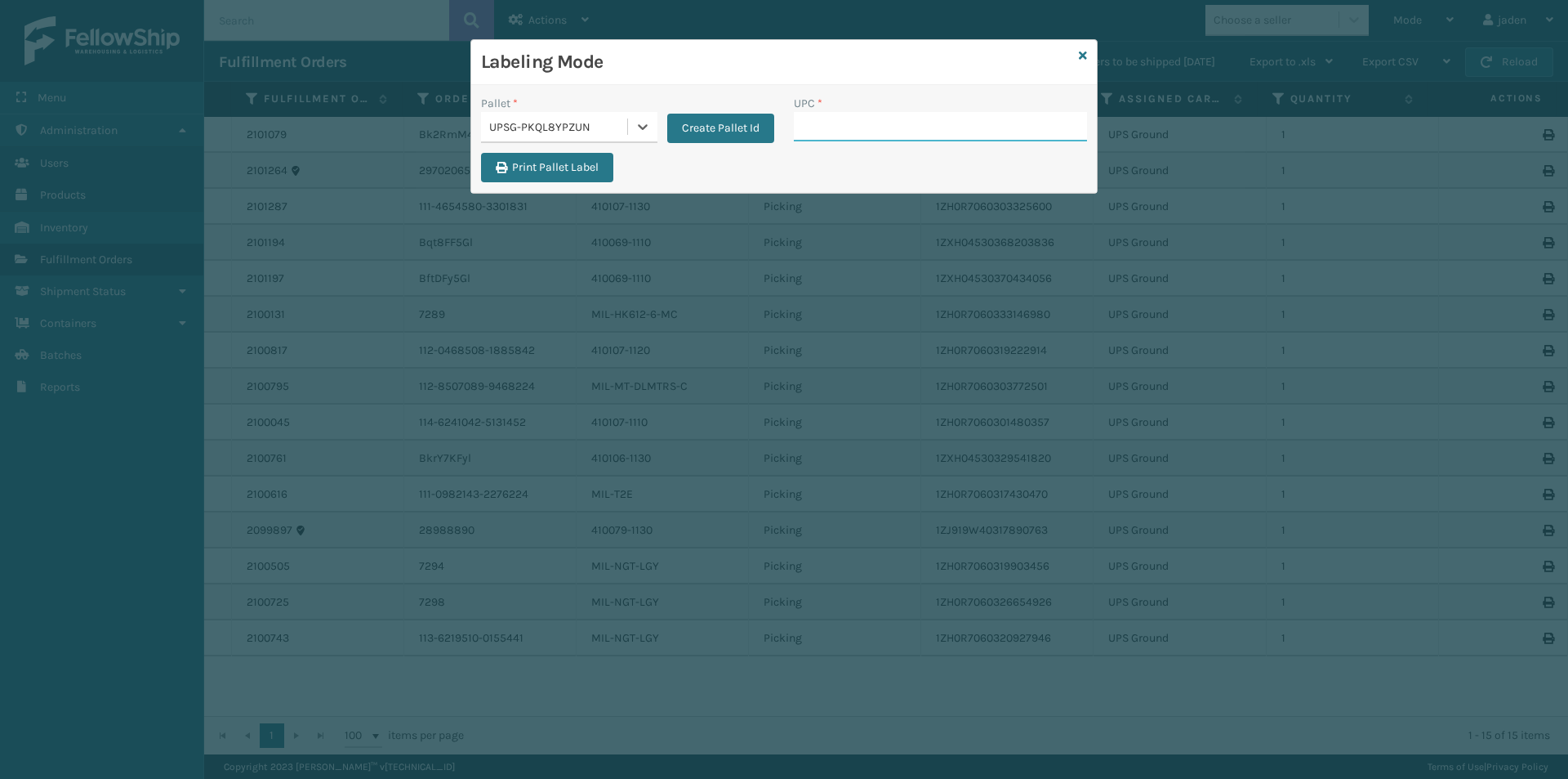
click at [824, 133] on input "UPC *" at bounding box center [940, 126] width 293 height 29
type input "410069-1110"
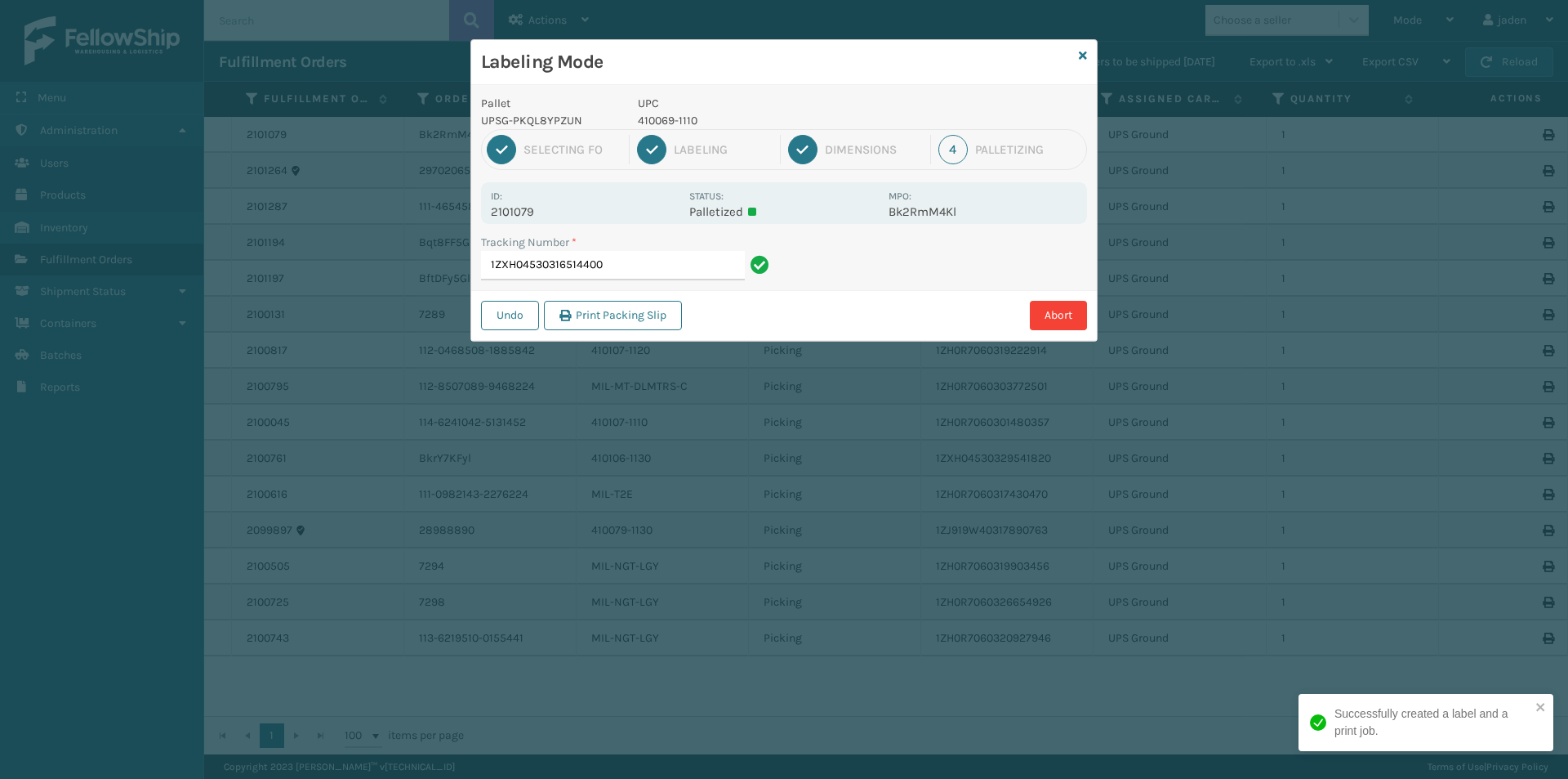
type input "1ZXH045303165144004"
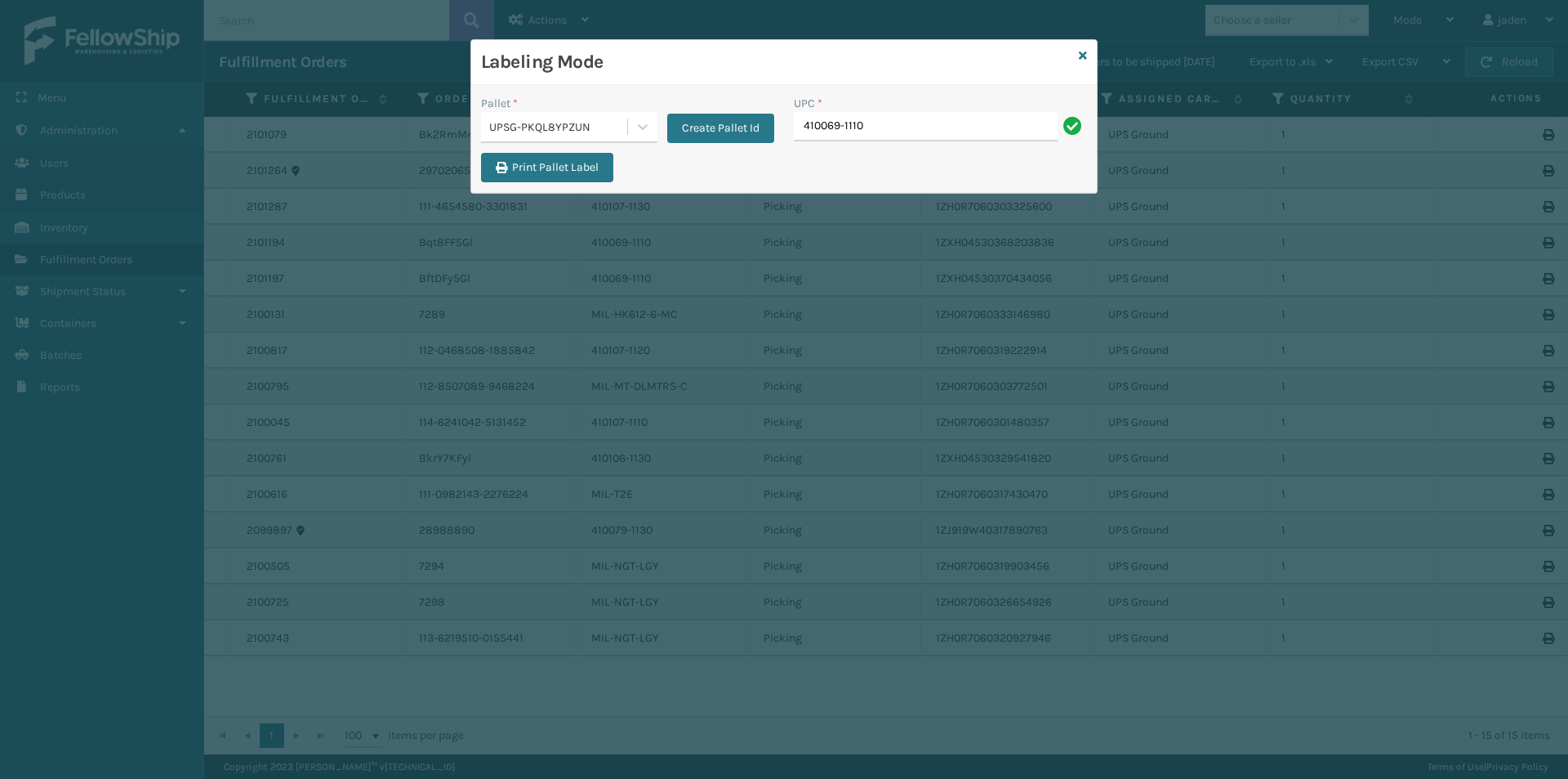
type input "410069-1110"
type input "410079-1130"
type input "410106-1130"
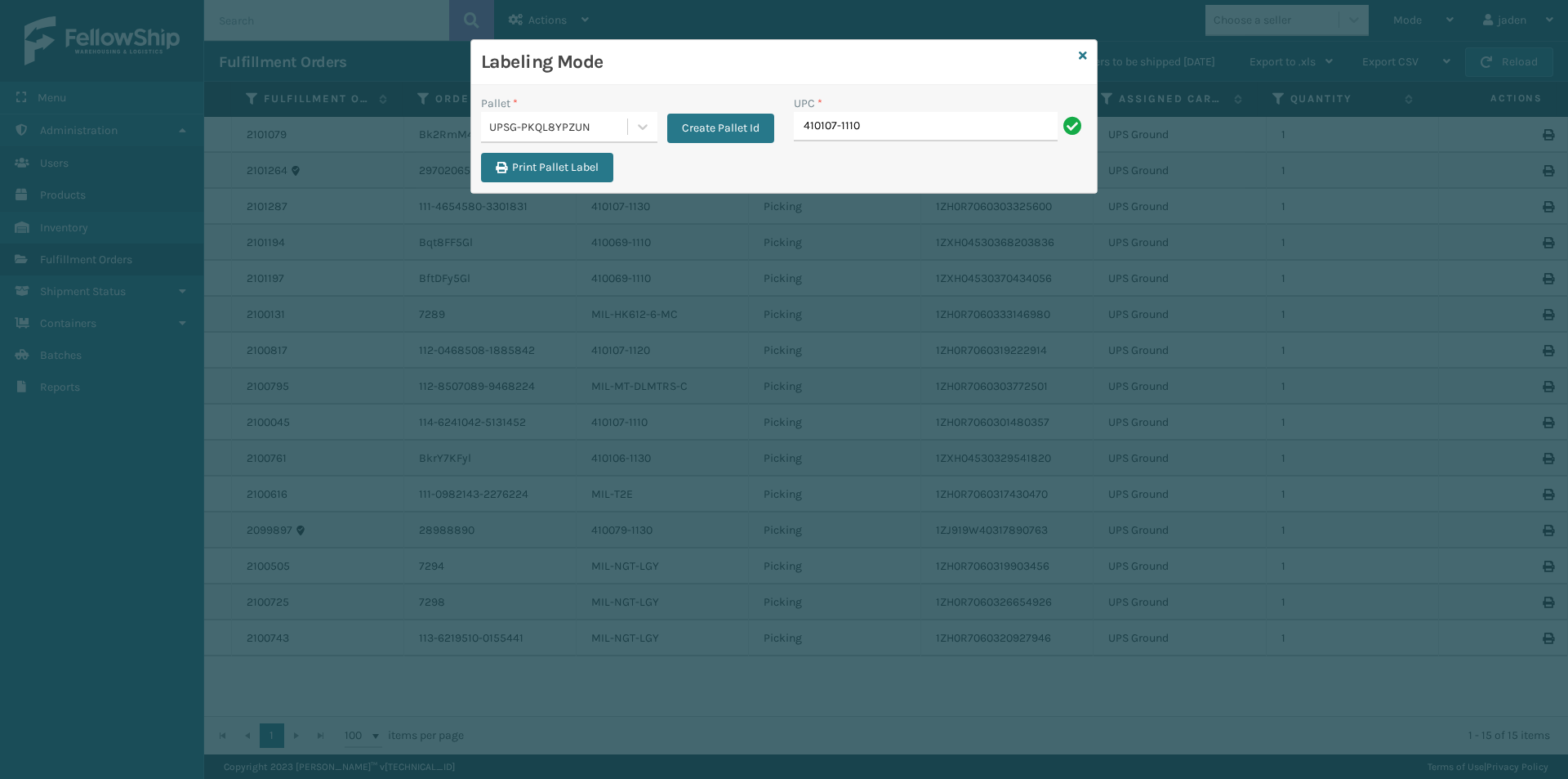
type input "410107-1110"
type input "410107-1120"
type input "410107-1130"
type input "8409851"
click at [1082, 54] on icon at bounding box center [1083, 55] width 8 height 11
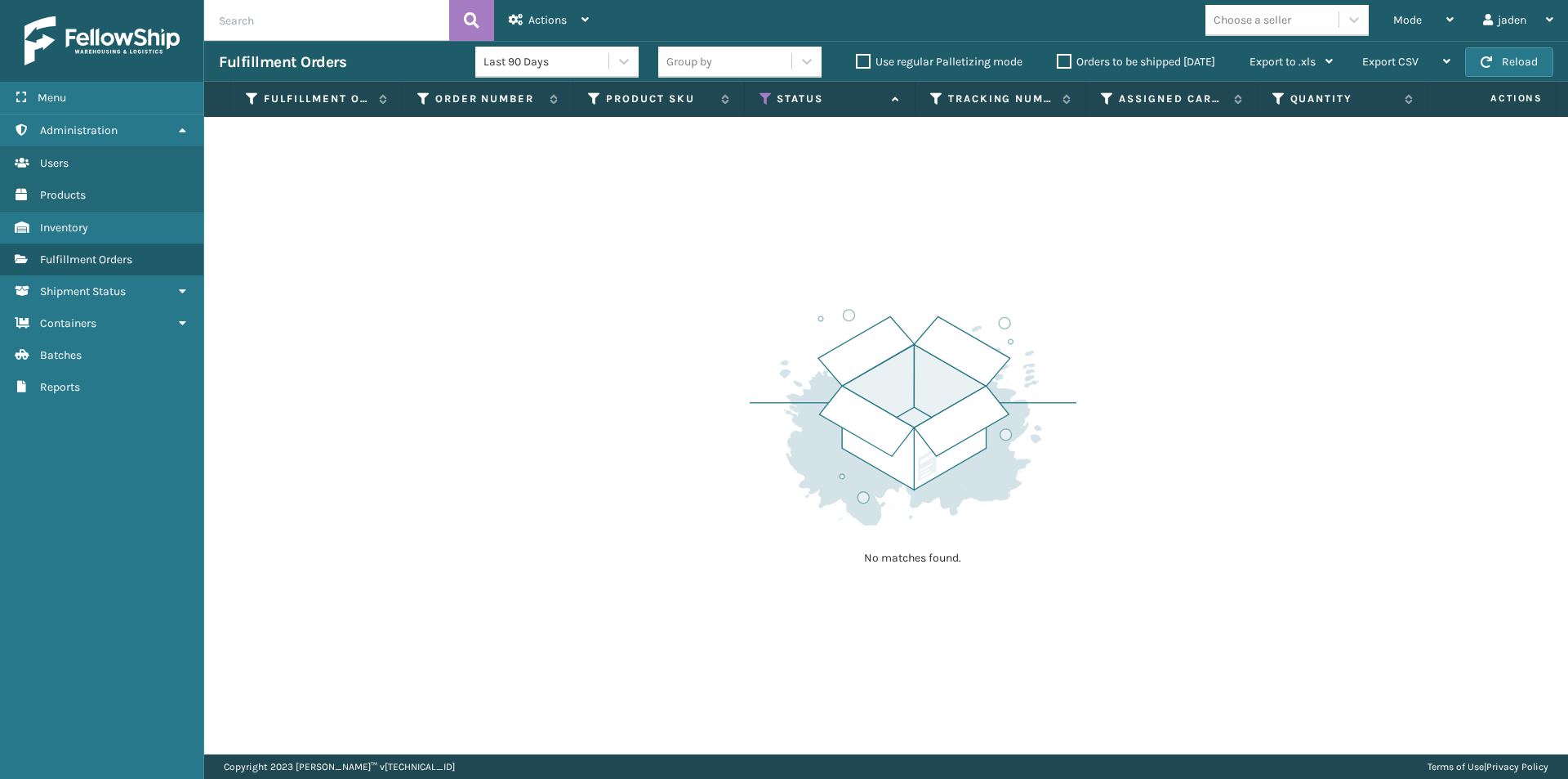
drag, startPoint x: 1101, startPoint y: 428, endPoint x: 441, endPoint y: 48, distance: 761.6
click at [560, 214] on div "No matches found." at bounding box center [887, 436] width 1365 height 637
click at [1411, 9] on div "Mode" at bounding box center [1424, 21] width 60 height 41
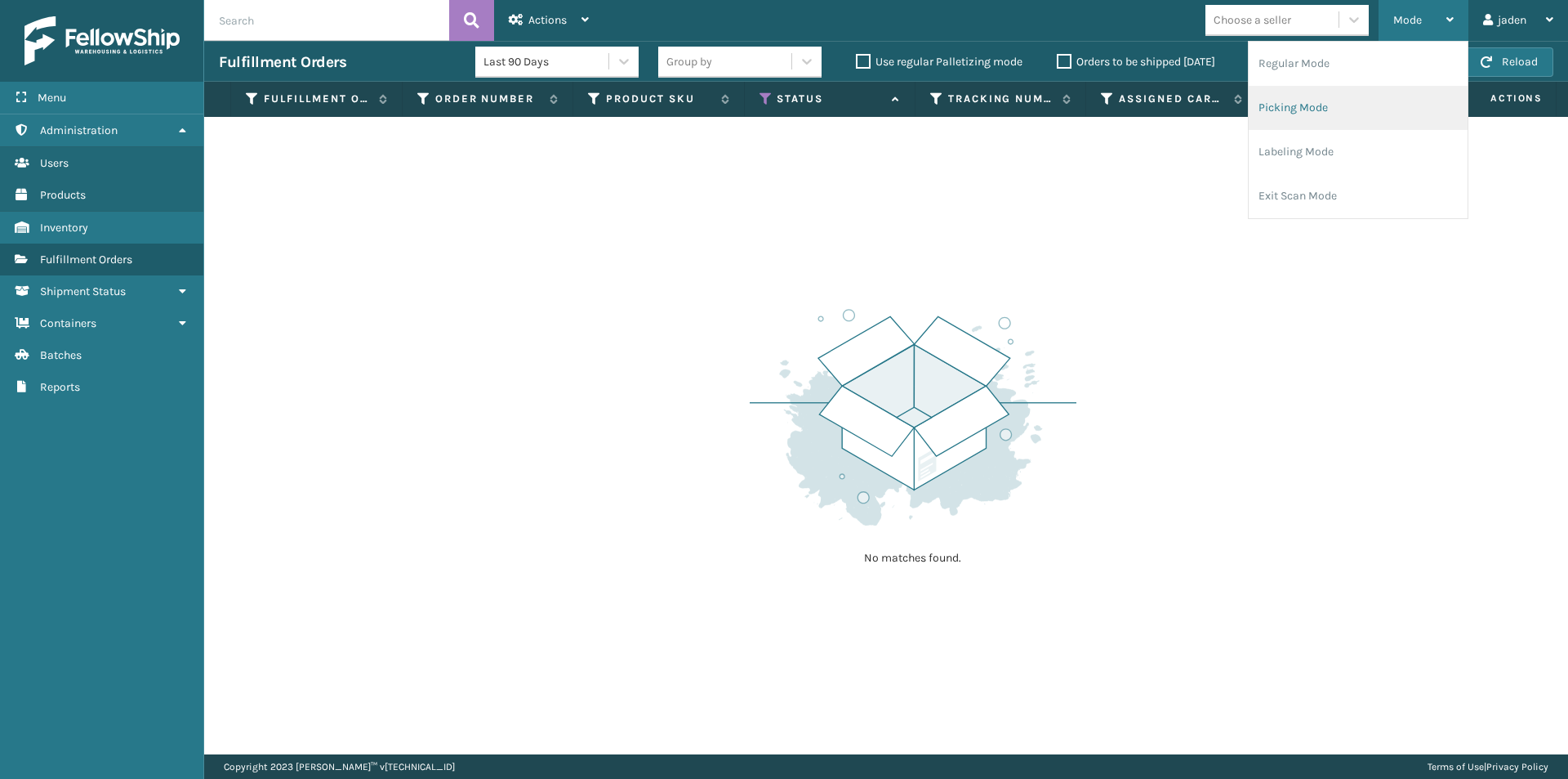
click at [1348, 106] on li "Picking Mode" at bounding box center [1359, 108] width 219 height 44
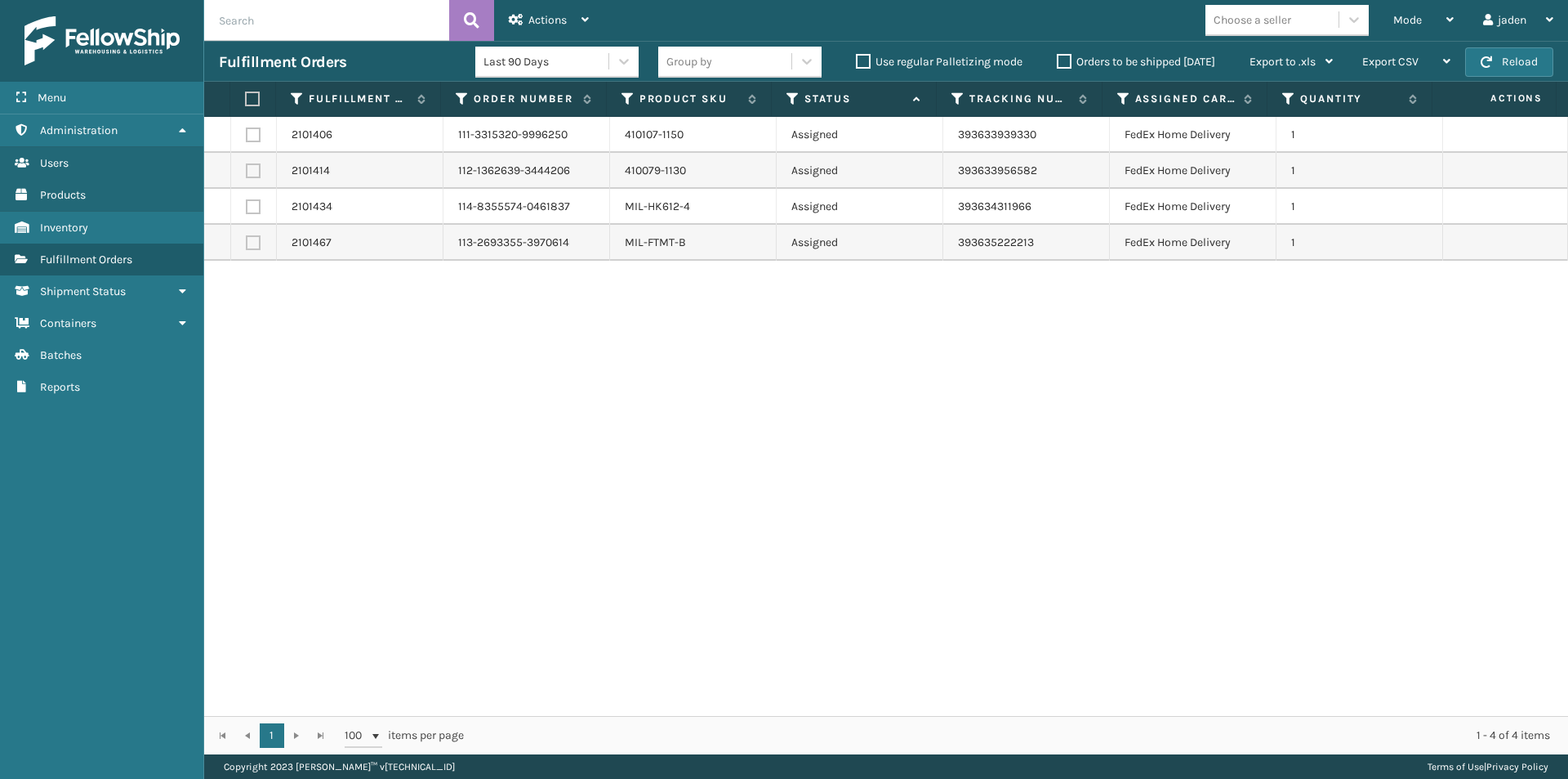
drag, startPoint x: 1075, startPoint y: 437, endPoint x: 741, endPoint y: 453, distance: 334.4
click at [741, 453] on div "2101406 111-3315320-9996250 410107-1150 Assigned 393633939330 FedEx Home Delive…" at bounding box center [887, 416] width 1365 height 599
click at [1496, 64] on button "Reload" at bounding box center [1510, 62] width 88 height 29
click at [1425, 18] on div "Mode" at bounding box center [1424, 21] width 60 height 41
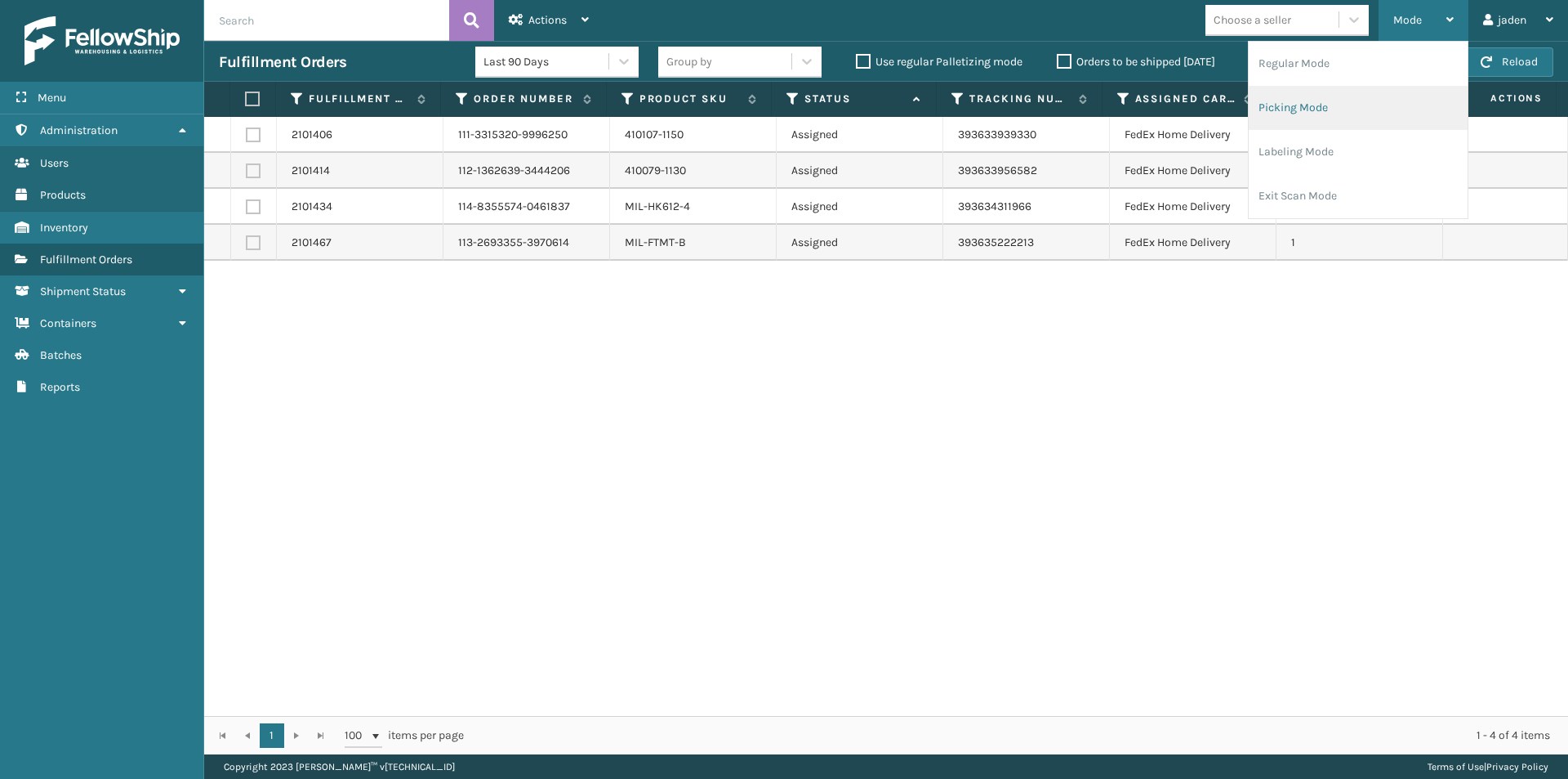
click at [1355, 87] on li "Picking Mode" at bounding box center [1359, 108] width 219 height 44
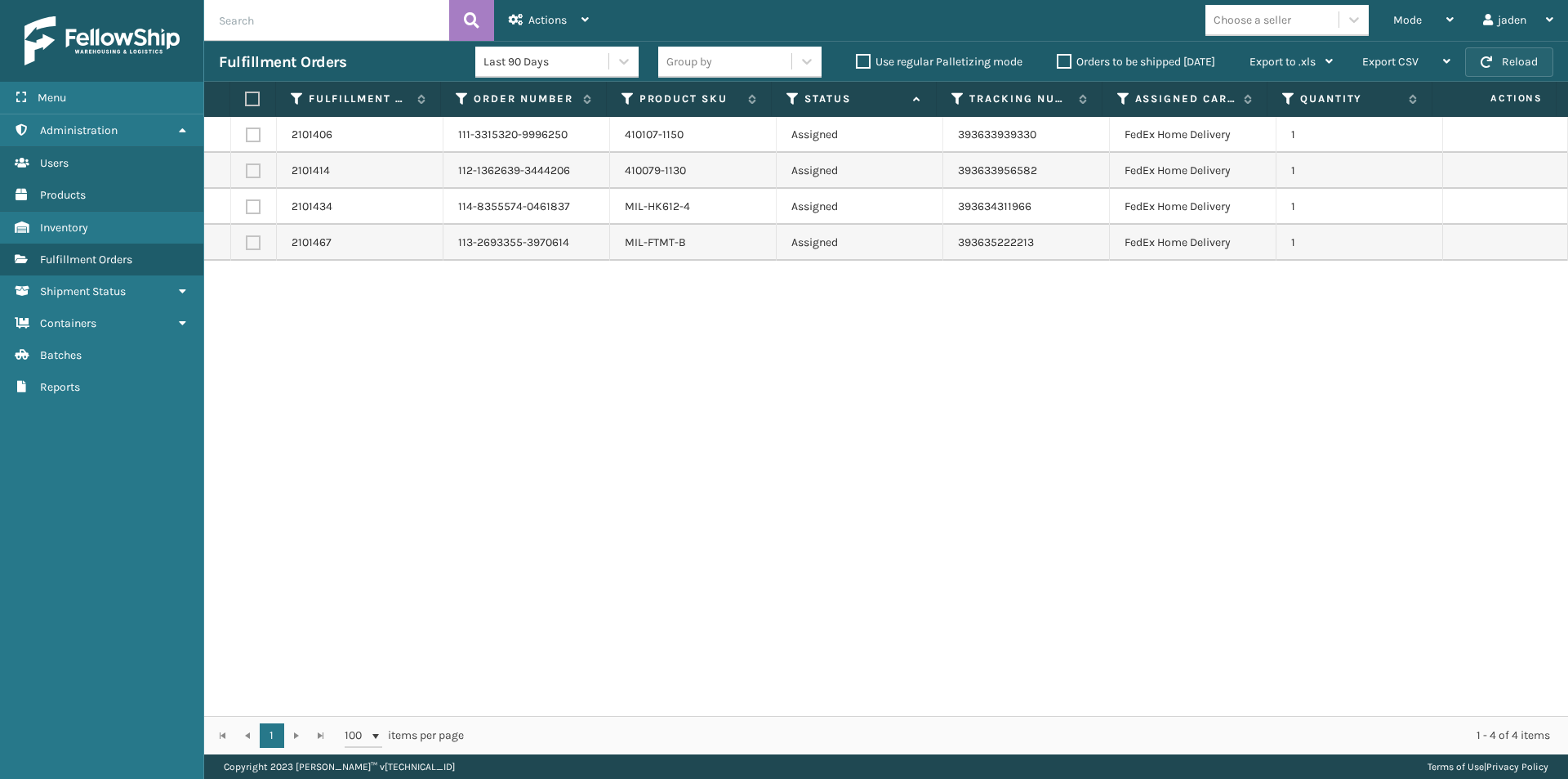
click at [1491, 58] on span "button" at bounding box center [1486, 62] width 11 height 11
drag, startPoint x: 1146, startPoint y: 384, endPoint x: 1129, endPoint y: 380, distance: 17.5
drag, startPoint x: 1129, startPoint y: 380, endPoint x: 575, endPoint y: 379, distance: 554.0
click at [575, 379] on div "2101406 111-3315320-9996250 410107-1150 Assigned 393633939330 FedEx Home Delive…" at bounding box center [887, 416] width 1365 height 599
